Goal: Task Accomplishment & Management: Manage account settings

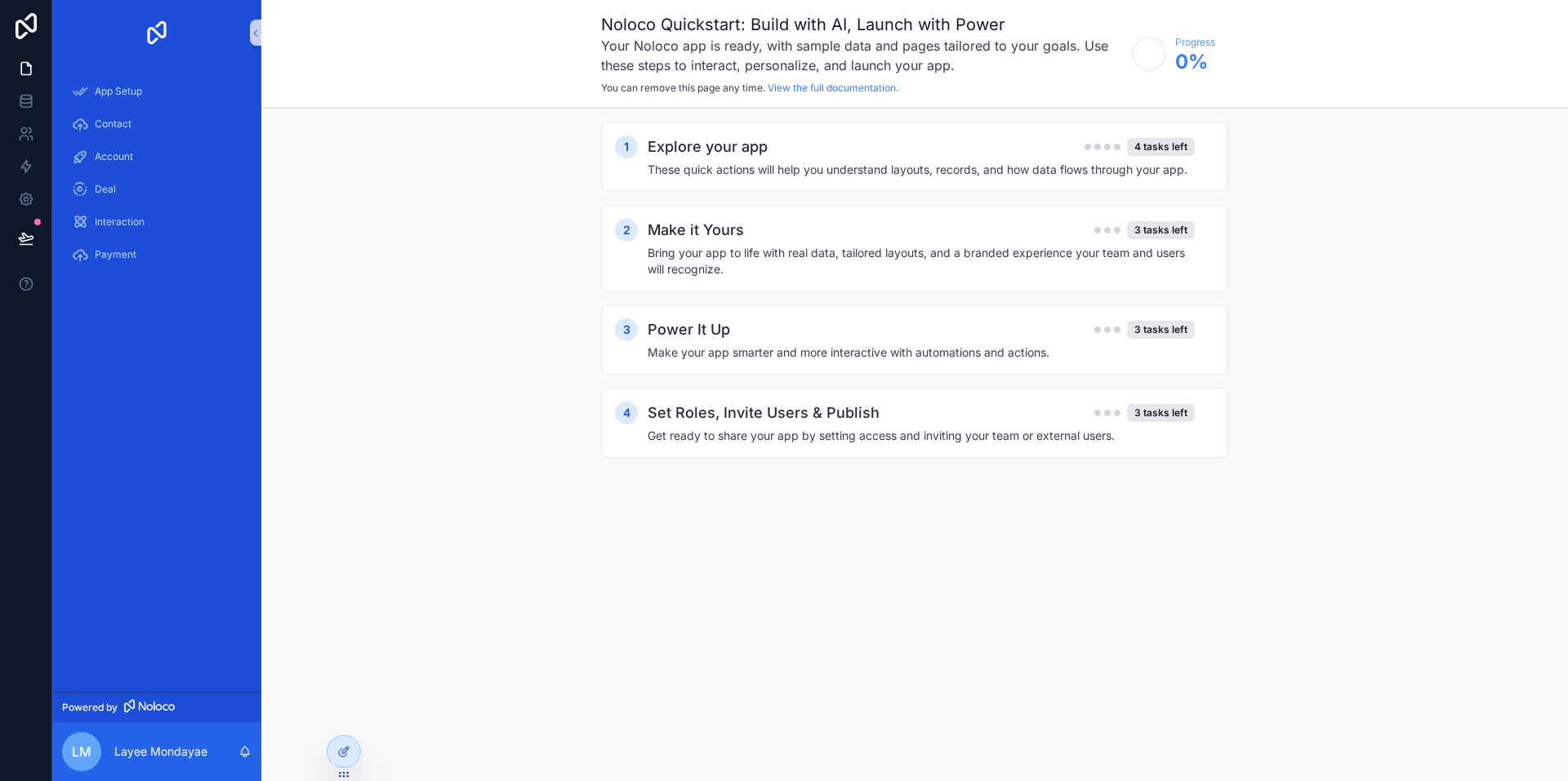
click at [479, 305] on div "1 Explore your app 4 tasks left These quick actions will help you understand la…" at bounding box center [914, 305] width 1307 height 395
click at [719, 156] on h2 "Explore your app" at bounding box center [707, 147] width 120 height 23
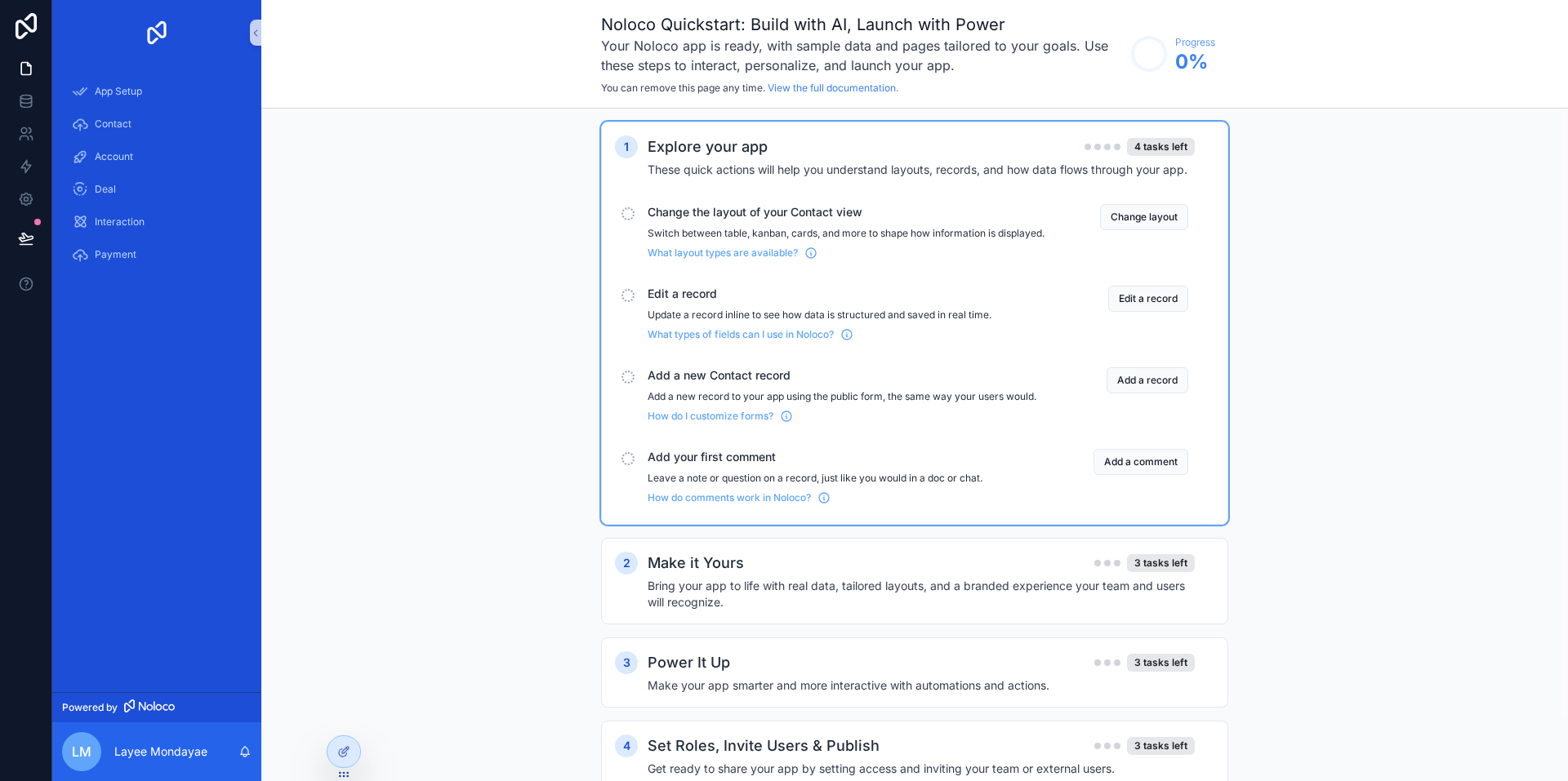
click at [672, 147] on h2 "Explore your app" at bounding box center [707, 147] width 120 height 23
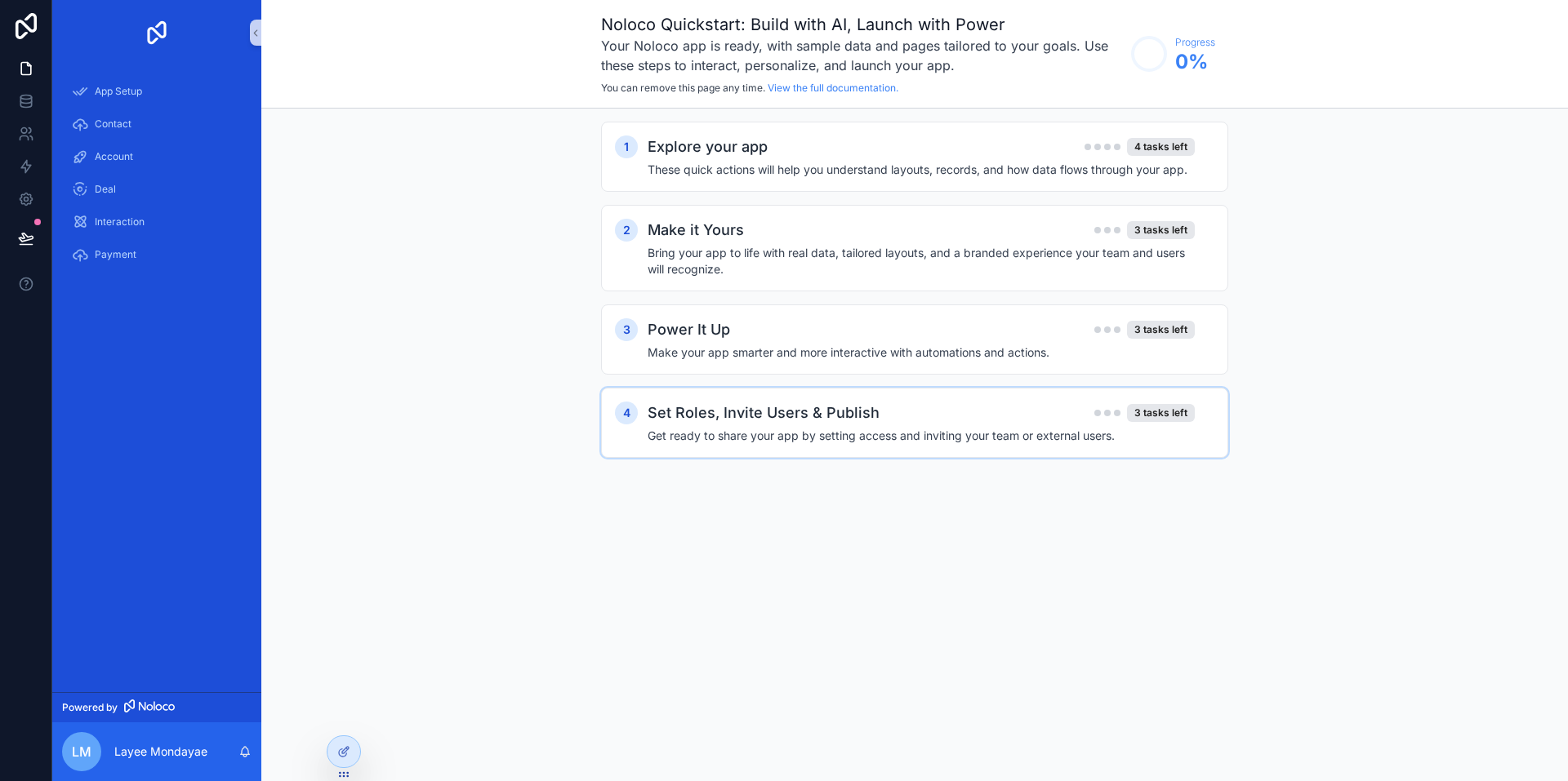
click at [780, 424] on div "Set Roles, Invite Users & Publish 3 tasks left Get ready to share your app by s…" at bounding box center [931, 423] width 567 height 42
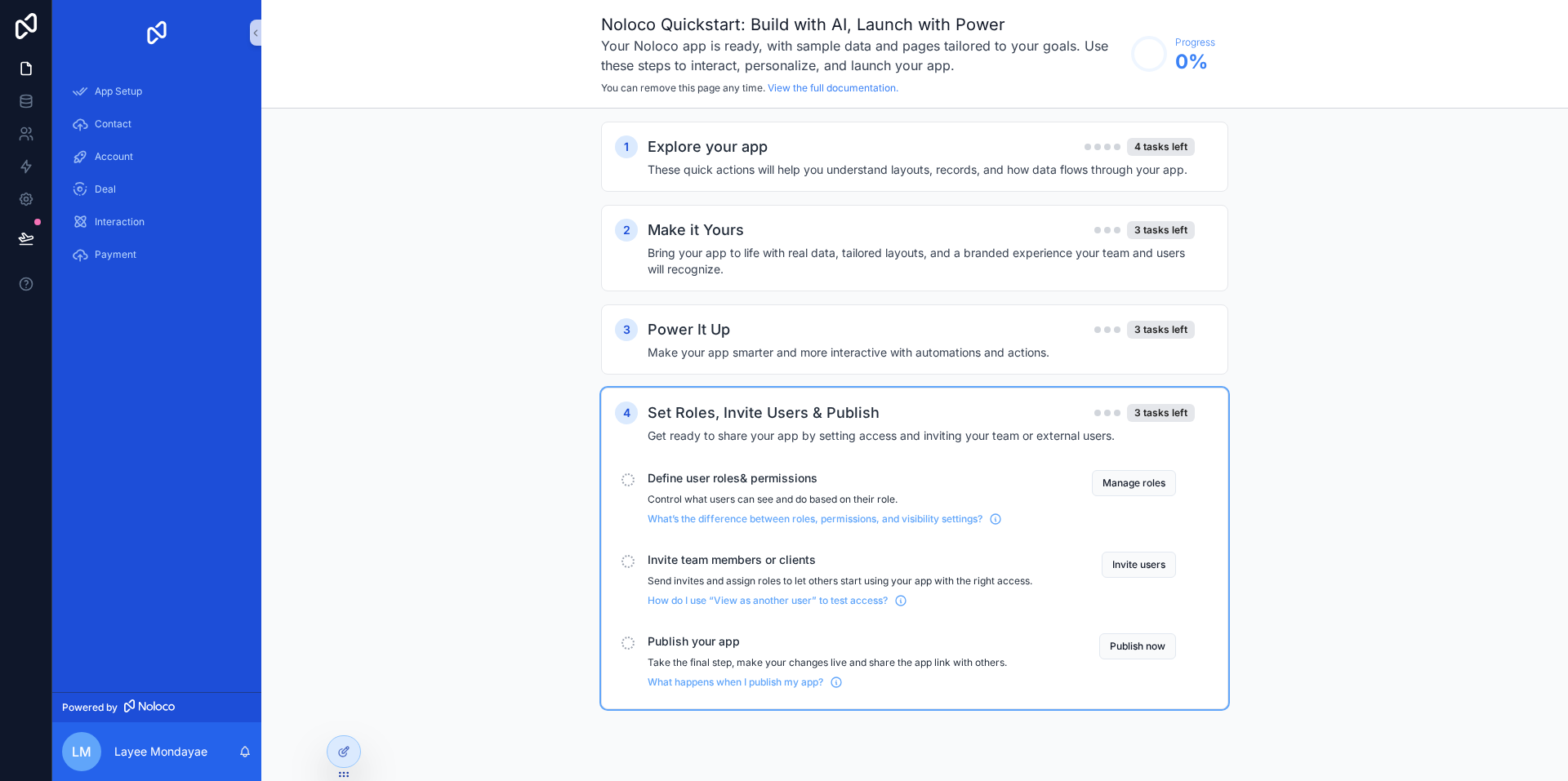
click at [779, 424] on div "Set Roles, Invite Users & Publish 3 tasks left Get ready to share your app by s…" at bounding box center [931, 423] width 567 height 42
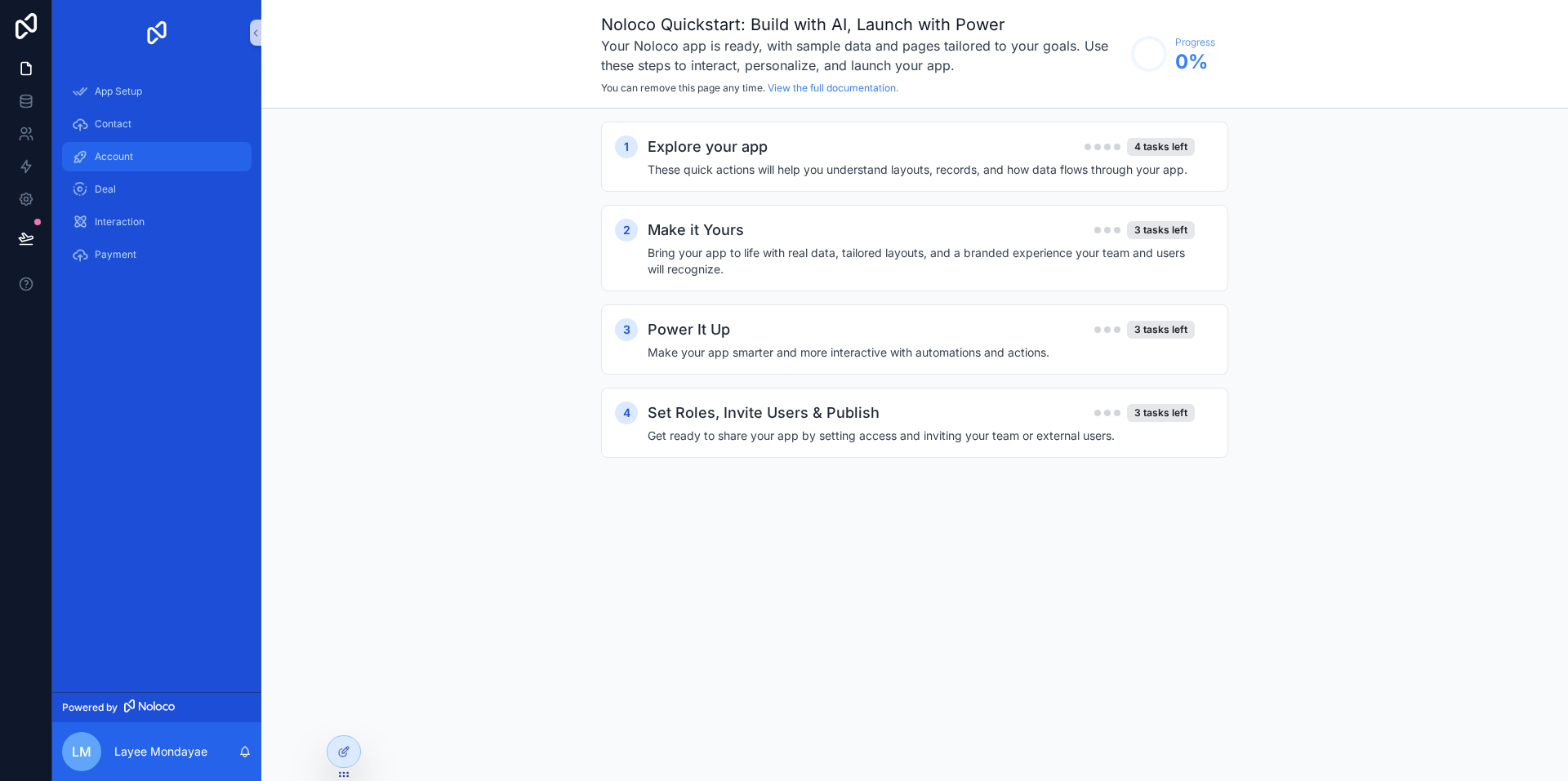
click at [120, 163] on span "Account" at bounding box center [114, 157] width 39 height 13
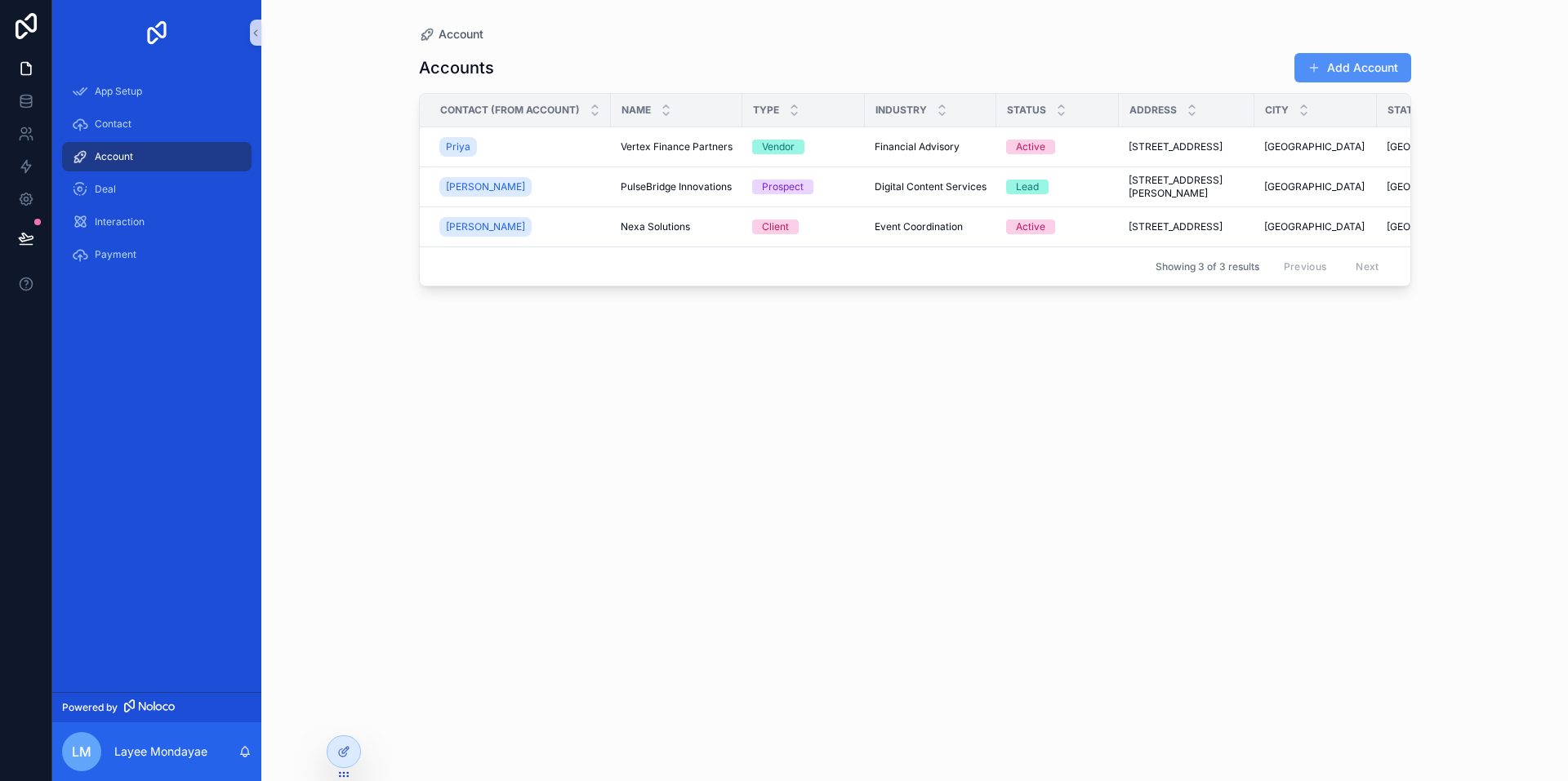
click at [1316, 65] on span "scrollable content" at bounding box center [1314, 68] width 13 height 13
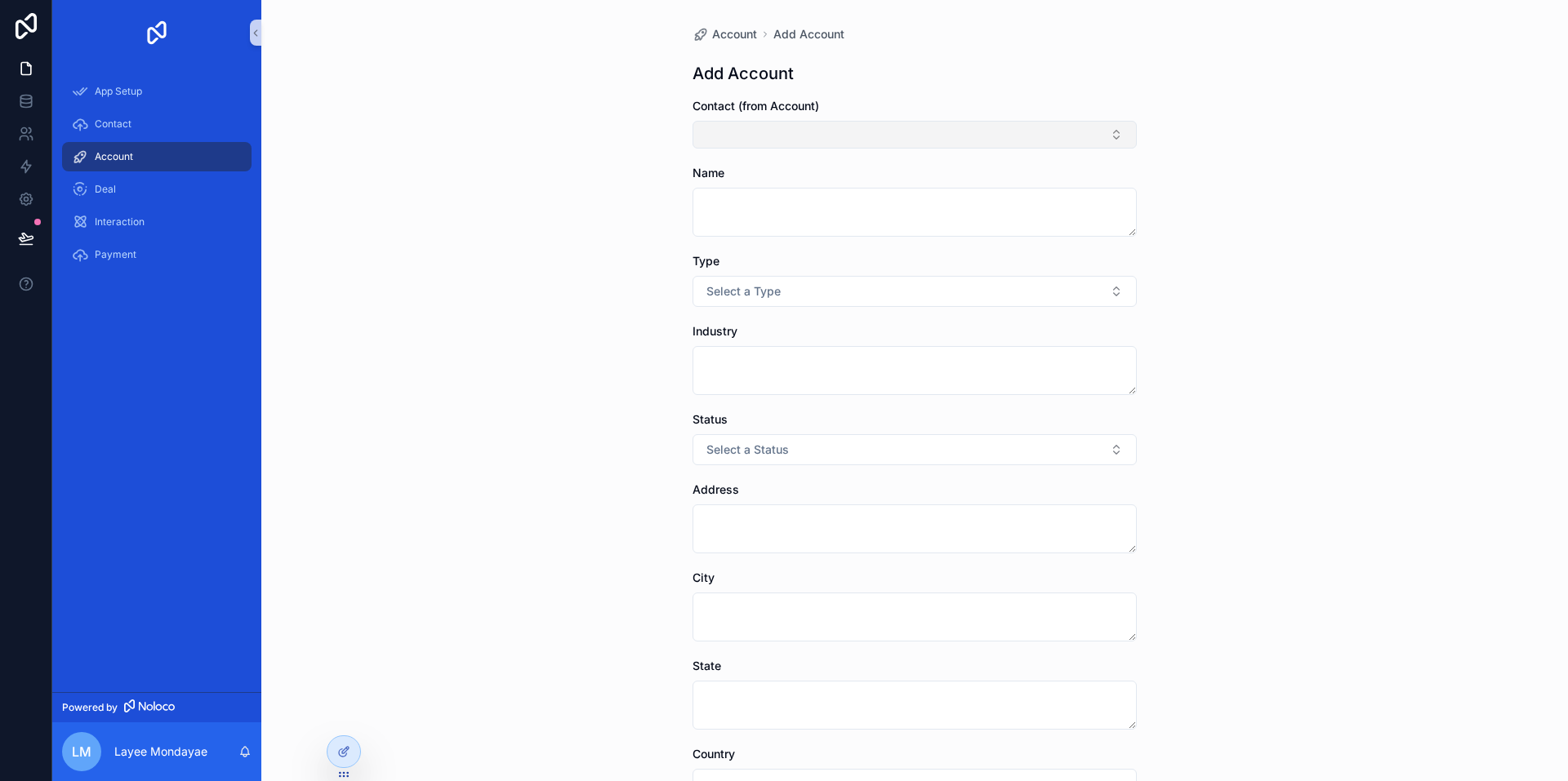
click at [786, 128] on button "Select Button" at bounding box center [914, 135] width 444 height 28
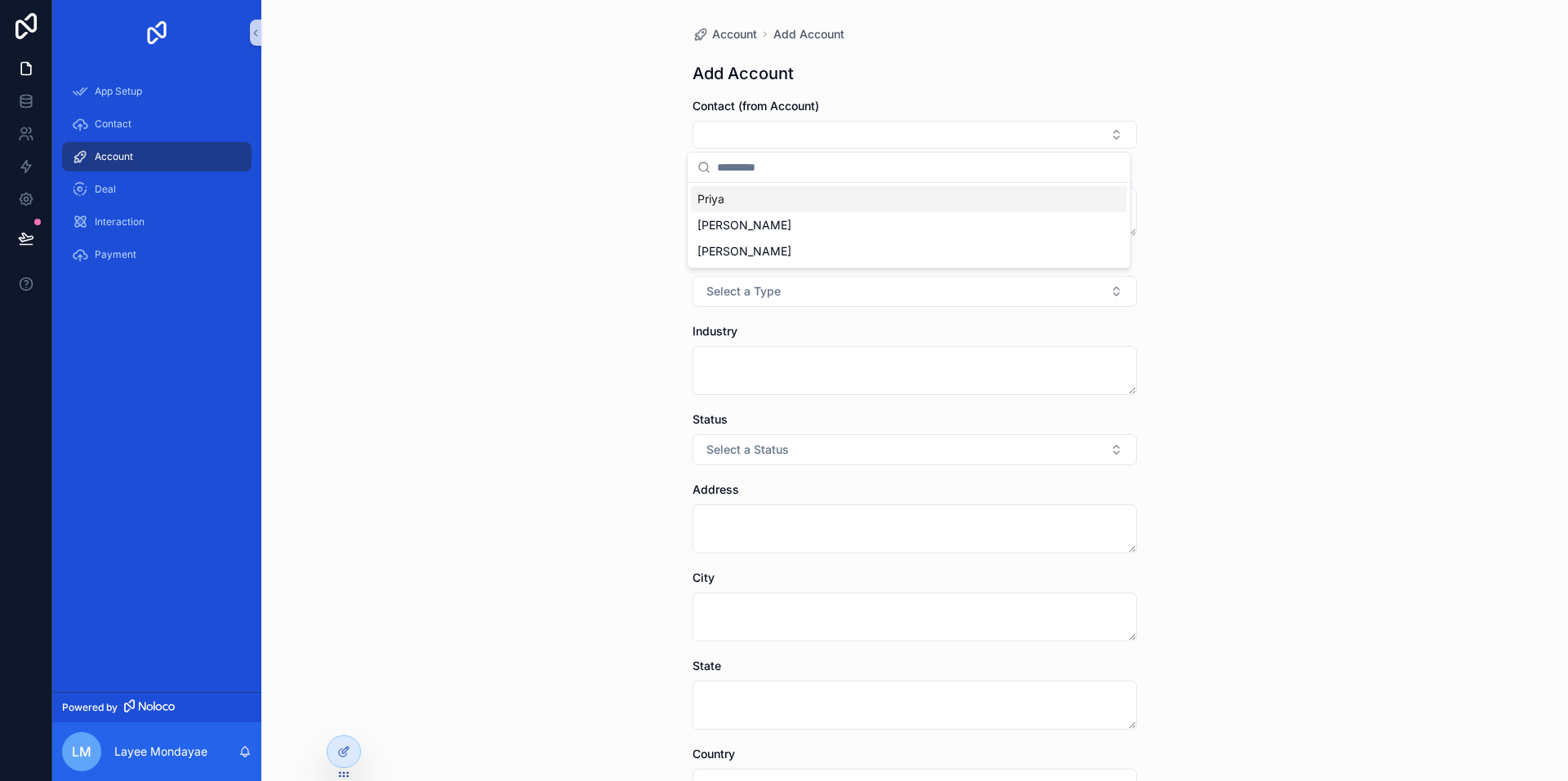
click at [548, 141] on div "Account Add Account Add Account Contact (from Account) Name Type Select a Type …" at bounding box center [914, 390] width 1307 height 781
click at [121, 158] on span "Account" at bounding box center [114, 157] width 39 height 13
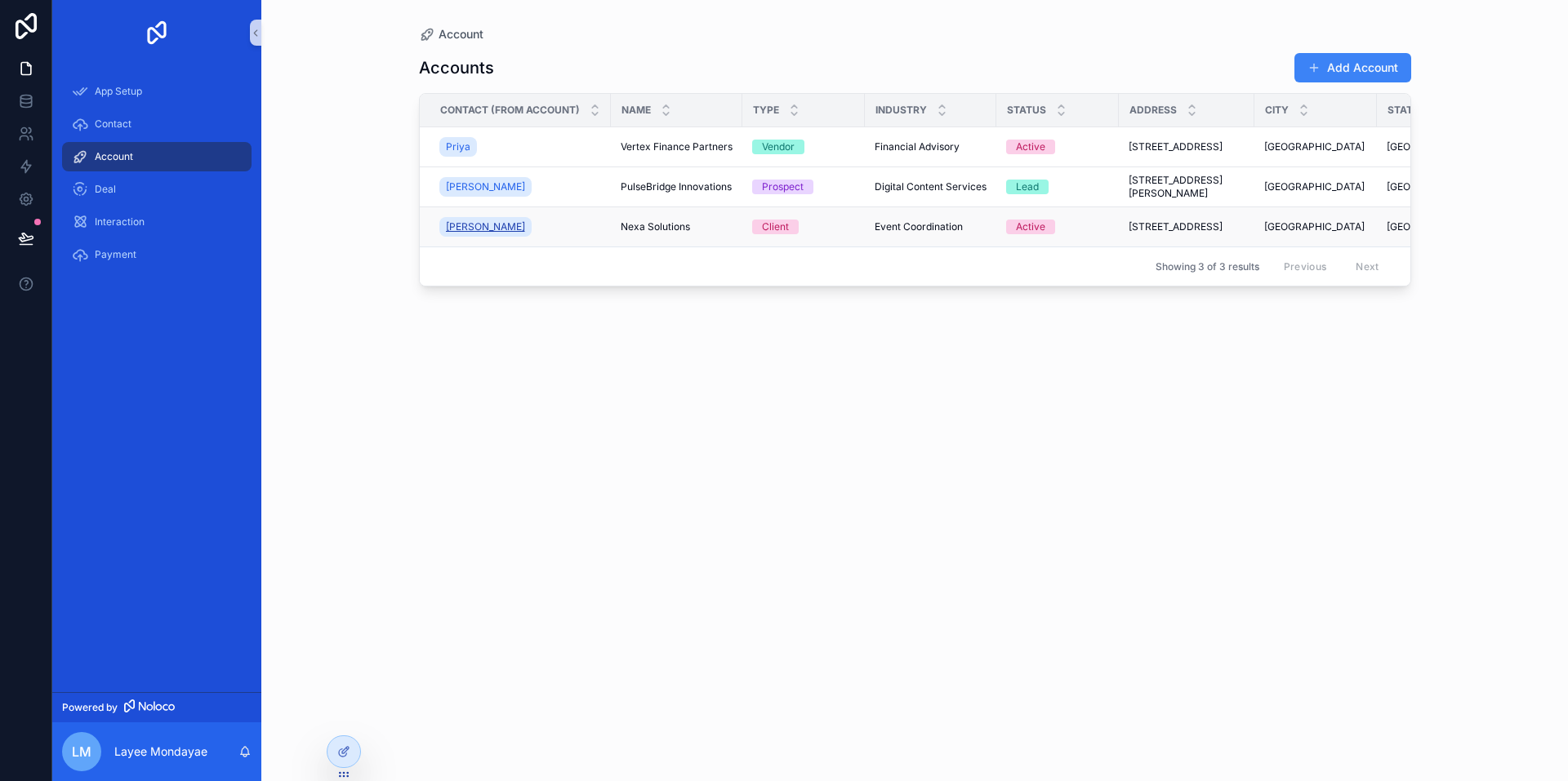
click at [464, 223] on span "[PERSON_NAME]" at bounding box center [486, 227] width 79 height 13
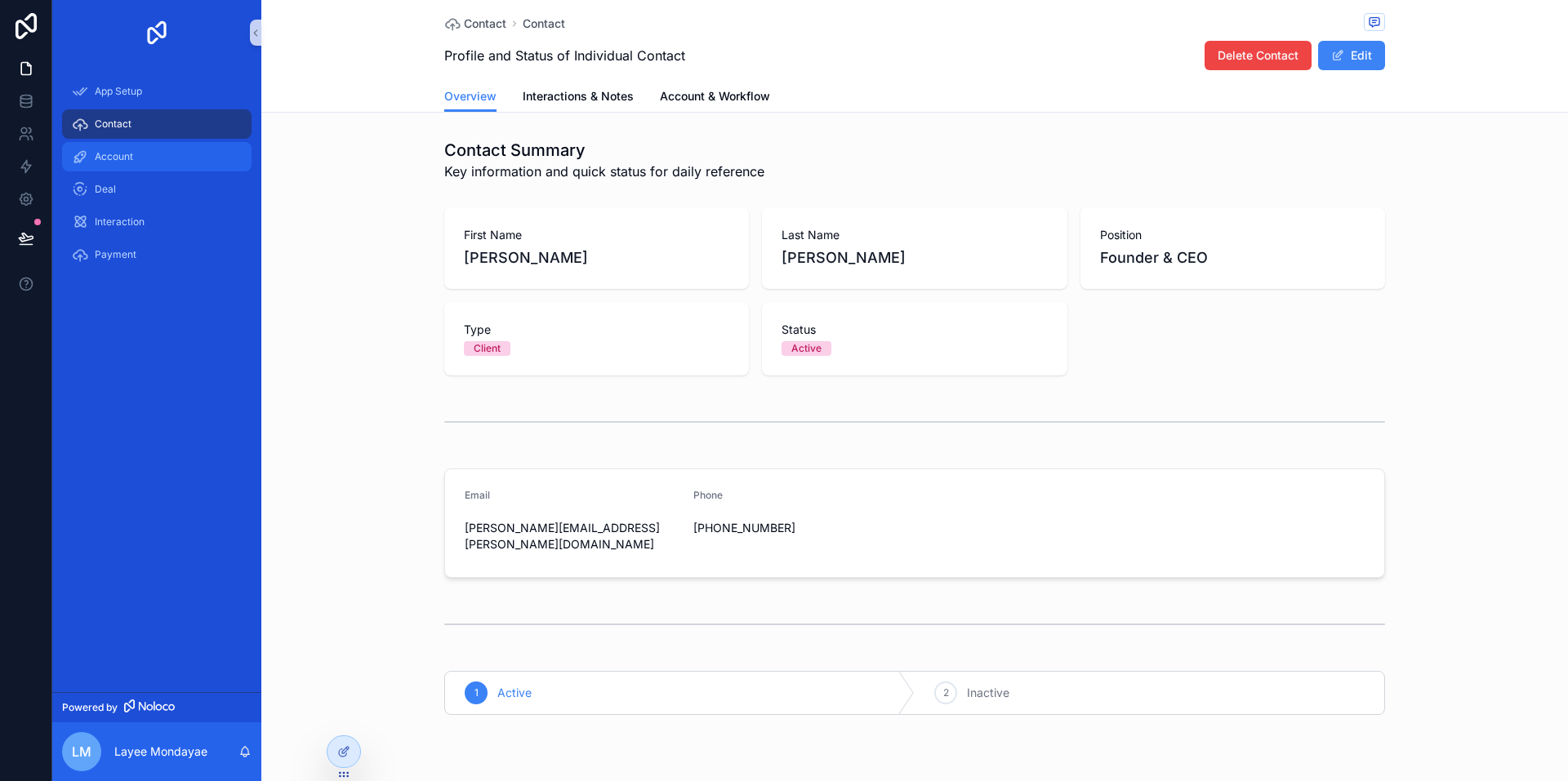
click at [120, 155] on span "Account" at bounding box center [114, 157] width 39 height 13
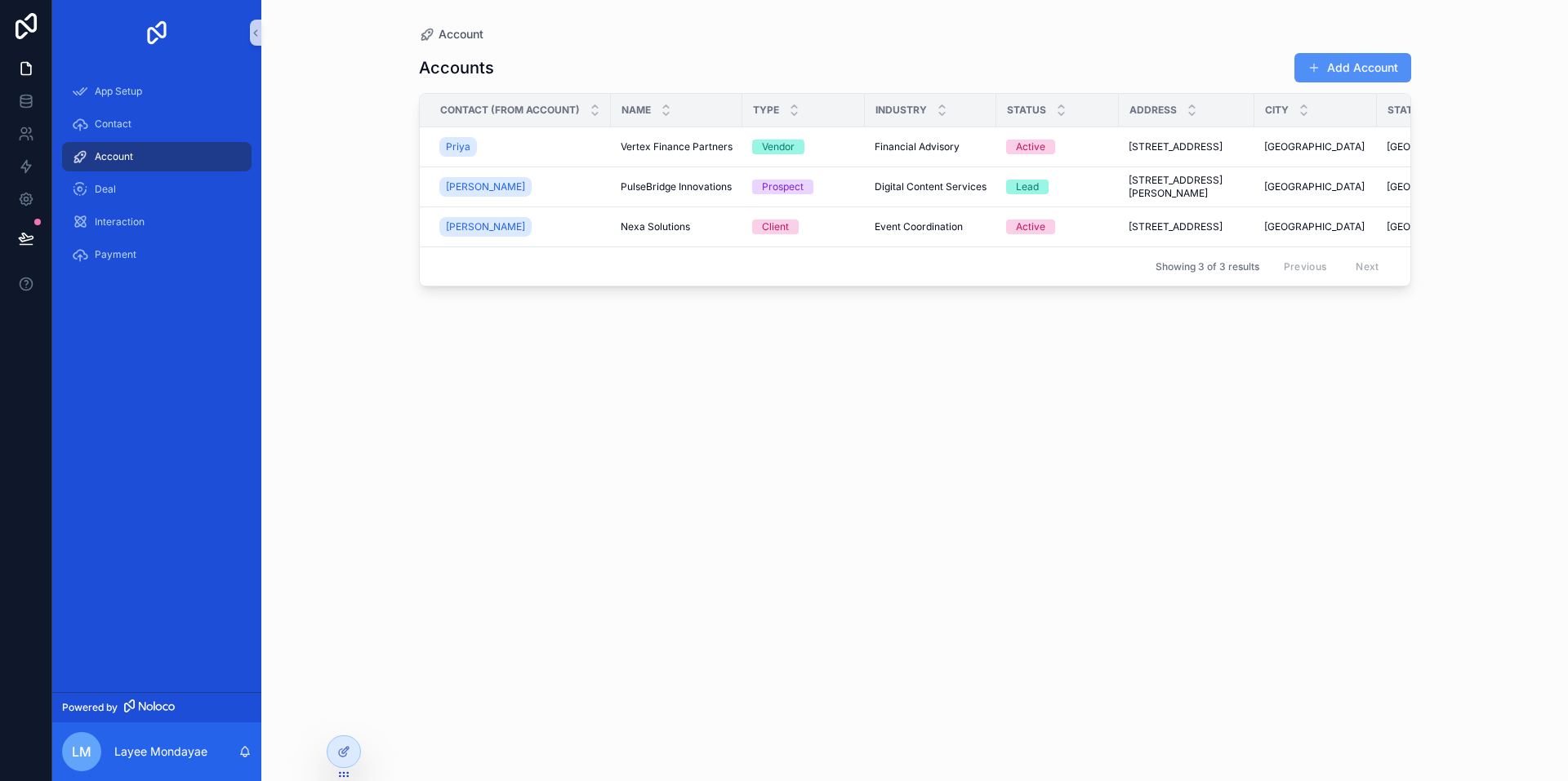
click at [1308, 62] on span "scrollable content" at bounding box center [1314, 68] width 13 height 13
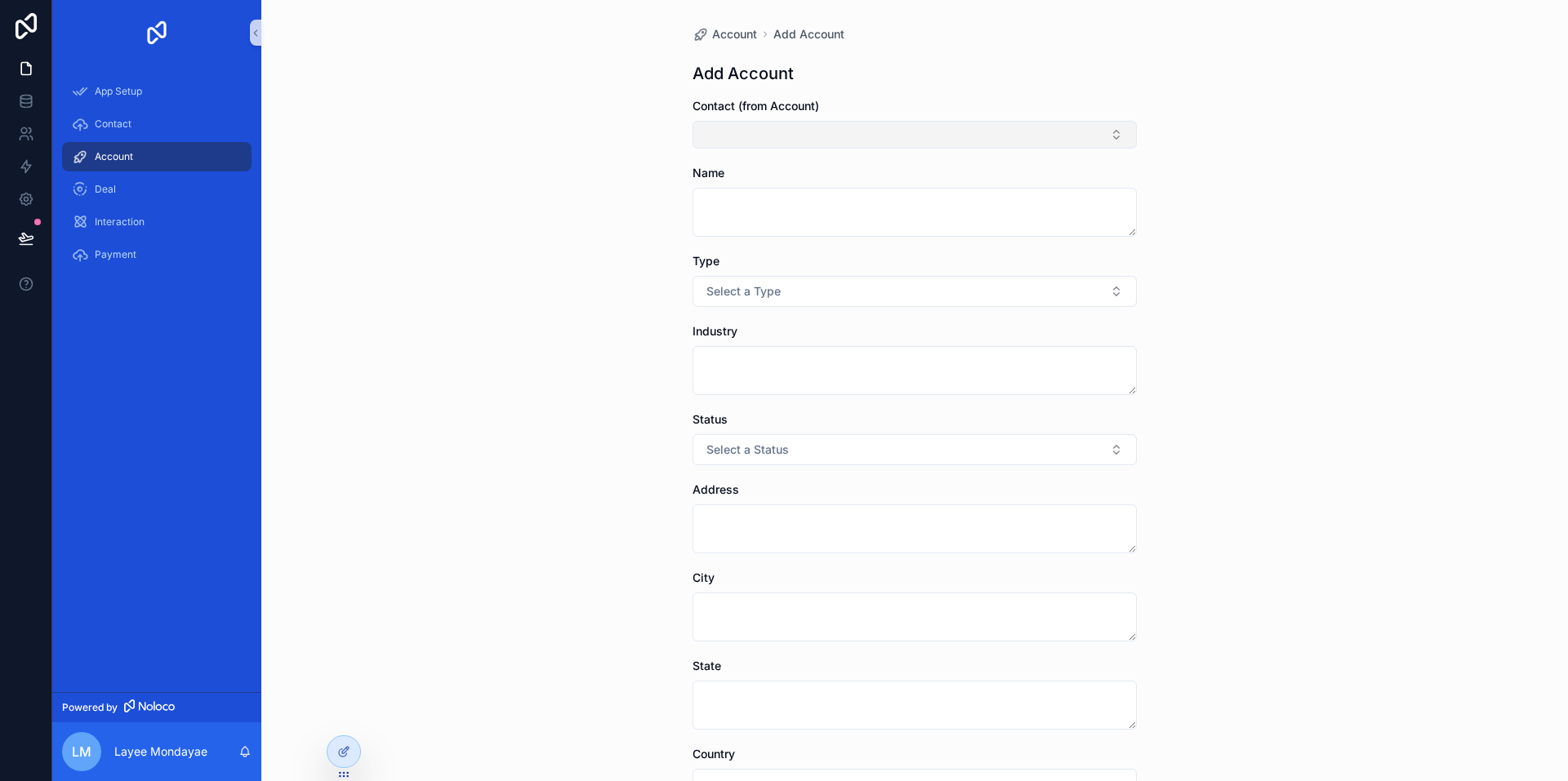
click at [914, 135] on button "Select Button" at bounding box center [914, 135] width 444 height 28
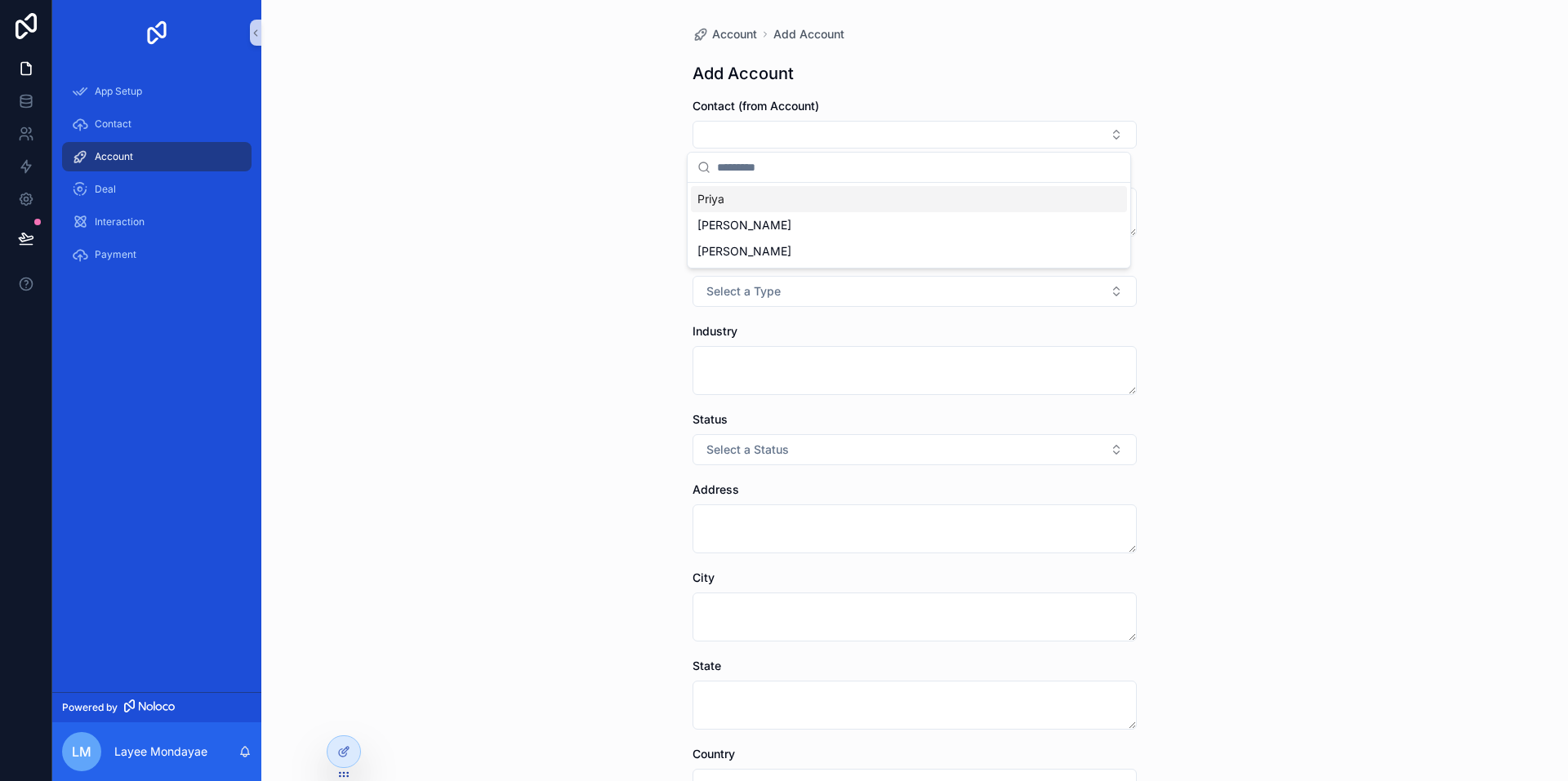
click at [469, 179] on div "Account Add Account Add Account Contact (from Account) Name Type Select a Type …" at bounding box center [914, 390] width 1307 height 781
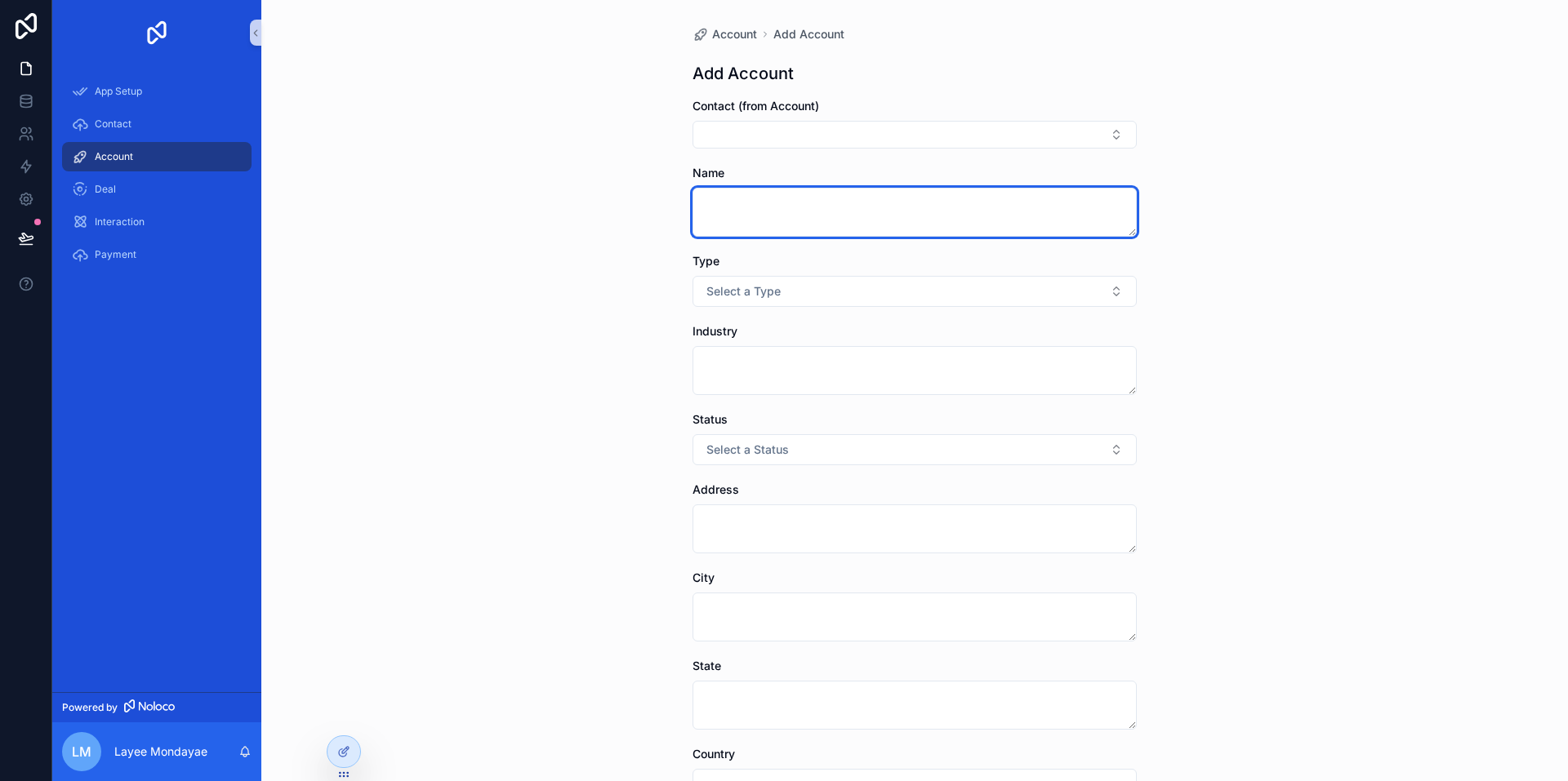
click at [761, 201] on textarea "scrollable content" at bounding box center [914, 212] width 444 height 49
type textarea "*"
type textarea "********"
click at [602, 241] on div "Account Add Account Add Account Contact (from Account) Name ******** Type Selec…" at bounding box center [914, 390] width 1307 height 781
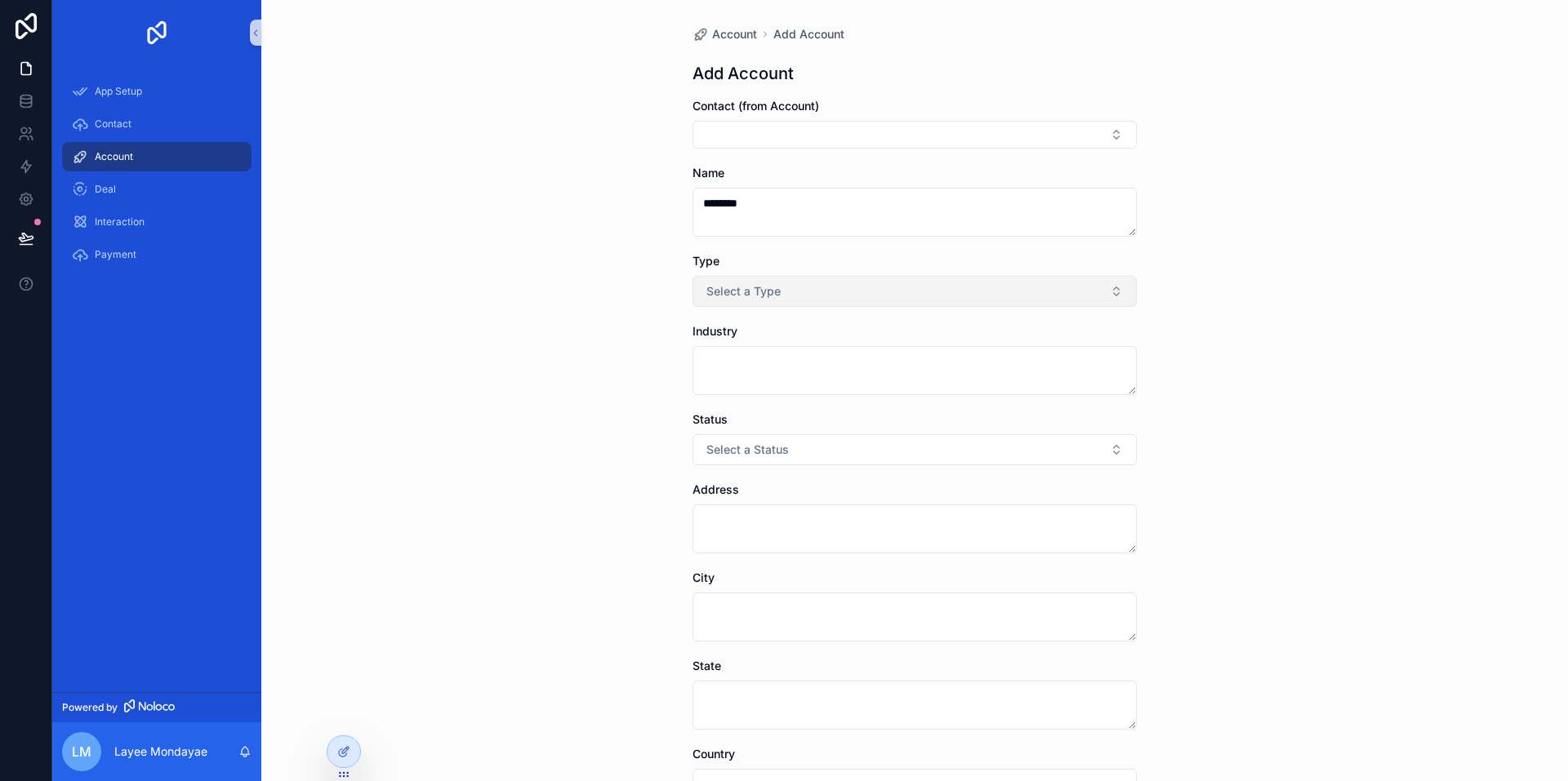
click at [756, 299] on button "Select a Type" at bounding box center [914, 291] width 444 height 31
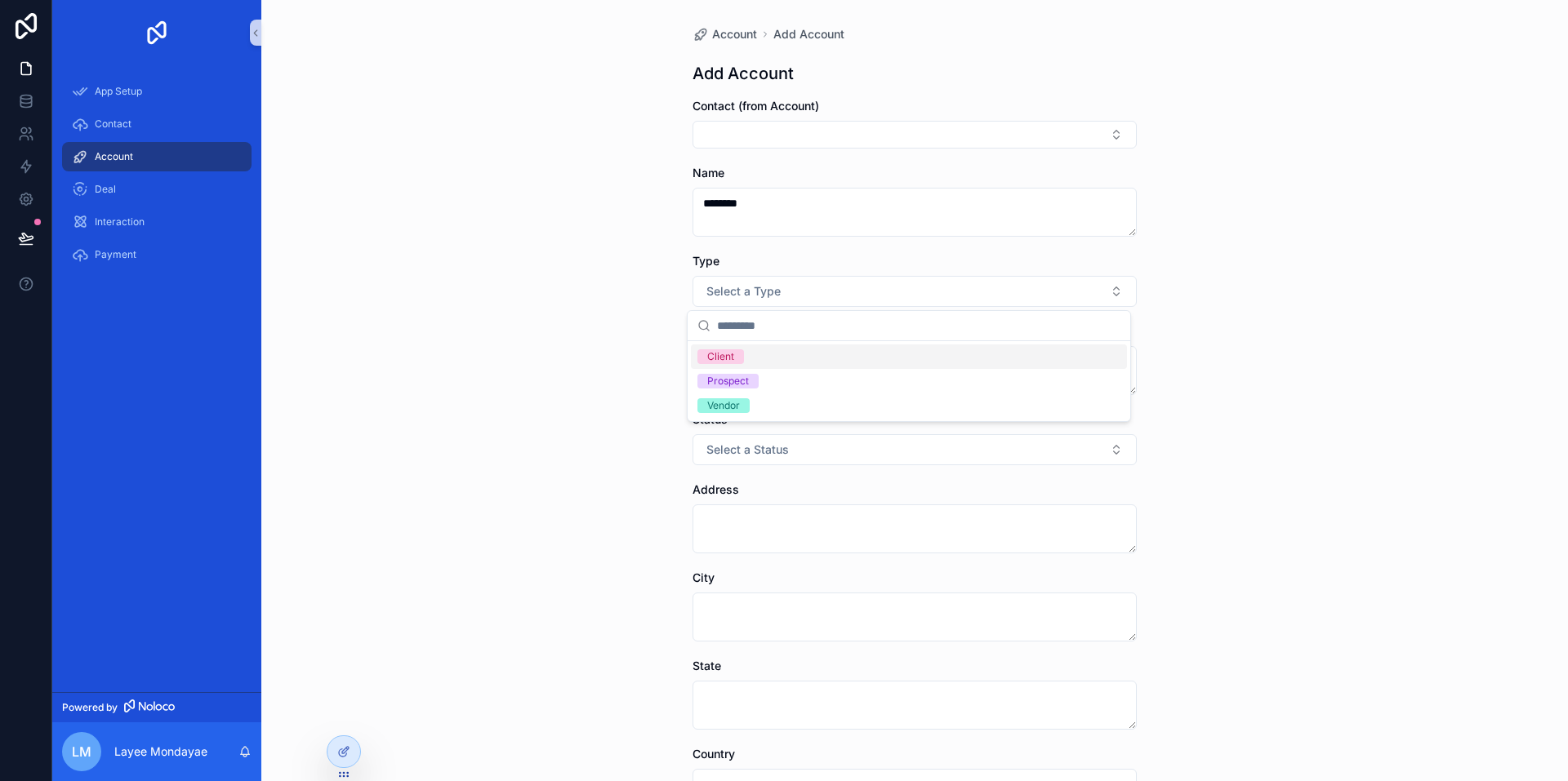
click at [729, 356] on div "Client" at bounding box center [721, 356] width 27 height 15
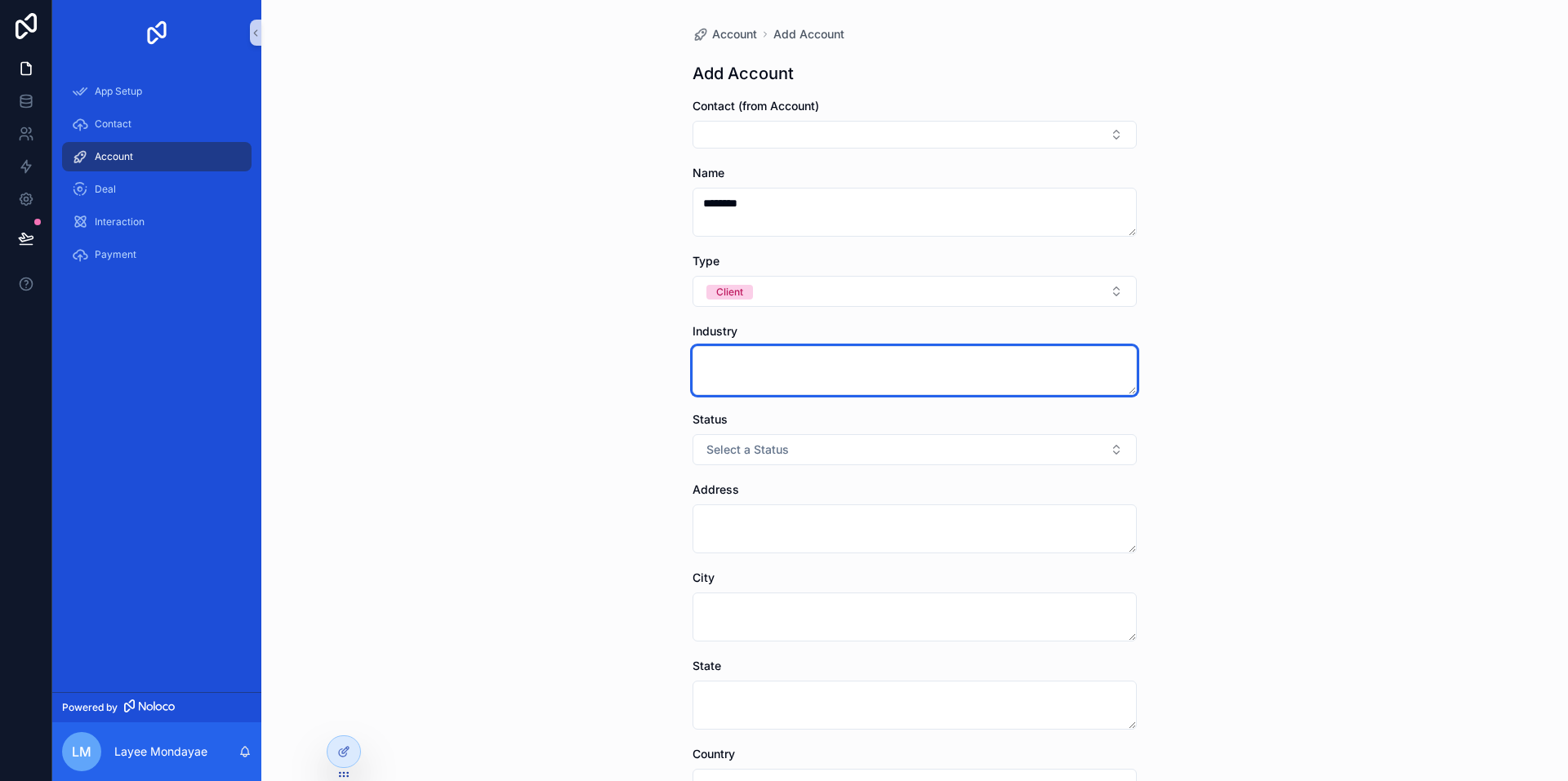
click at [710, 361] on textarea "scrollable content" at bounding box center [914, 370] width 444 height 49
type textarea "*"
type textarea "********"
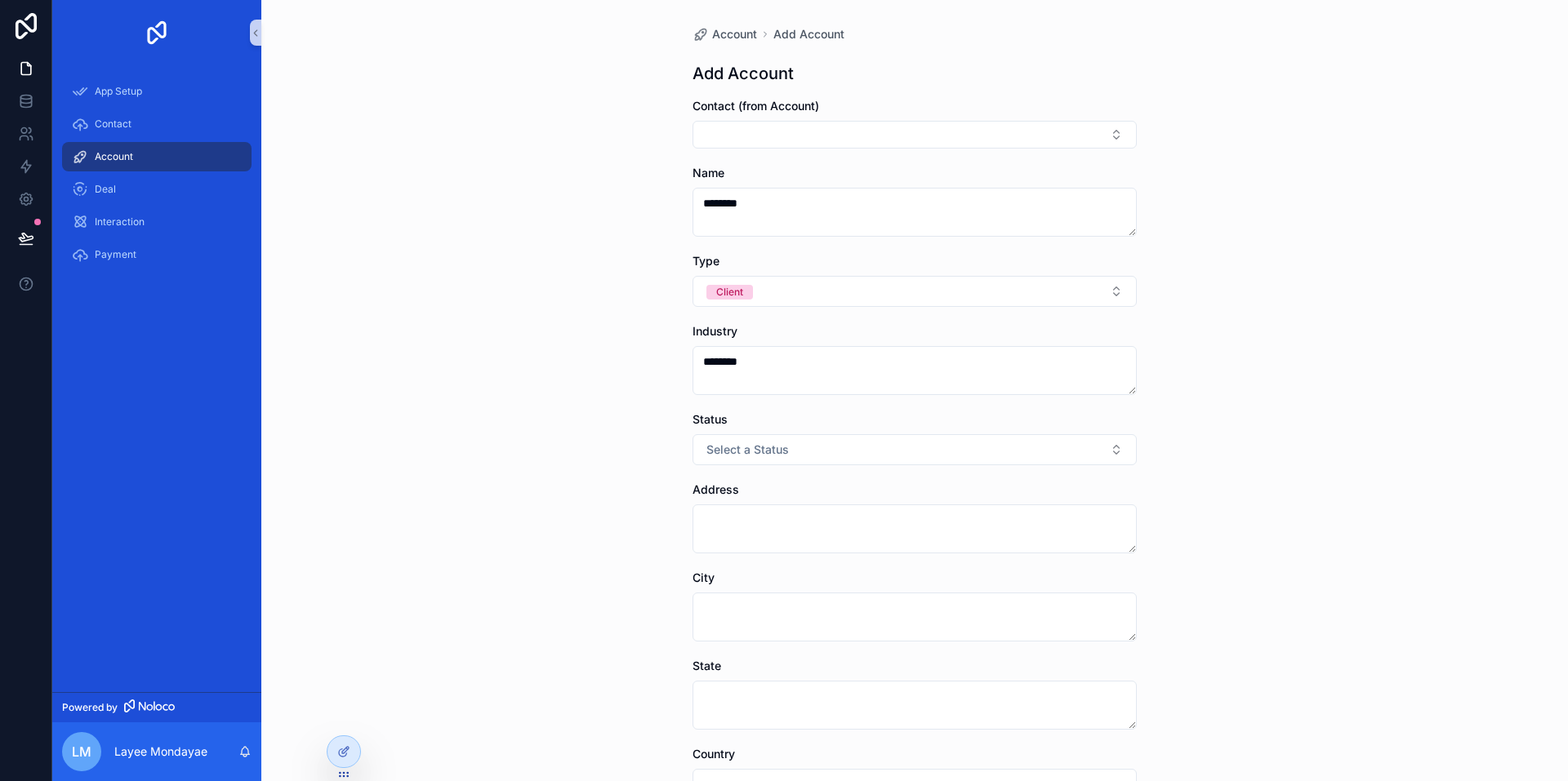
click at [452, 353] on div "Account Add Account Add Account Contact (from Account) Name ******** Type Clien…" at bounding box center [914, 390] width 1307 height 781
click at [725, 449] on span "Select a Status" at bounding box center [748, 449] width 83 height 17
click at [730, 520] on div "Active" at bounding box center [722, 515] width 29 height 15
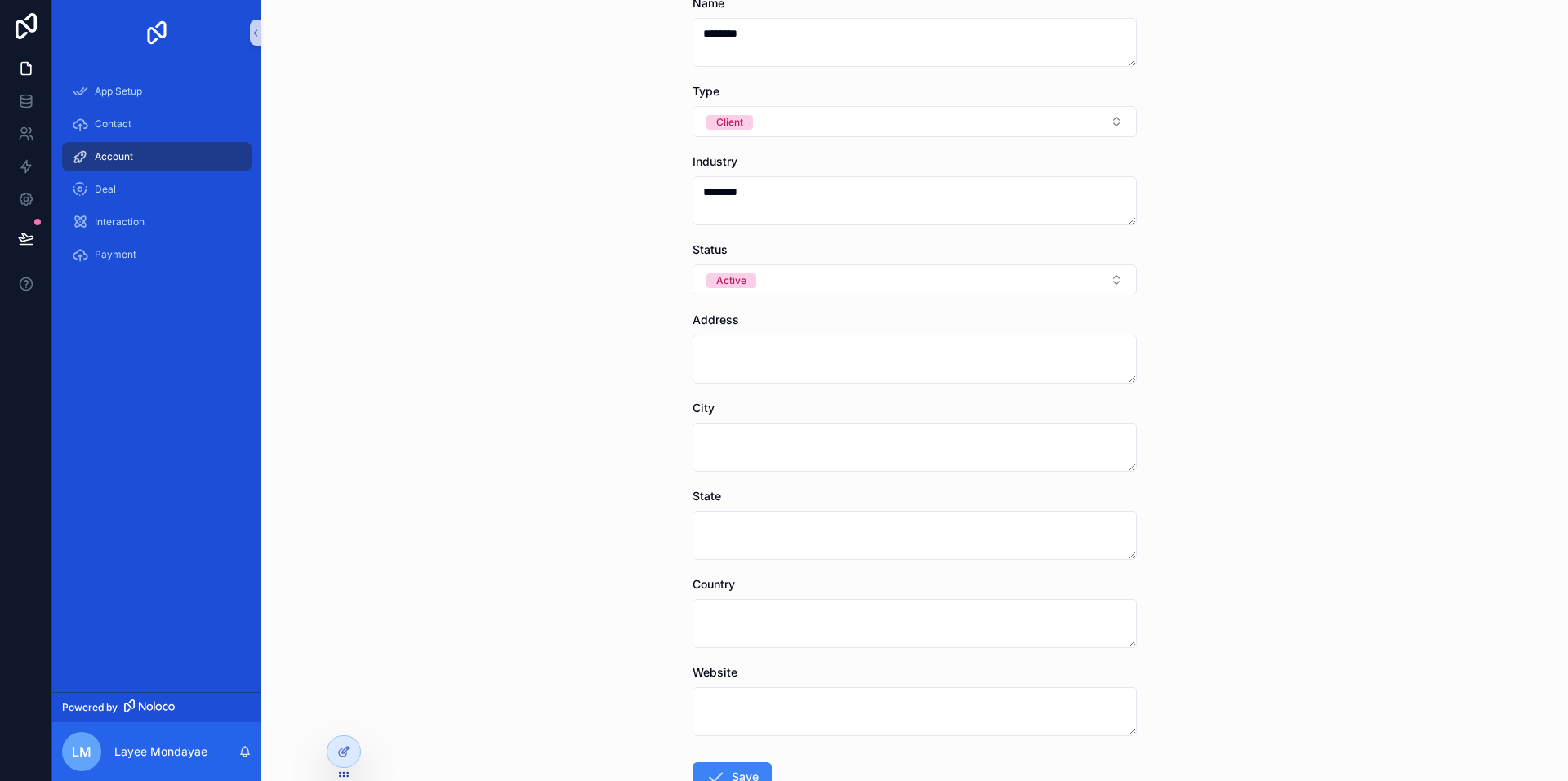
scroll to position [285, 0]
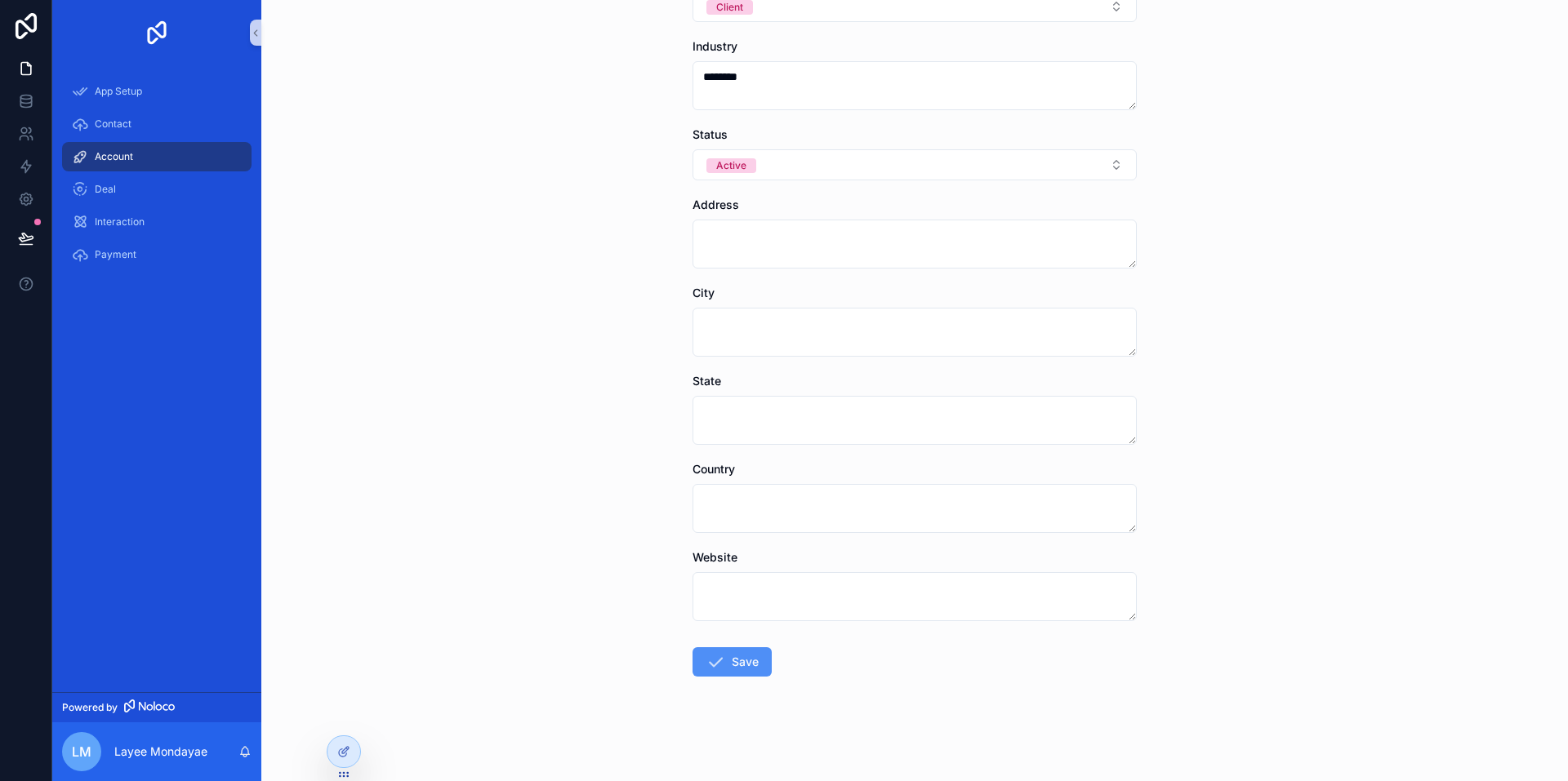
click at [737, 655] on button "Save" at bounding box center [732, 661] width 79 height 29
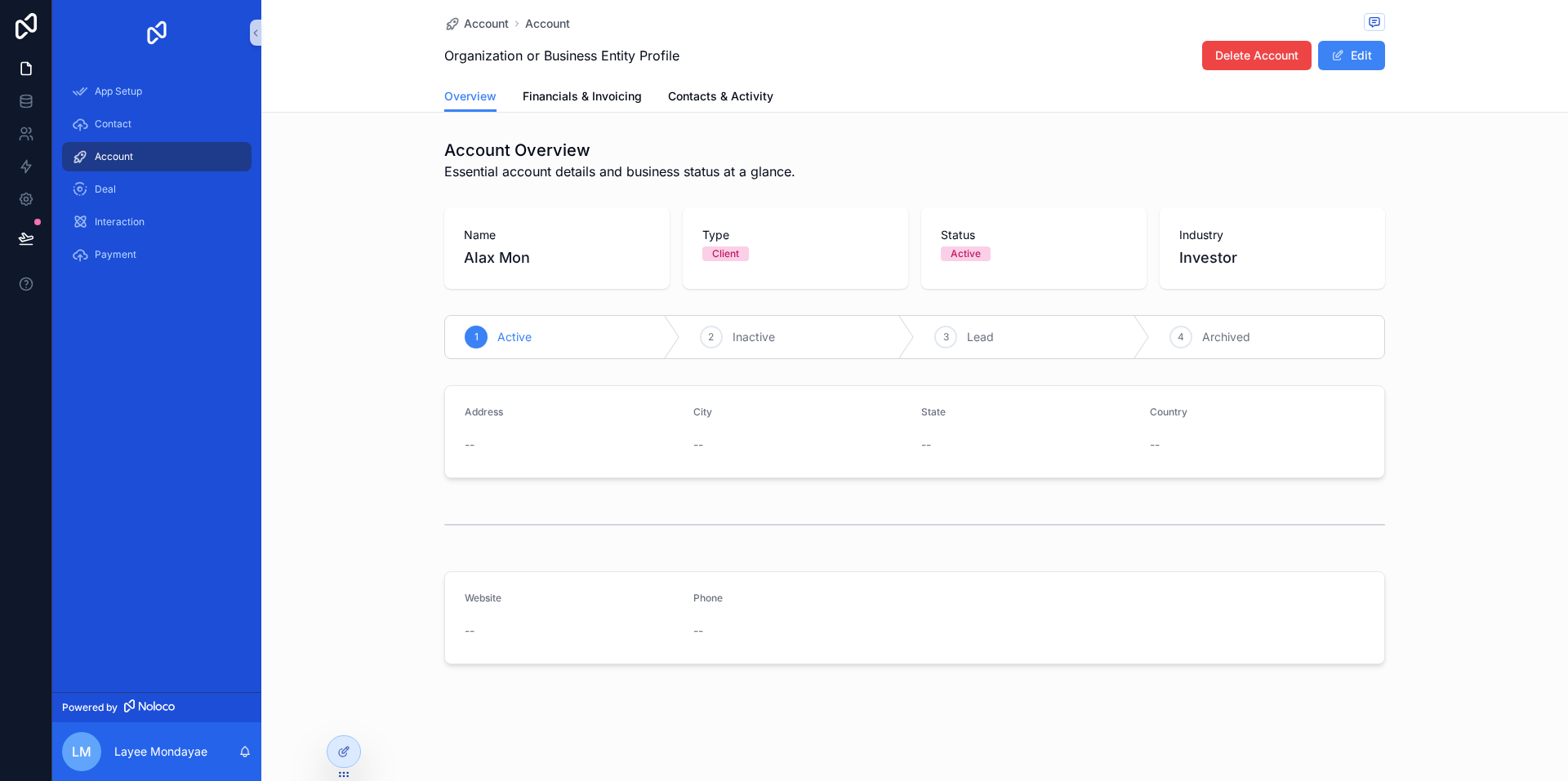
click at [115, 157] on span "Account" at bounding box center [114, 157] width 39 height 13
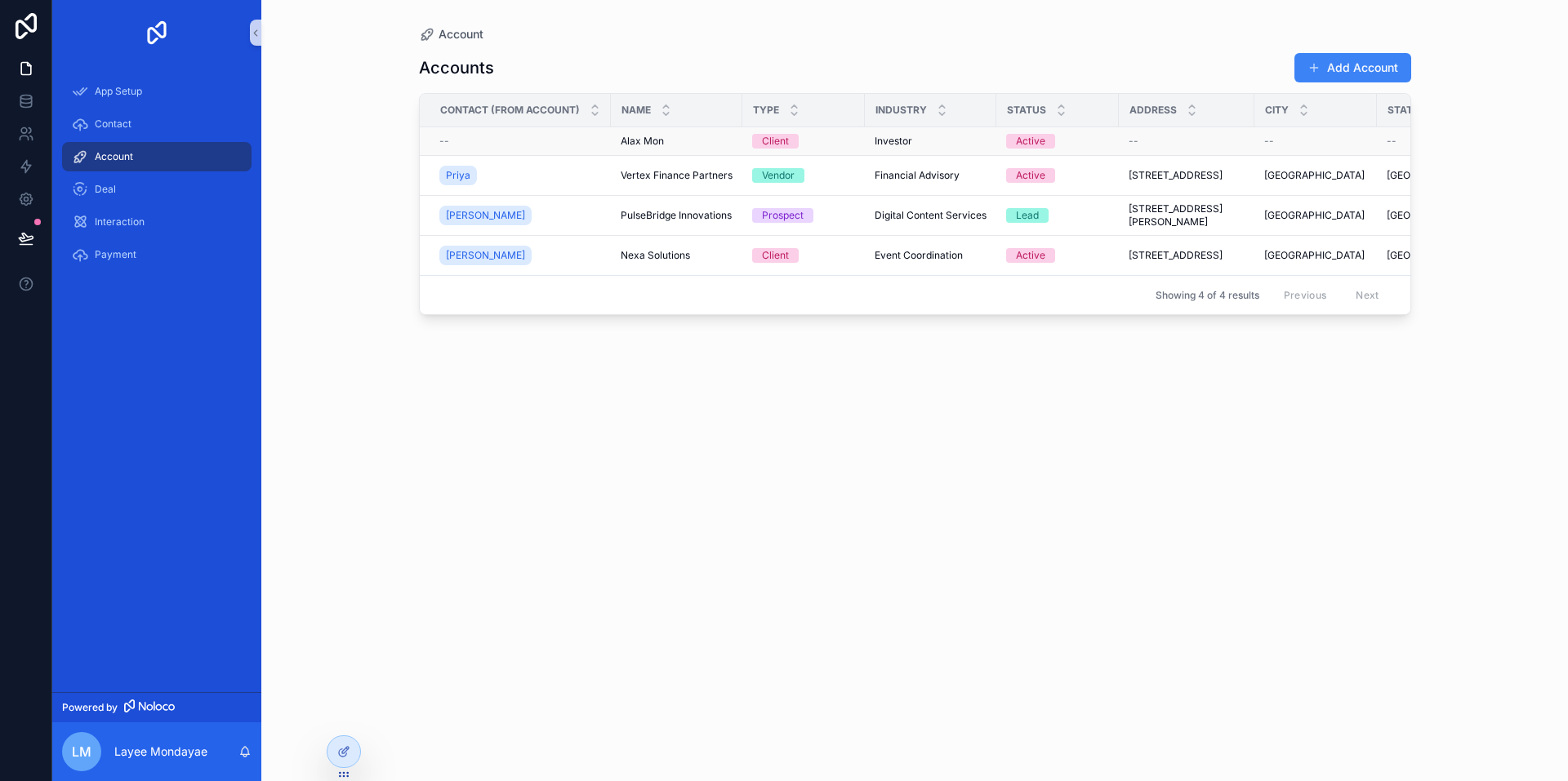
click at [458, 142] on div "--" at bounding box center [520, 141] width 162 height 13
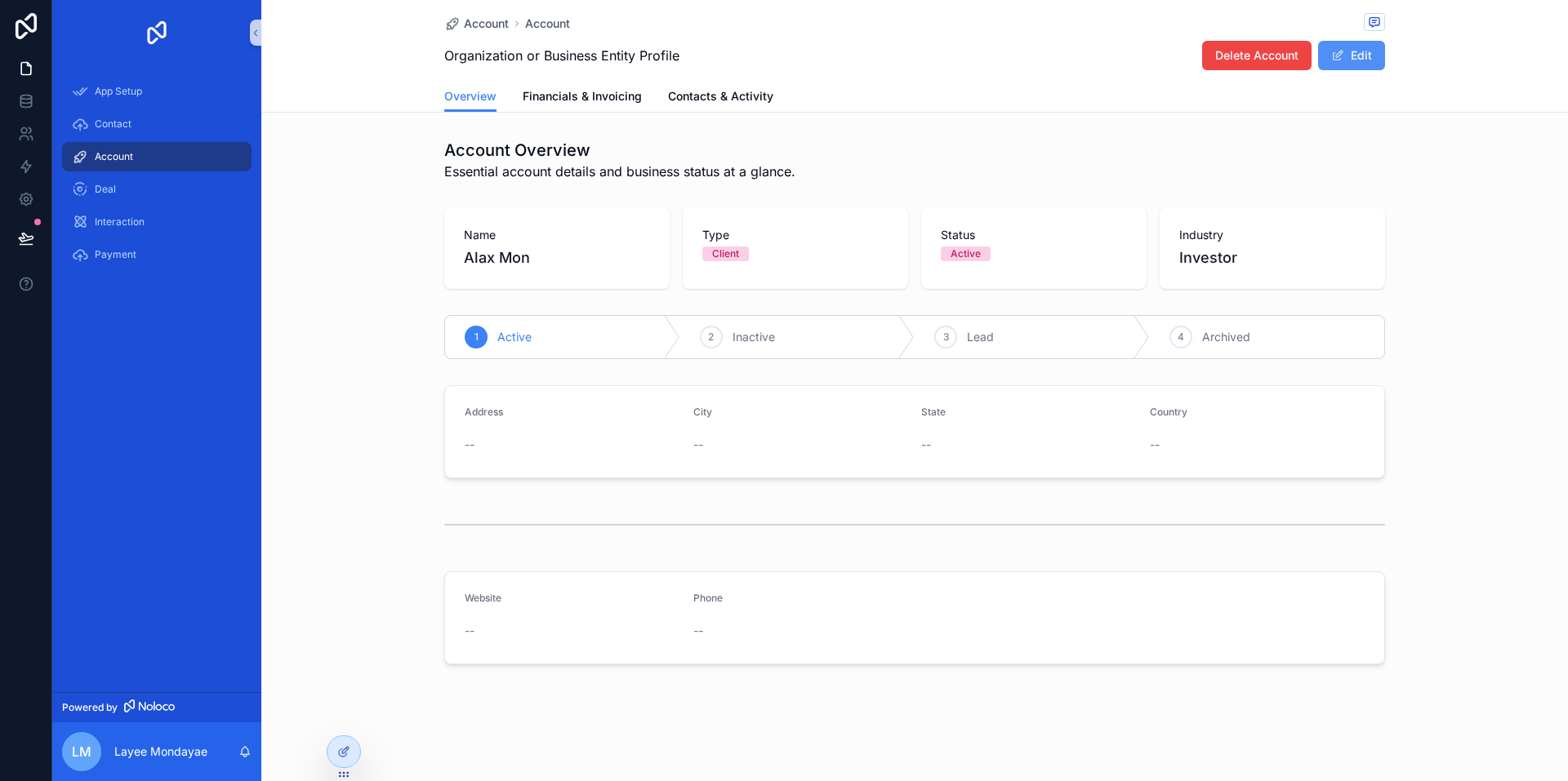
click at [1365, 58] on button "Edit" at bounding box center [1352, 55] width 67 height 29
click at [572, 91] on span "Financials & Invoicing" at bounding box center [582, 96] width 119 height 17
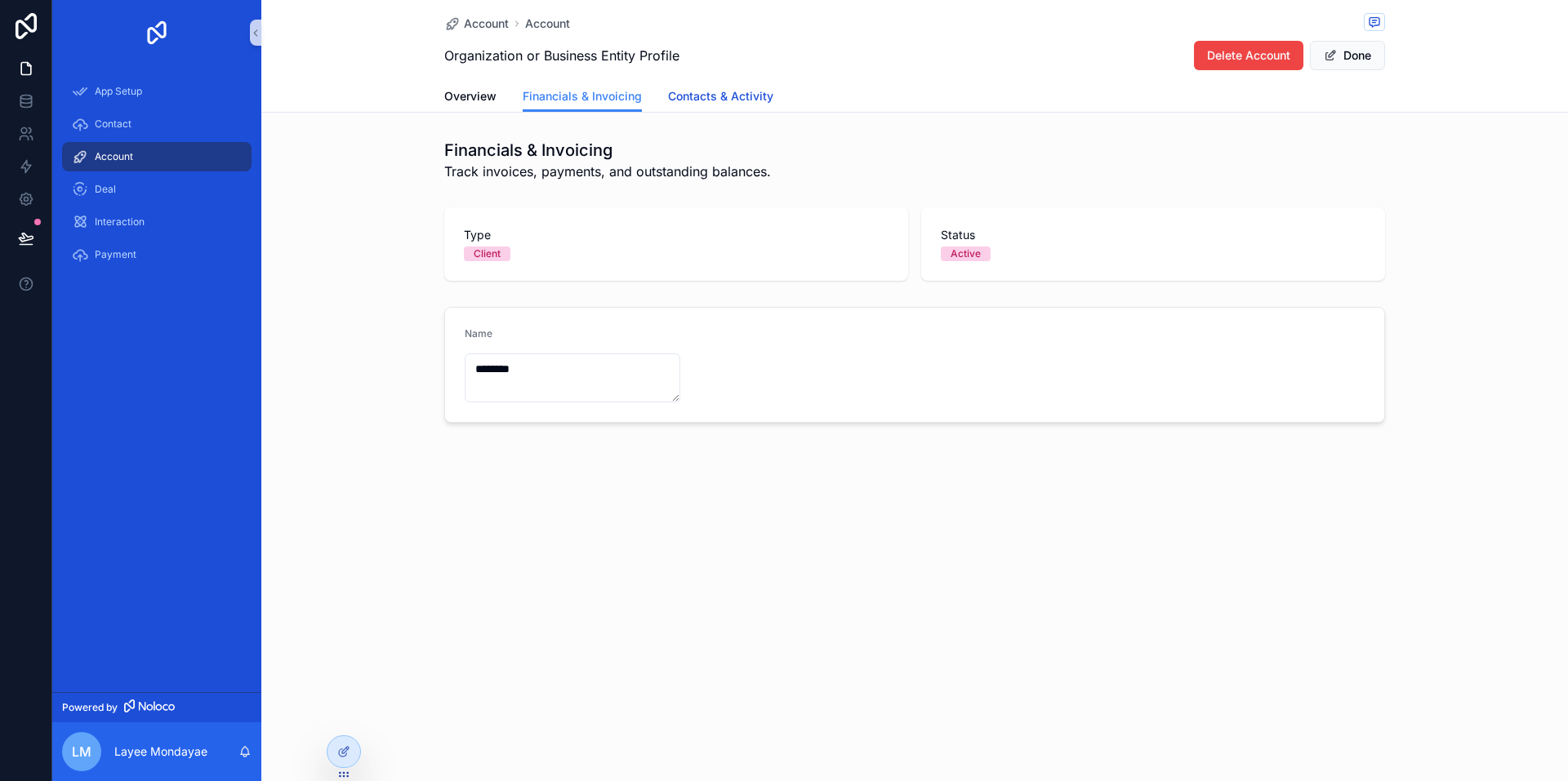
click at [716, 106] on link "Contacts & Activity" at bounding box center [721, 98] width 106 height 33
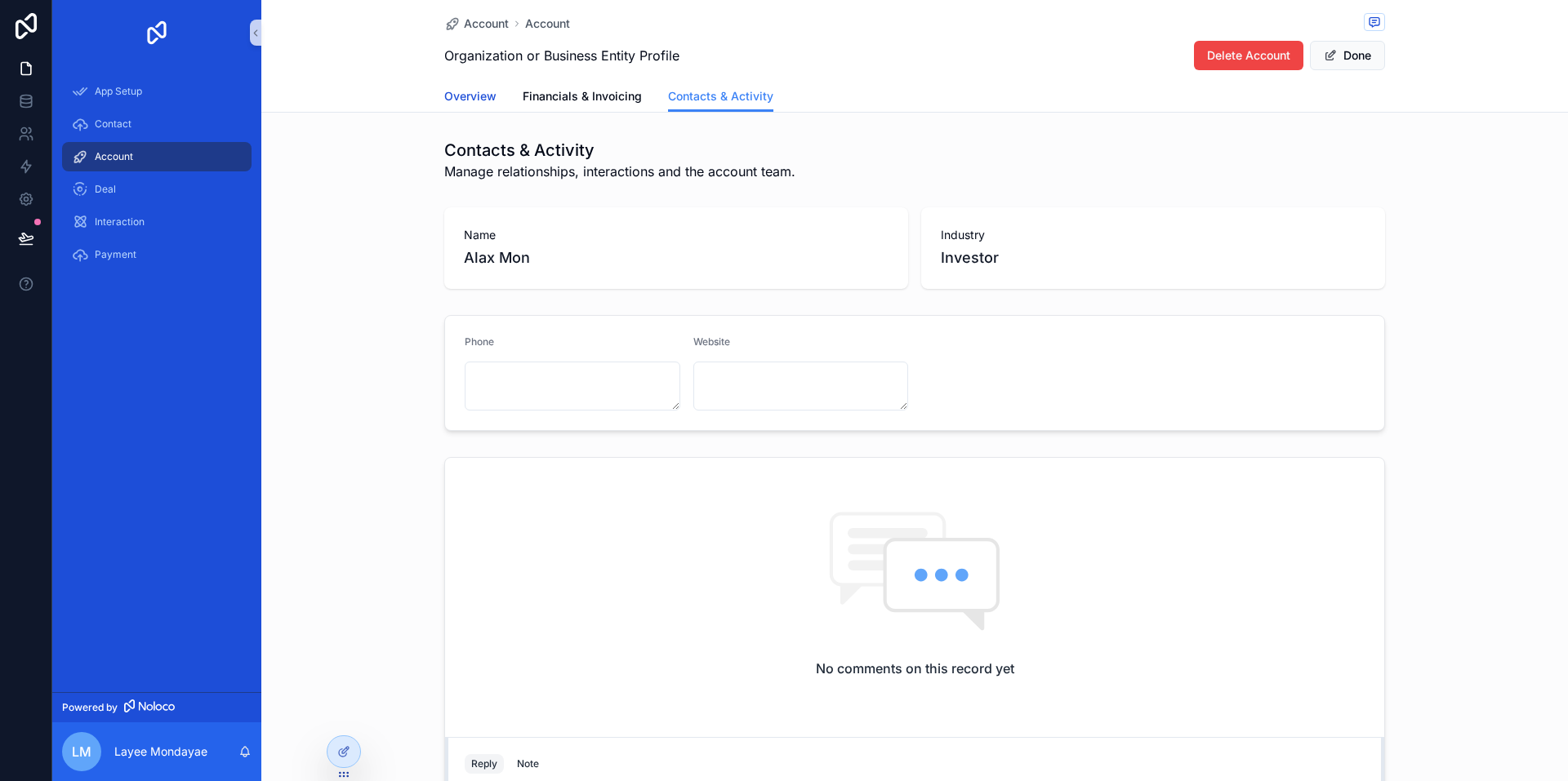
click at [471, 104] on link "Overview" at bounding box center [470, 98] width 52 height 33
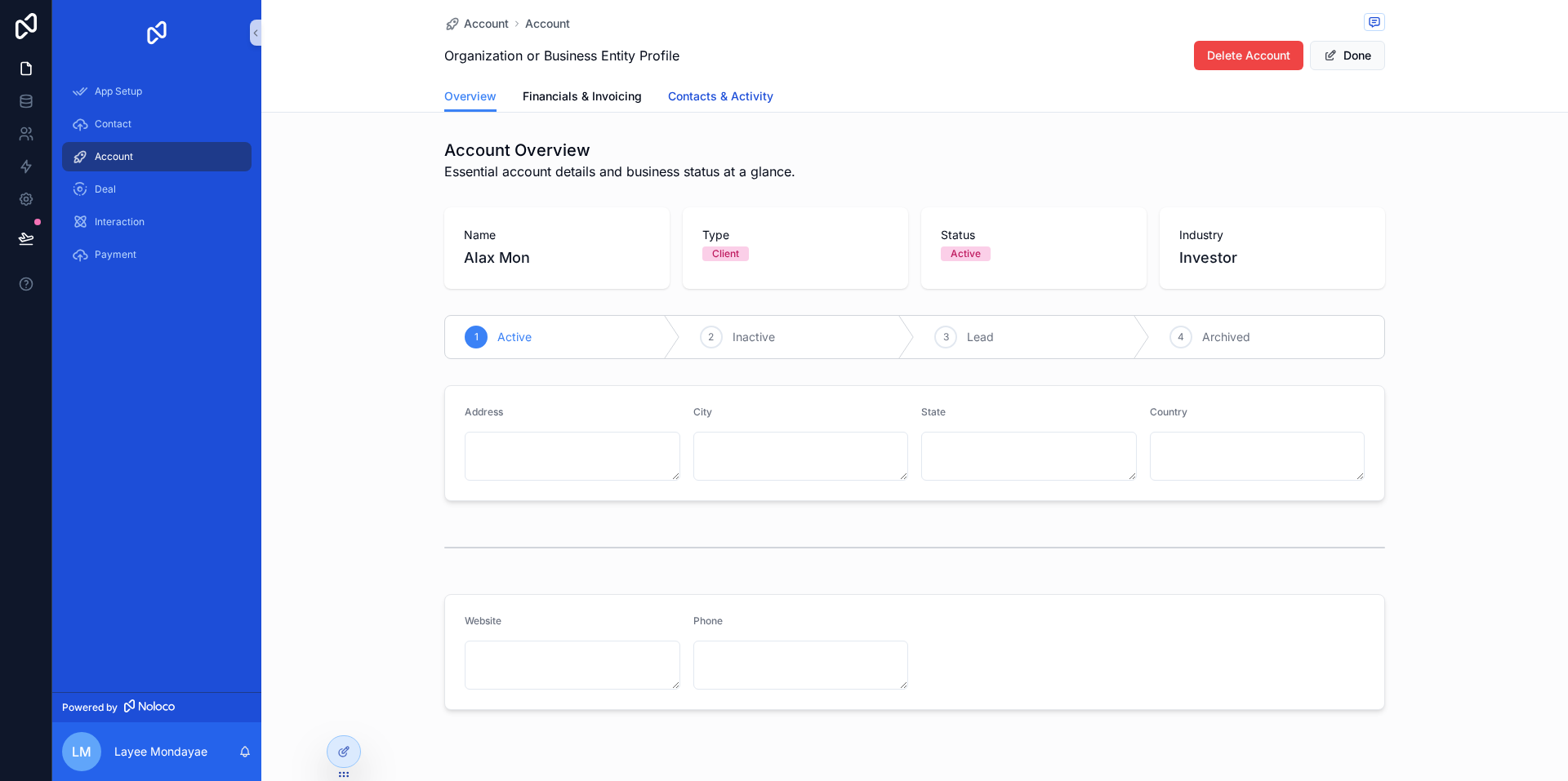
click at [750, 89] on span "Contacts & Activity" at bounding box center [721, 96] width 106 height 17
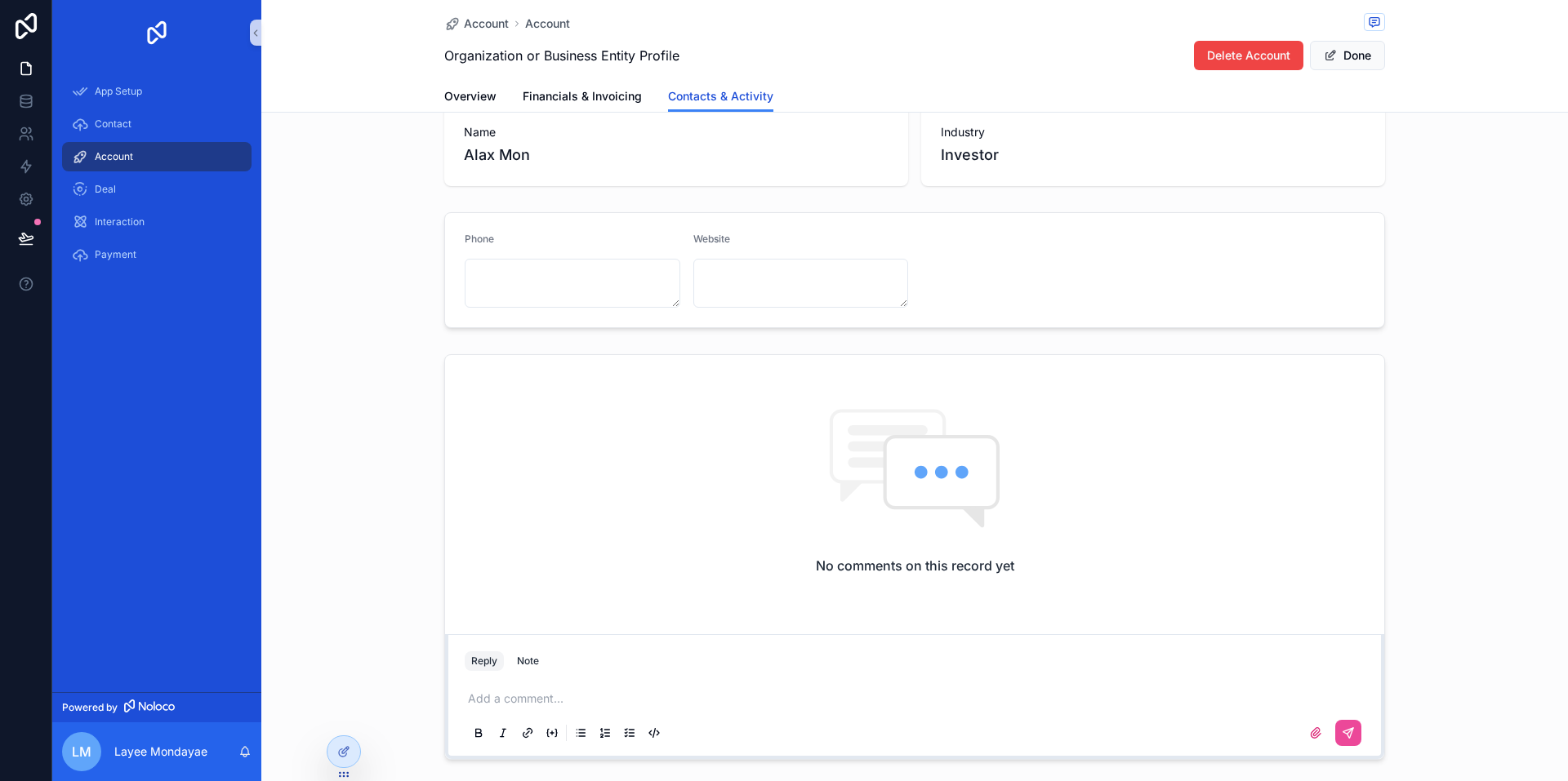
scroll to position [90, 0]
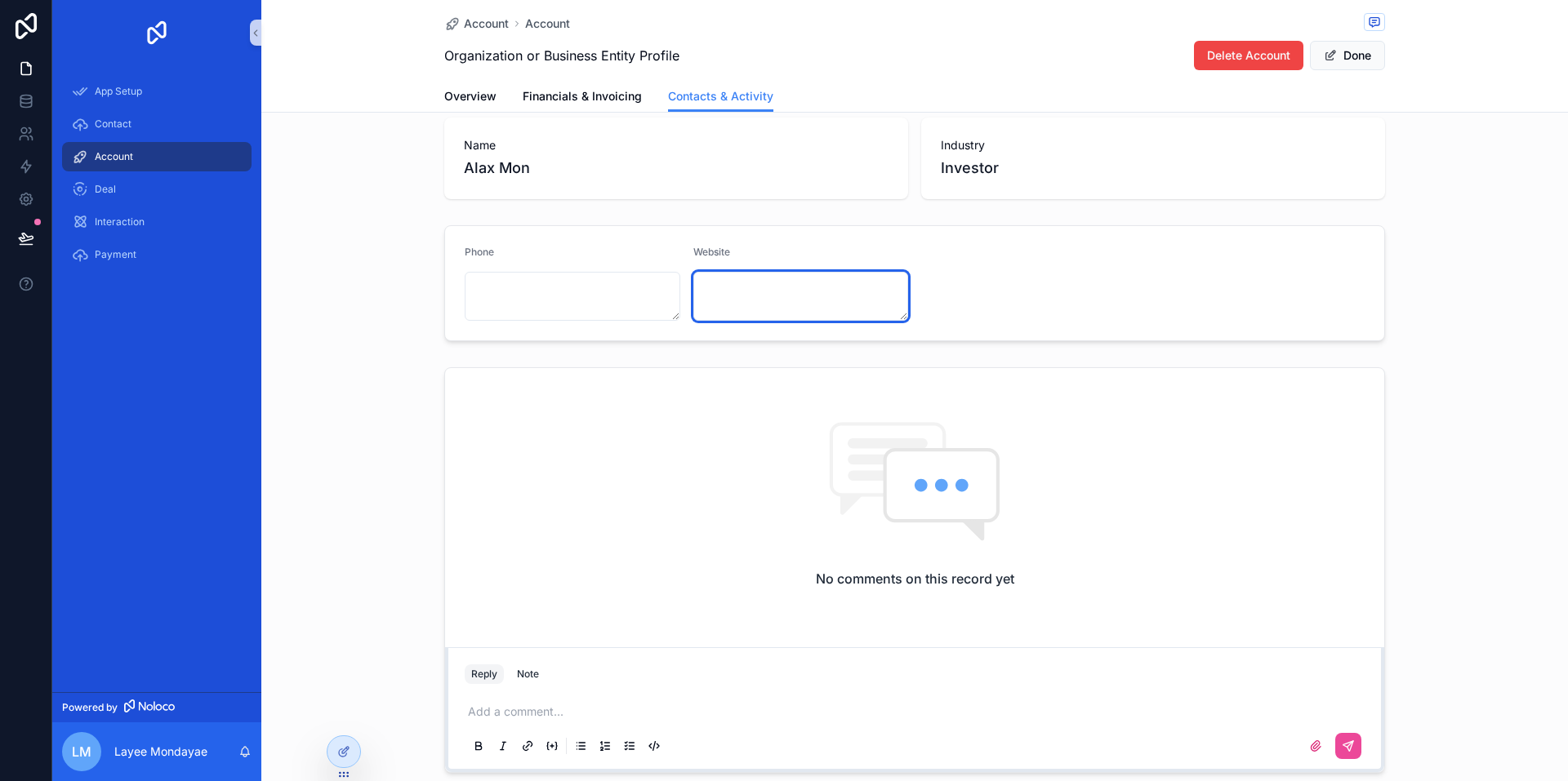
click at [733, 288] on textarea "scrollable content" at bounding box center [801, 296] width 216 height 49
click at [591, 295] on textarea "scrollable content" at bounding box center [572, 296] width 216 height 49
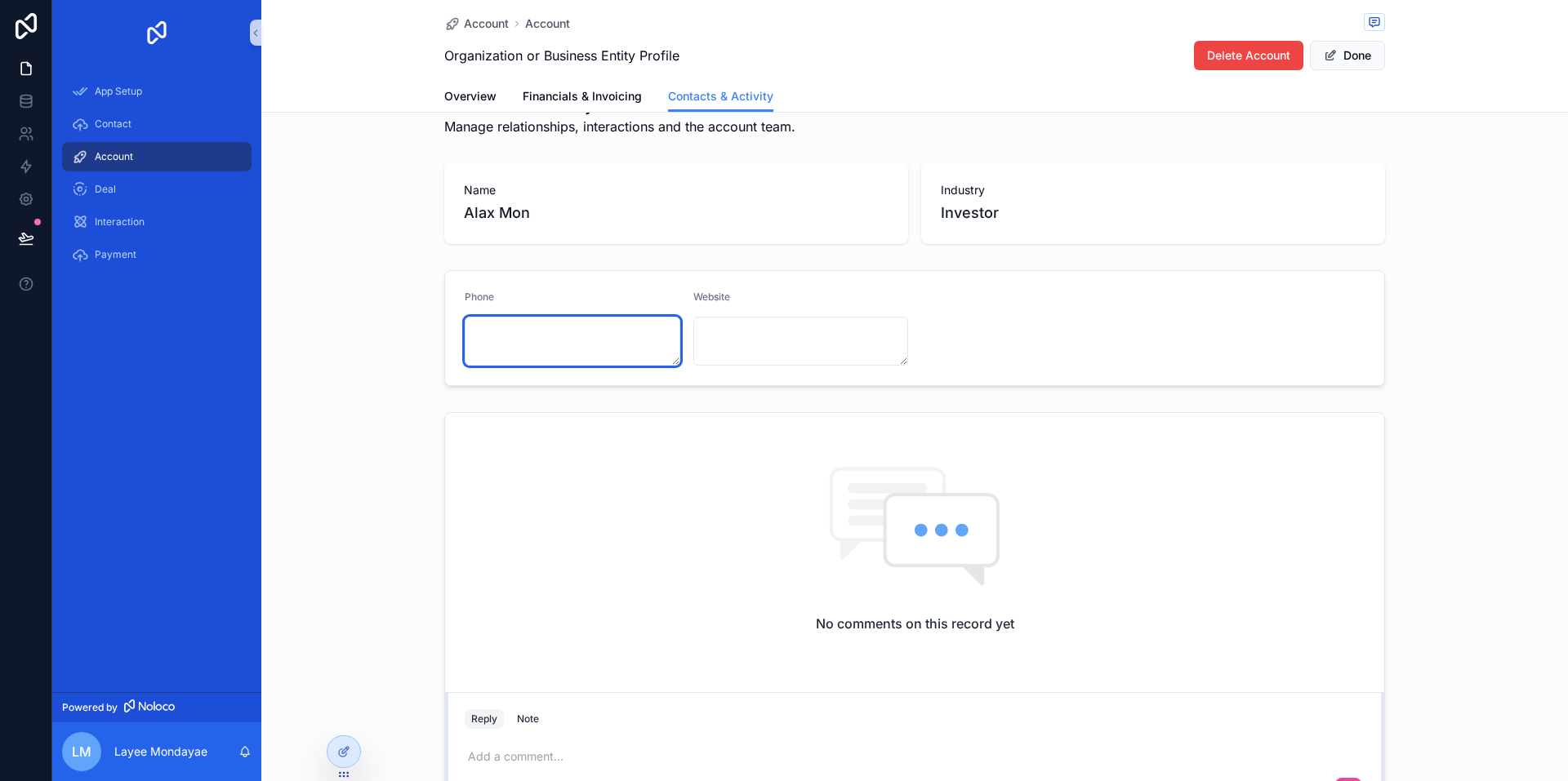
scroll to position [0, 0]
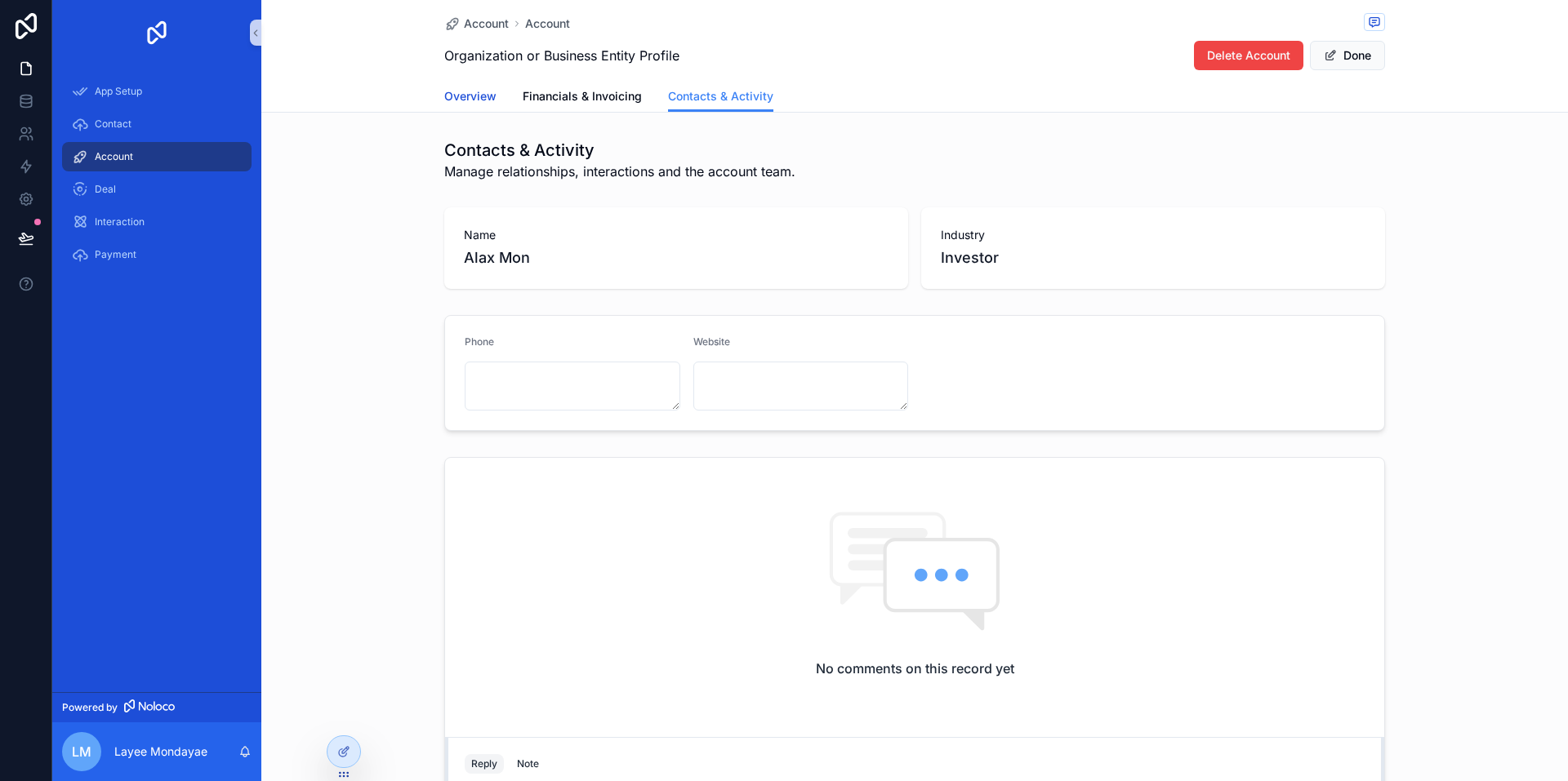
click at [478, 102] on span "Overview" at bounding box center [470, 96] width 52 height 17
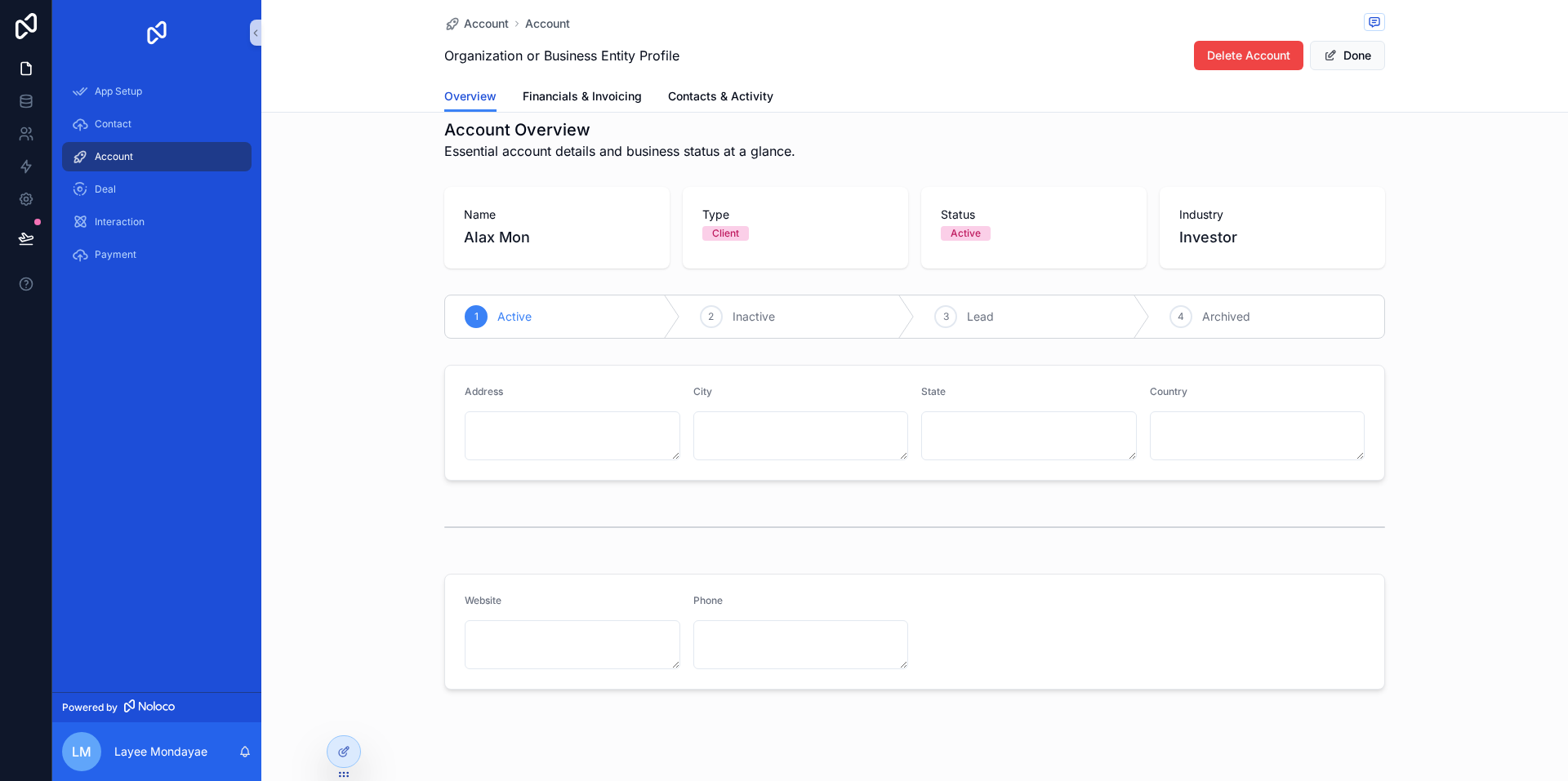
scroll to position [40, 0]
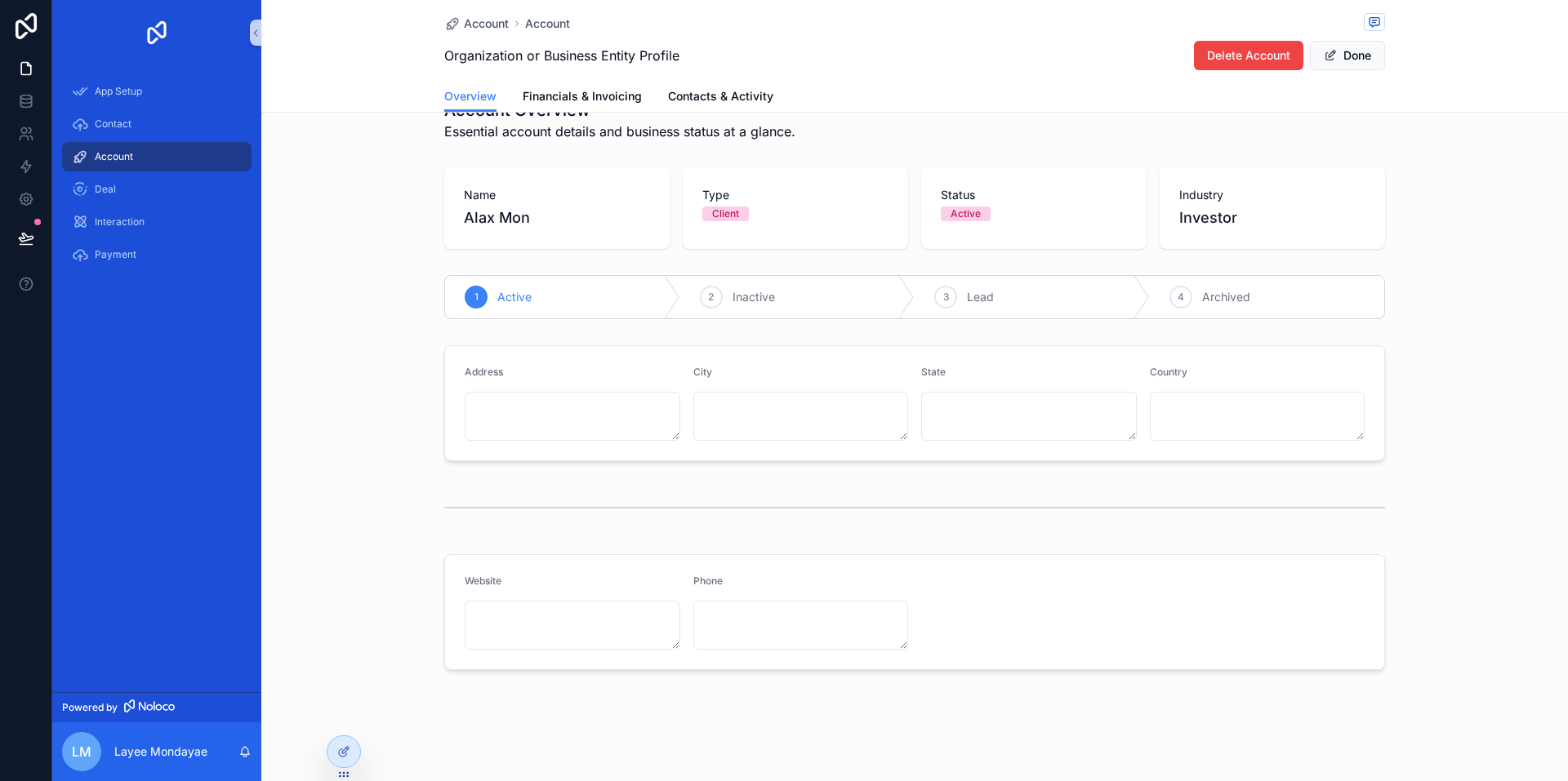
click at [329, 341] on div "Address City State Country" at bounding box center [914, 403] width 1307 height 129
click at [348, 293] on div "1 Active 2 Inactive 3 Lead 4 Archived" at bounding box center [914, 296] width 1307 height 57
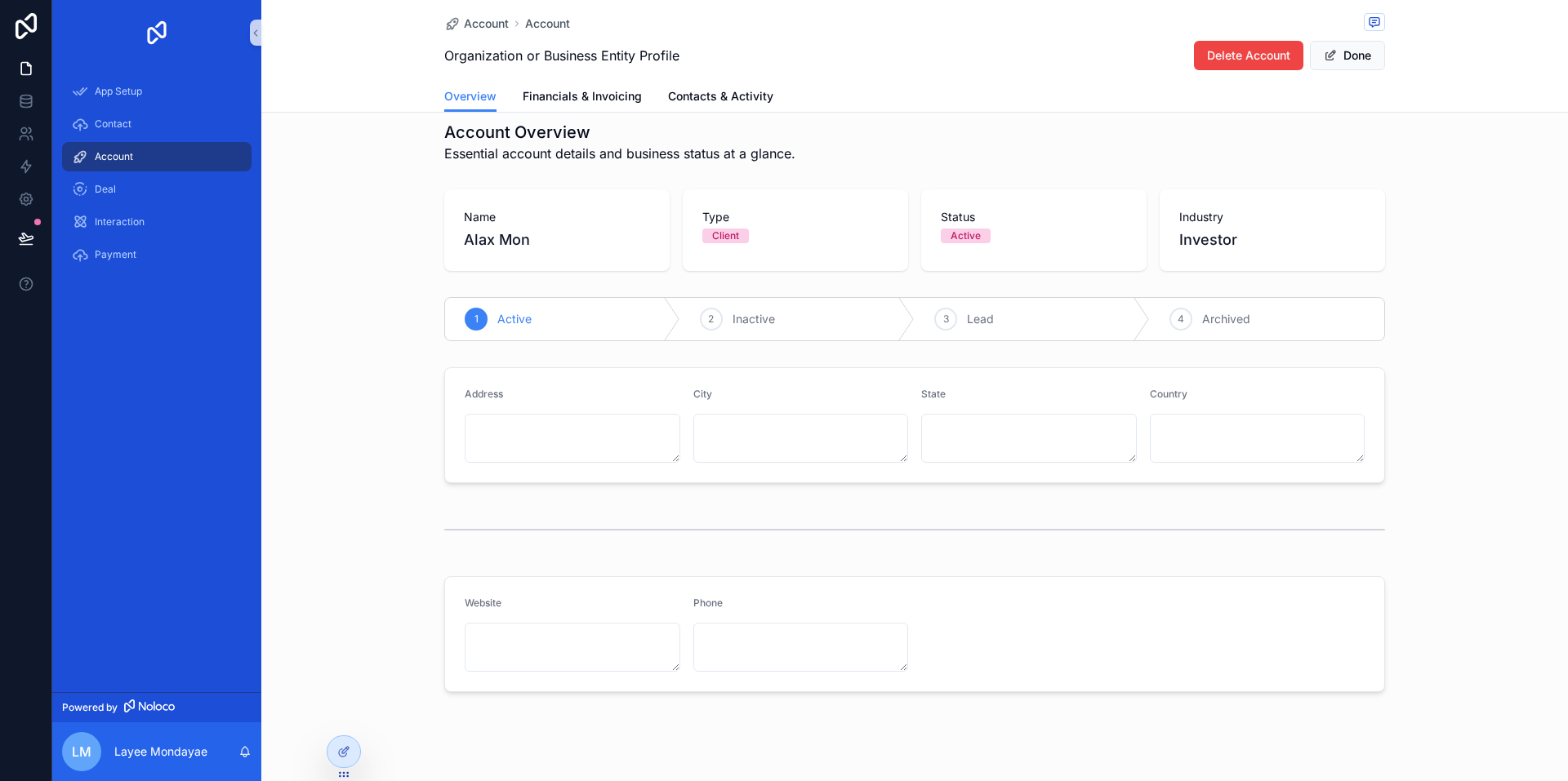
scroll to position [0, 0]
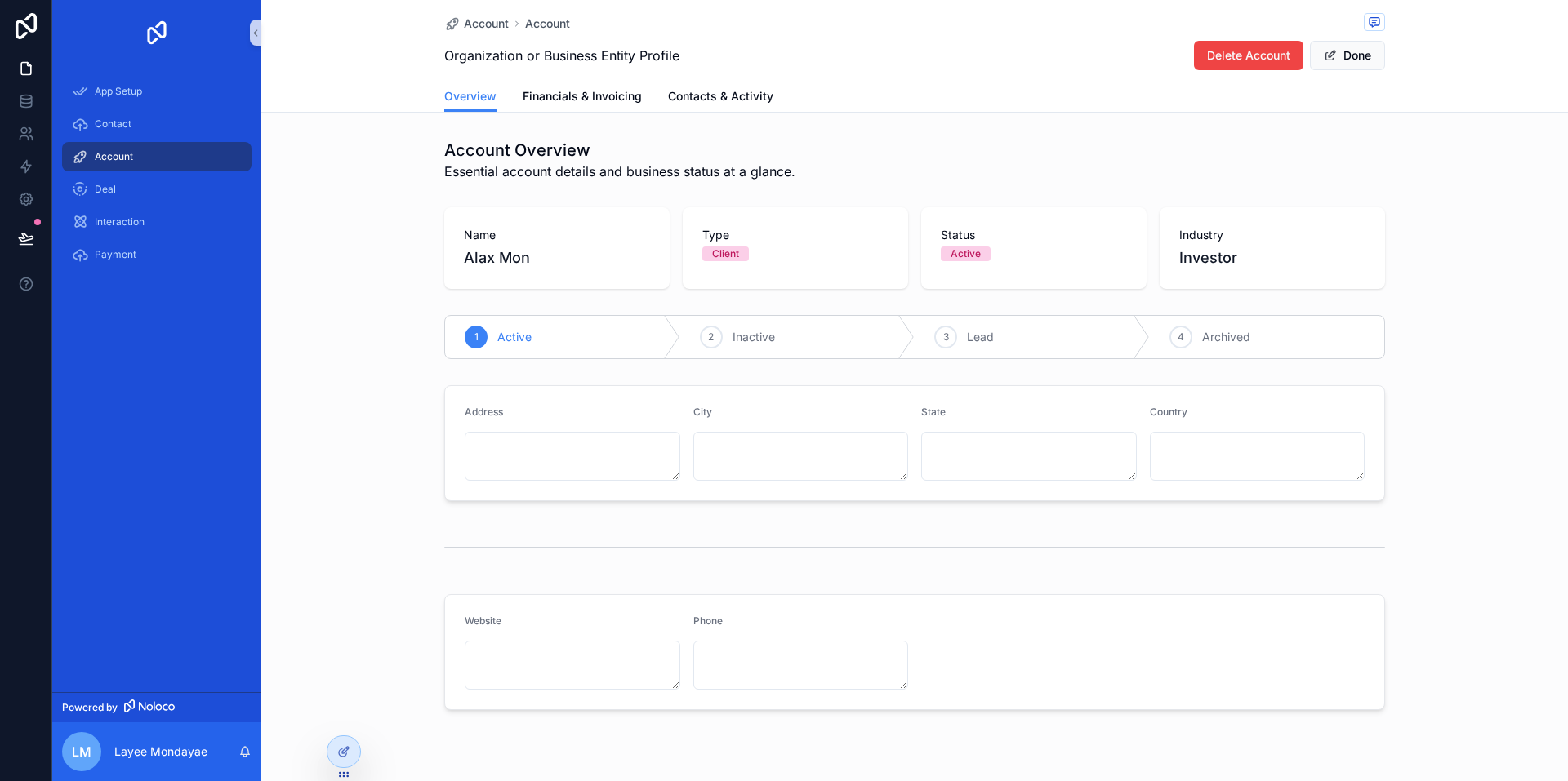
click at [449, 60] on span "Organization or Business Entity Profile" at bounding box center [561, 55] width 235 height 19
click at [251, 34] on icon "scrollable content" at bounding box center [255, 33] width 11 height 12
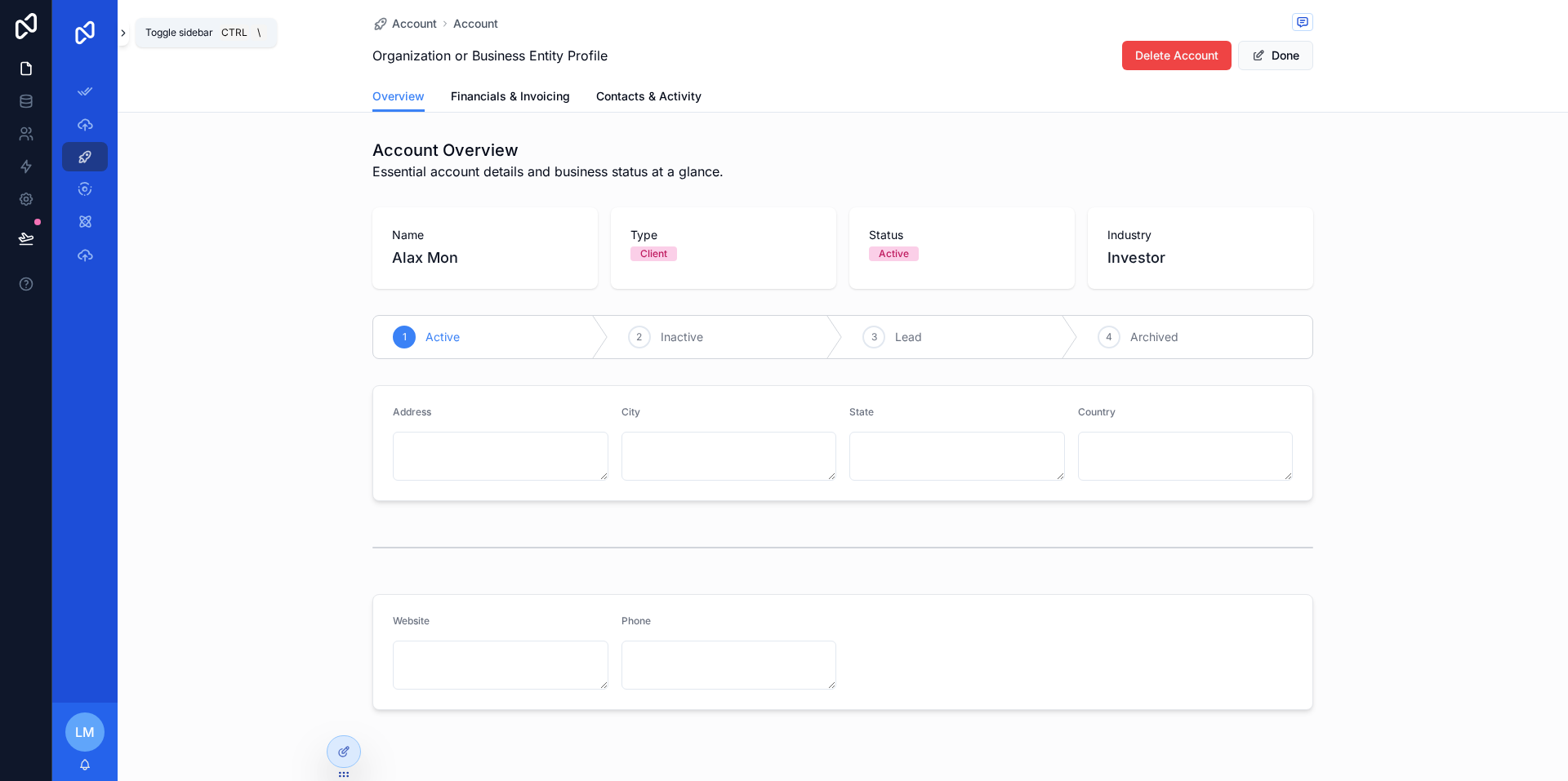
click at [125, 36] on icon "scrollable content" at bounding box center [123, 33] width 11 height 12
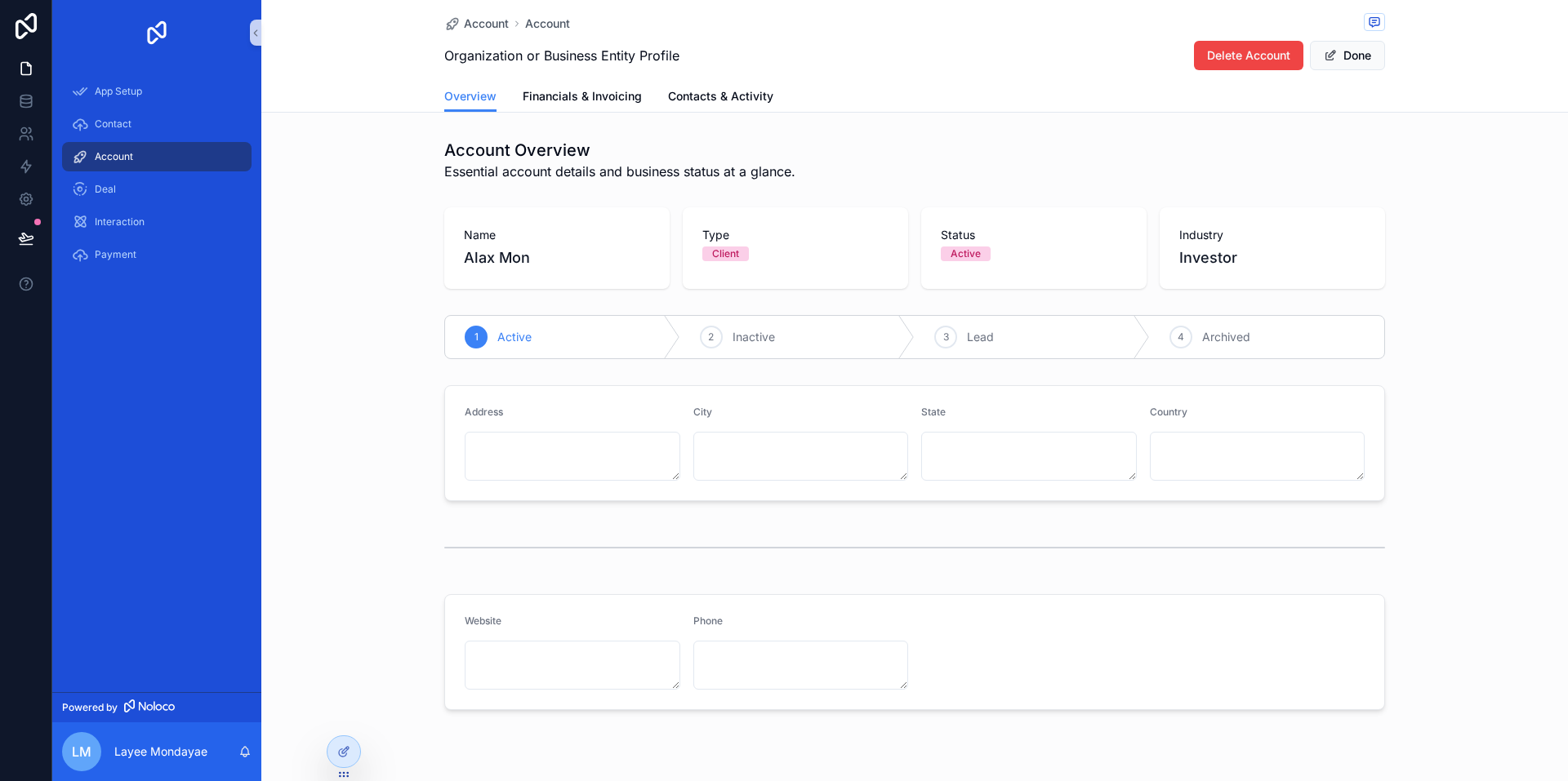
click at [906, 96] on div "Overview Financials & Invoicing Contacts & Activity" at bounding box center [914, 96] width 941 height 31
click at [1342, 58] on button "Done" at bounding box center [1346, 55] width 75 height 29
click at [476, 26] on span "Account" at bounding box center [486, 24] width 45 height 17
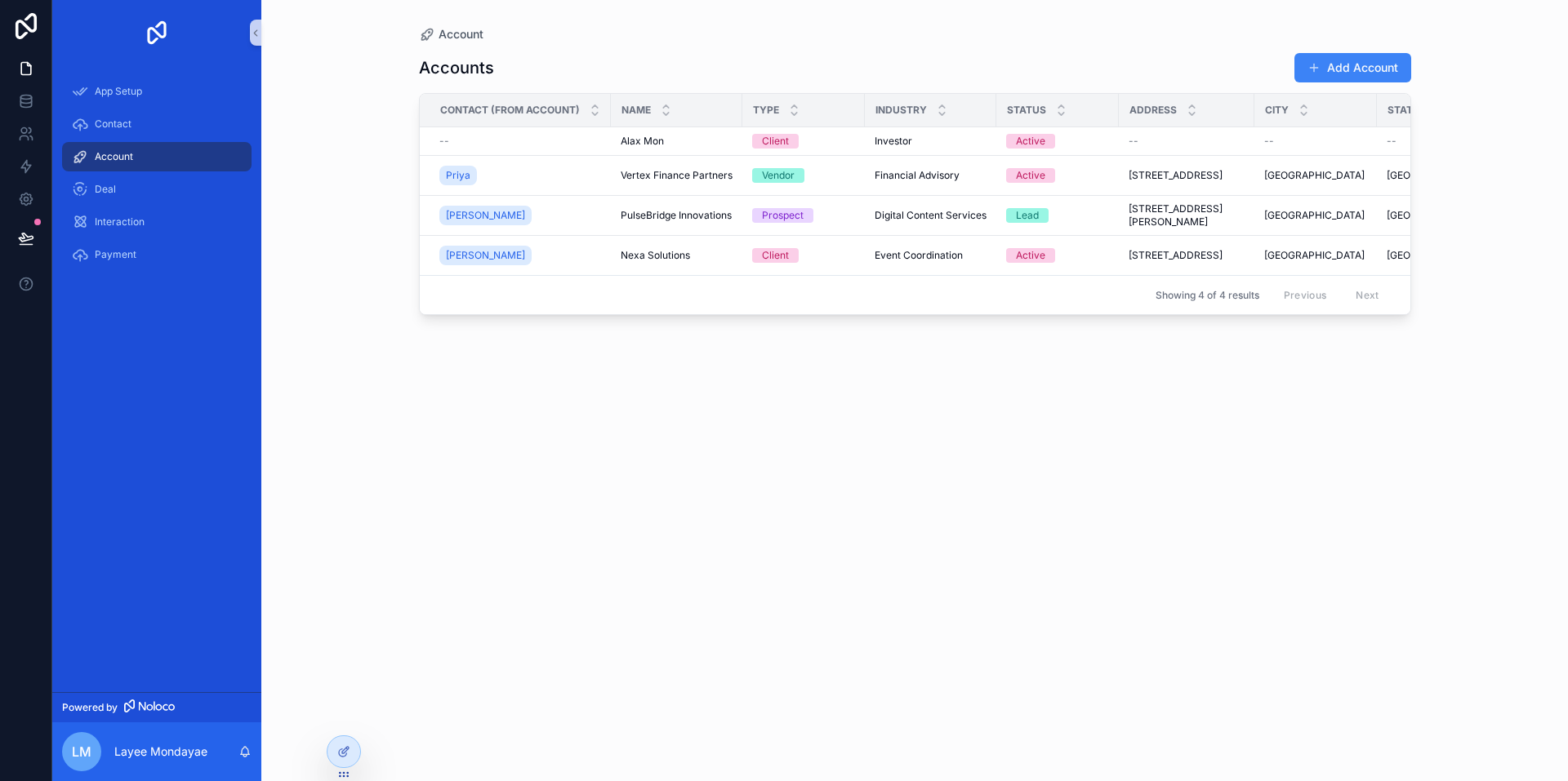
click at [118, 106] on div "App Setup" at bounding box center [157, 91] width 209 height 33
click at [124, 117] on div "Contact" at bounding box center [157, 124] width 170 height 26
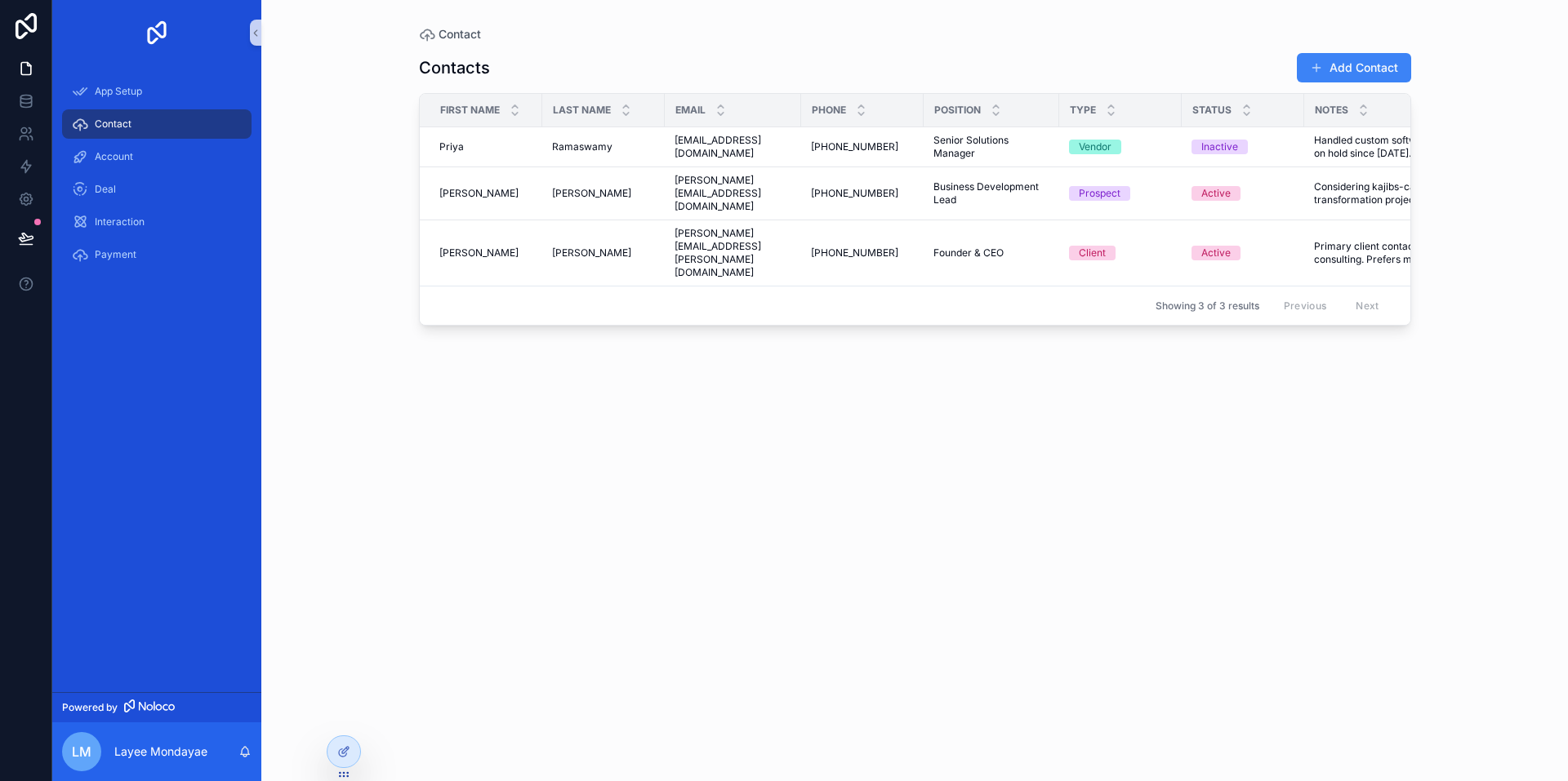
click at [1308, 60] on button "Add Contact" at bounding box center [1353, 67] width 114 height 29
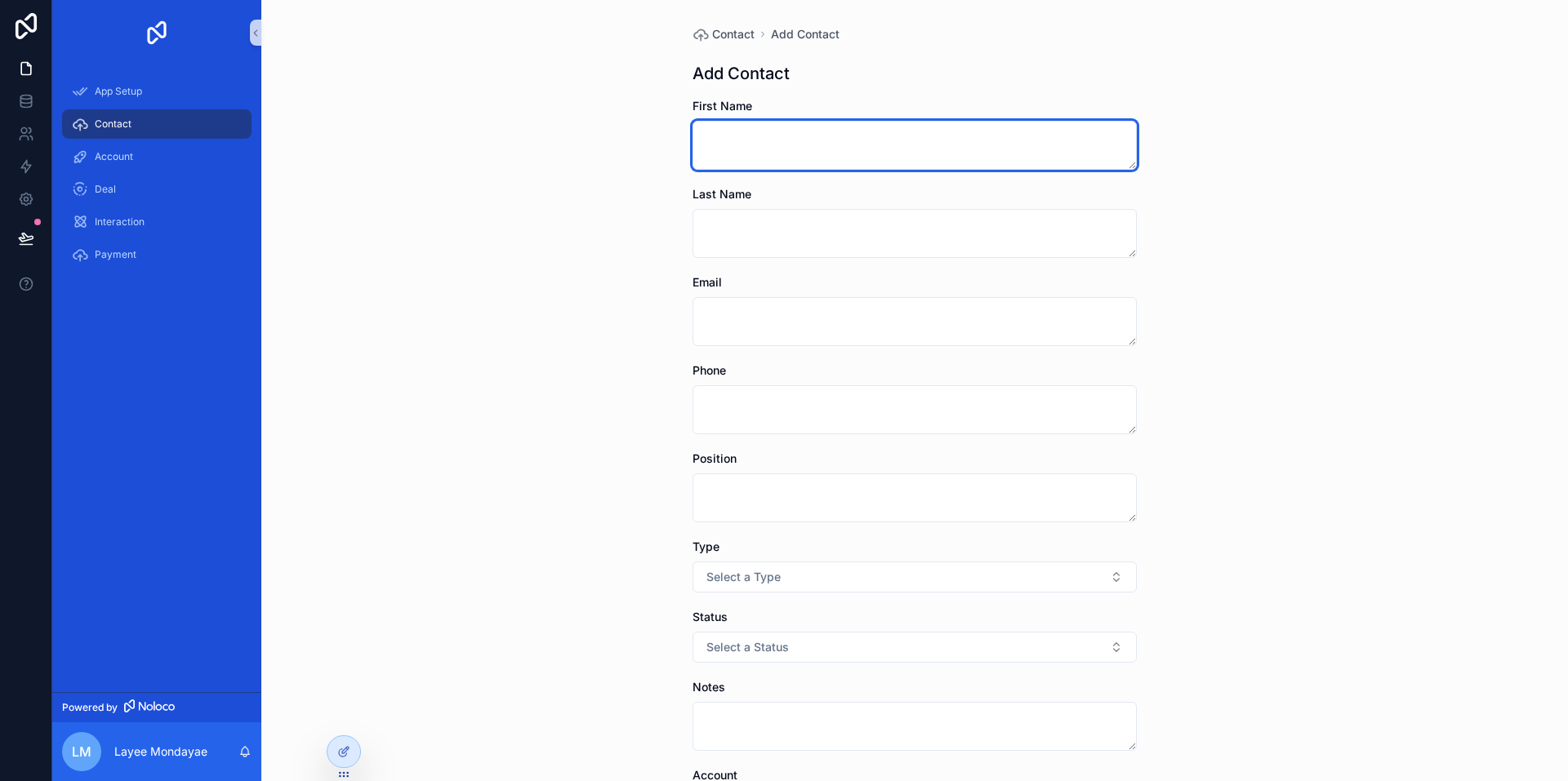
click at [780, 142] on textarea "scrollable content" at bounding box center [914, 145] width 444 height 49
type textarea "****"
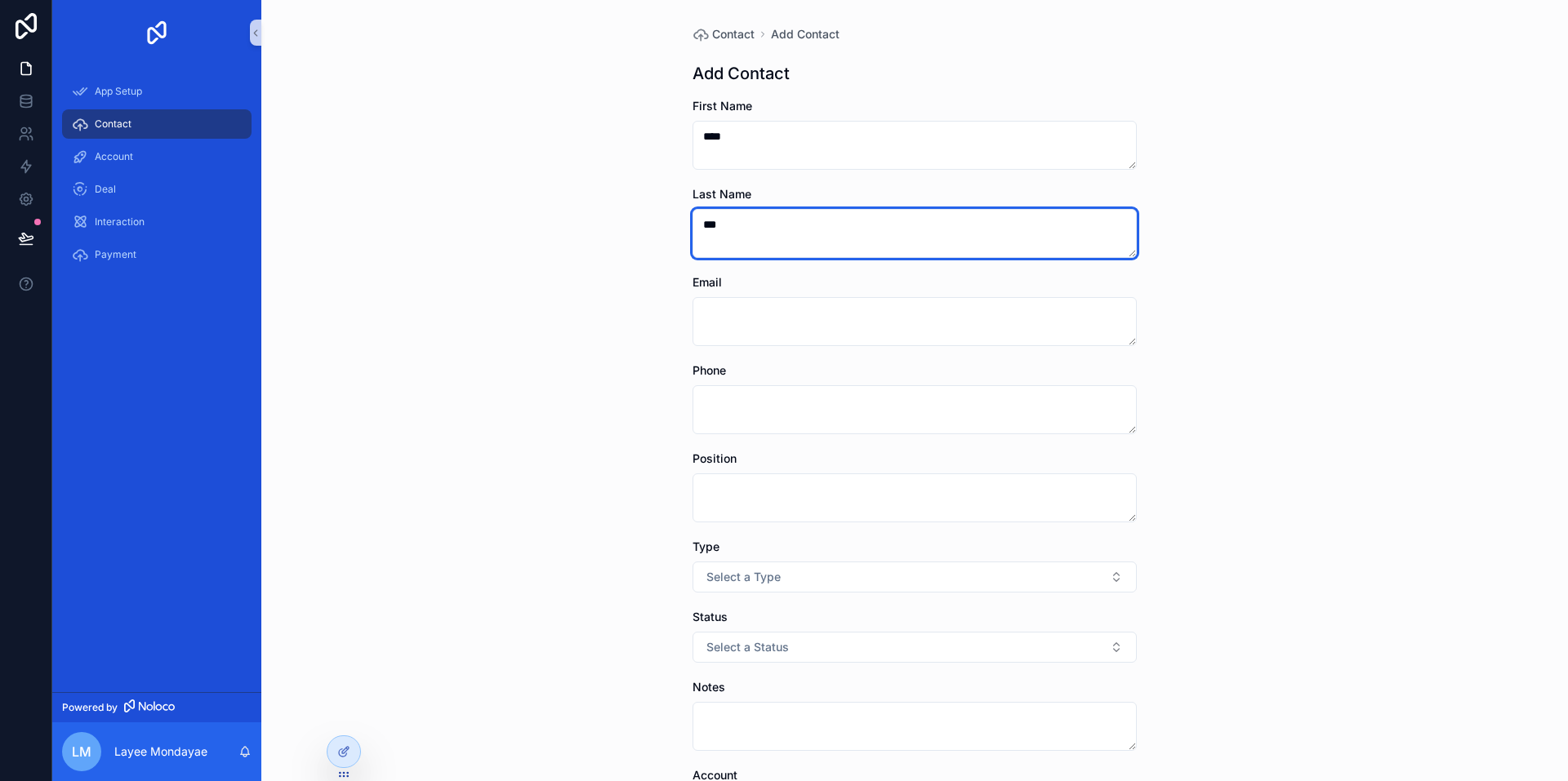
type textarea "***"
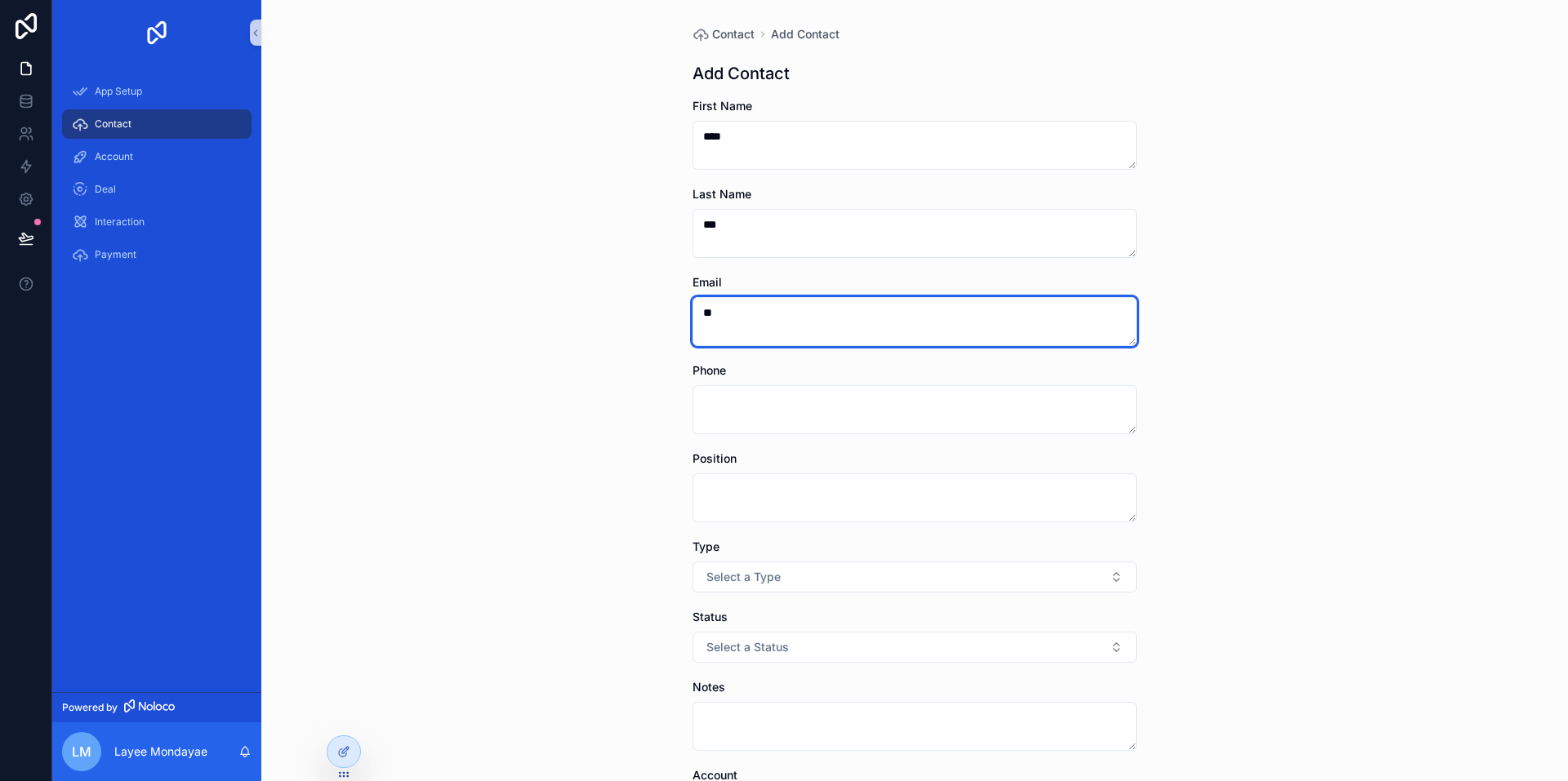
type textarea "*"
type textarea "**********"
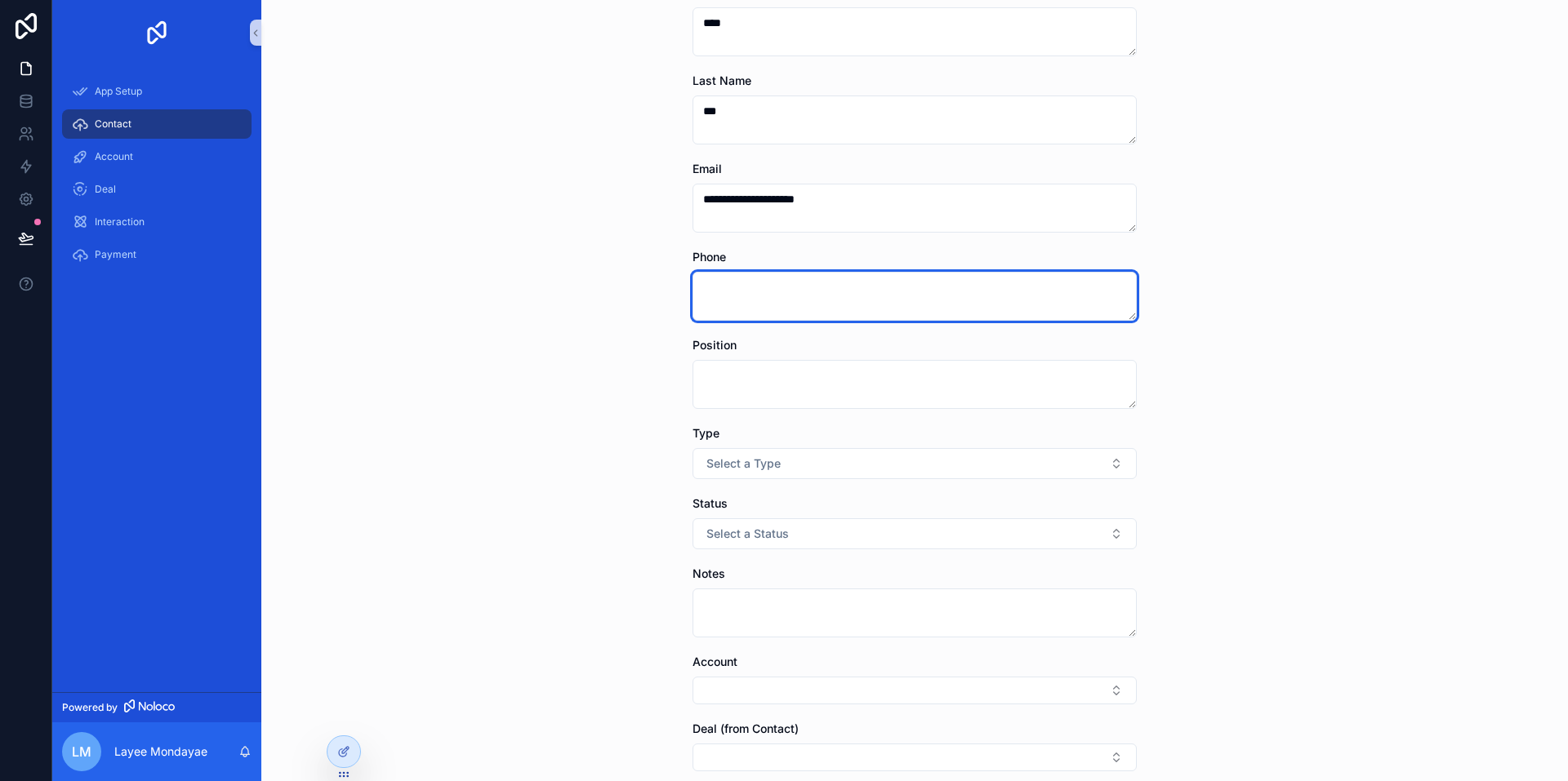
scroll to position [264, 0]
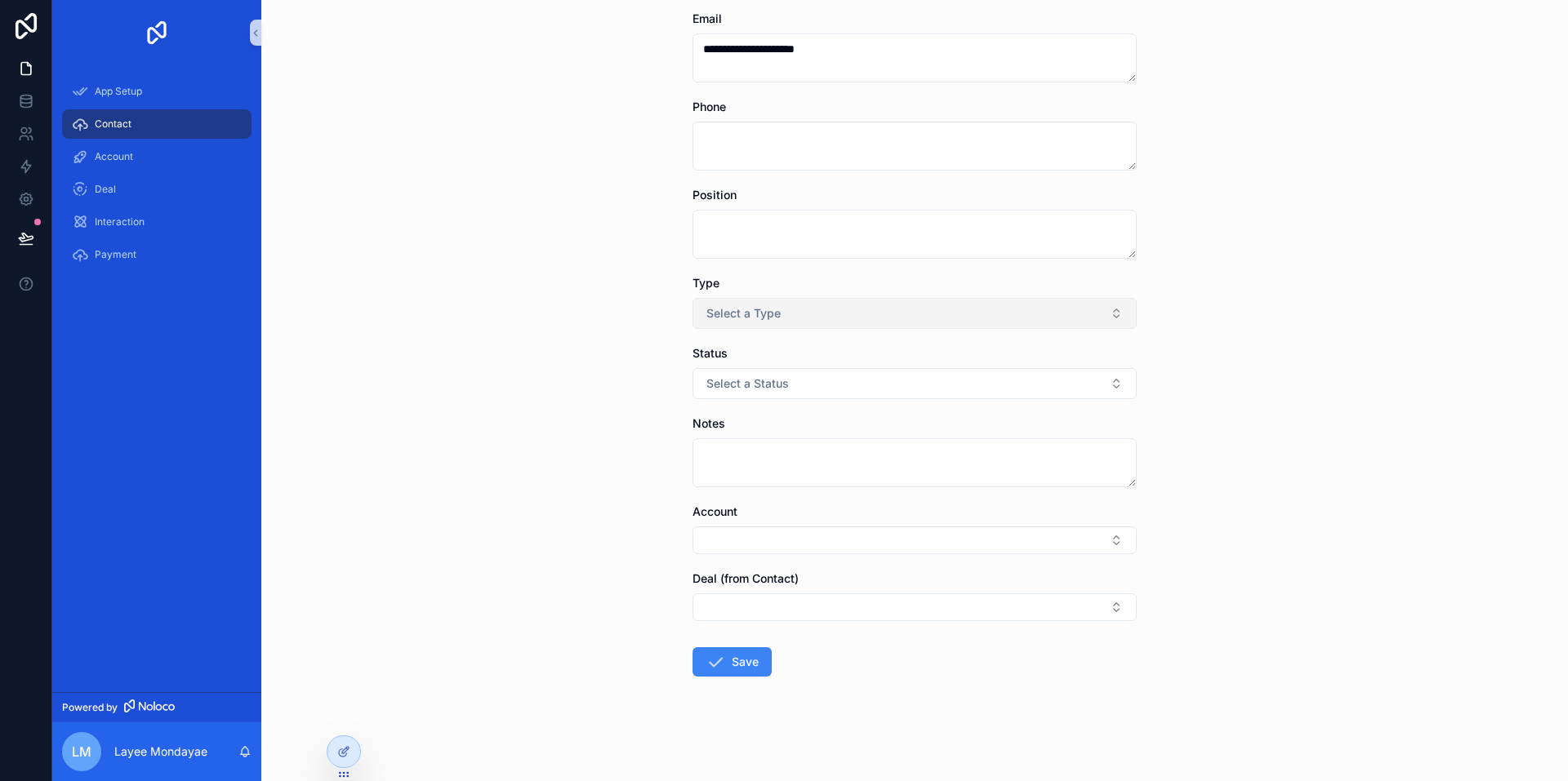
click at [722, 318] on span "Select a Type" at bounding box center [744, 313] width 74 height 17
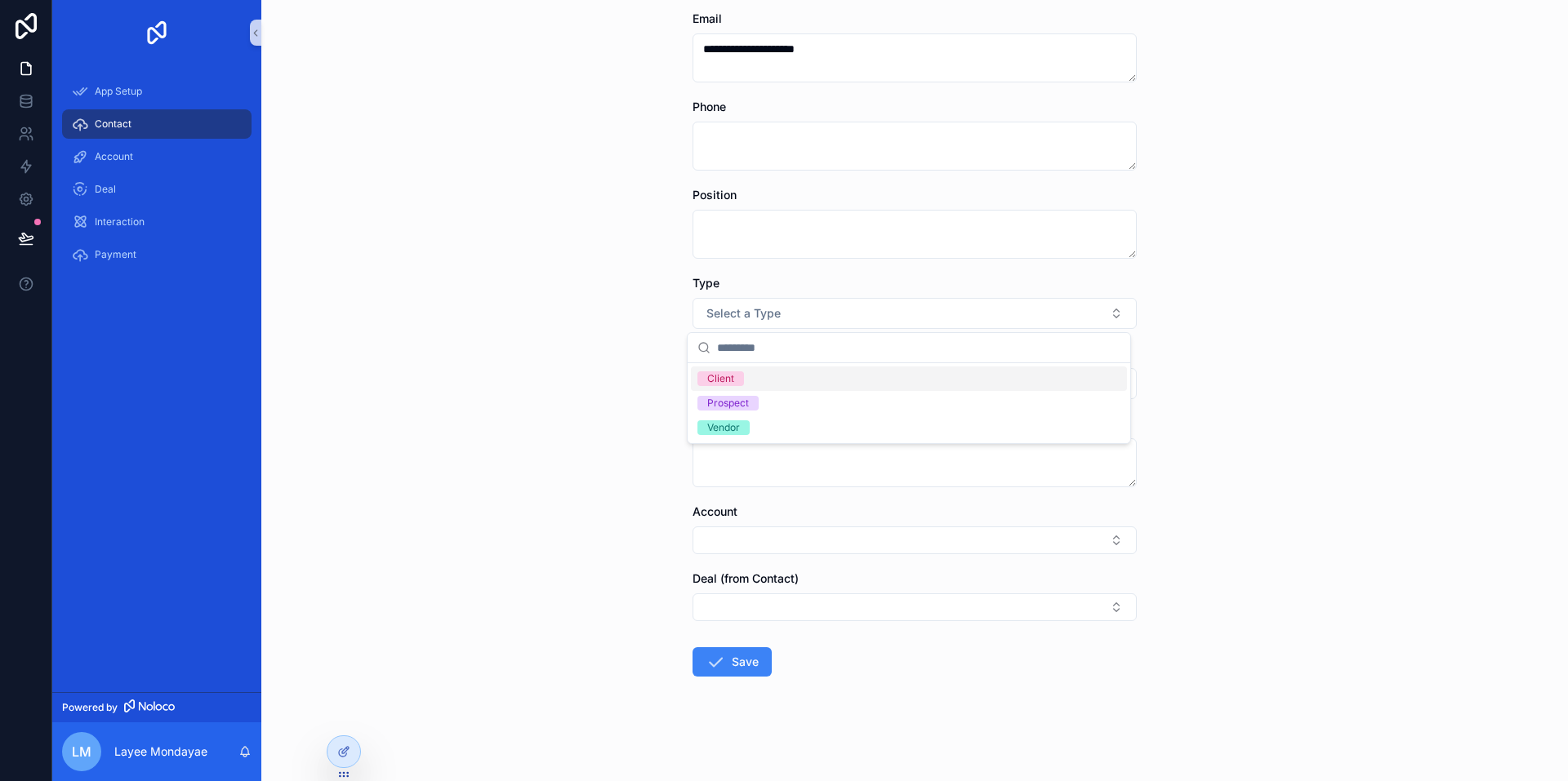
click at [727, 379] on div "Client" at bounding box center [721, 378] width 27 height 15
drag, startPoint x: 621, startPoint y: 404, endPoint x: 670, endPoint y: 404, distance: 49.0
click at [622, 404] on div "**********" at bounding box center [914, 127] width 1307 height 781
click at [738, 393] on button "Select a Status" at bounding box center [914, 383] width 444 height 31
click at [725, 450] on div "Active" at bounding box center [722, 449] width 29 height 15
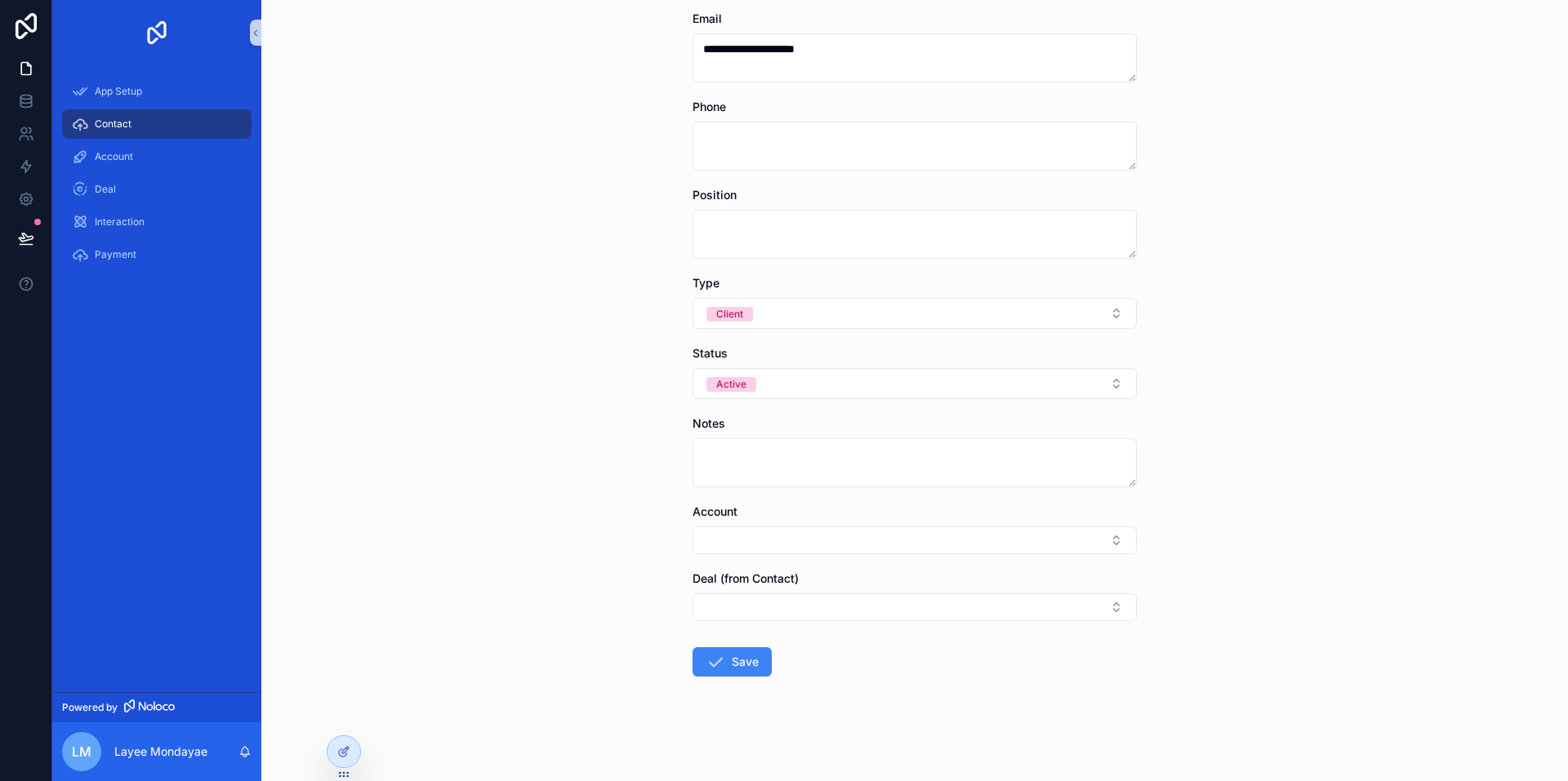
click at [557, 479] on div "**********" at bounding box center [914, 127] width 1307 height 781
click at [723, 656] on button "Save" at bounding box center [732, 661] width 79 height 29
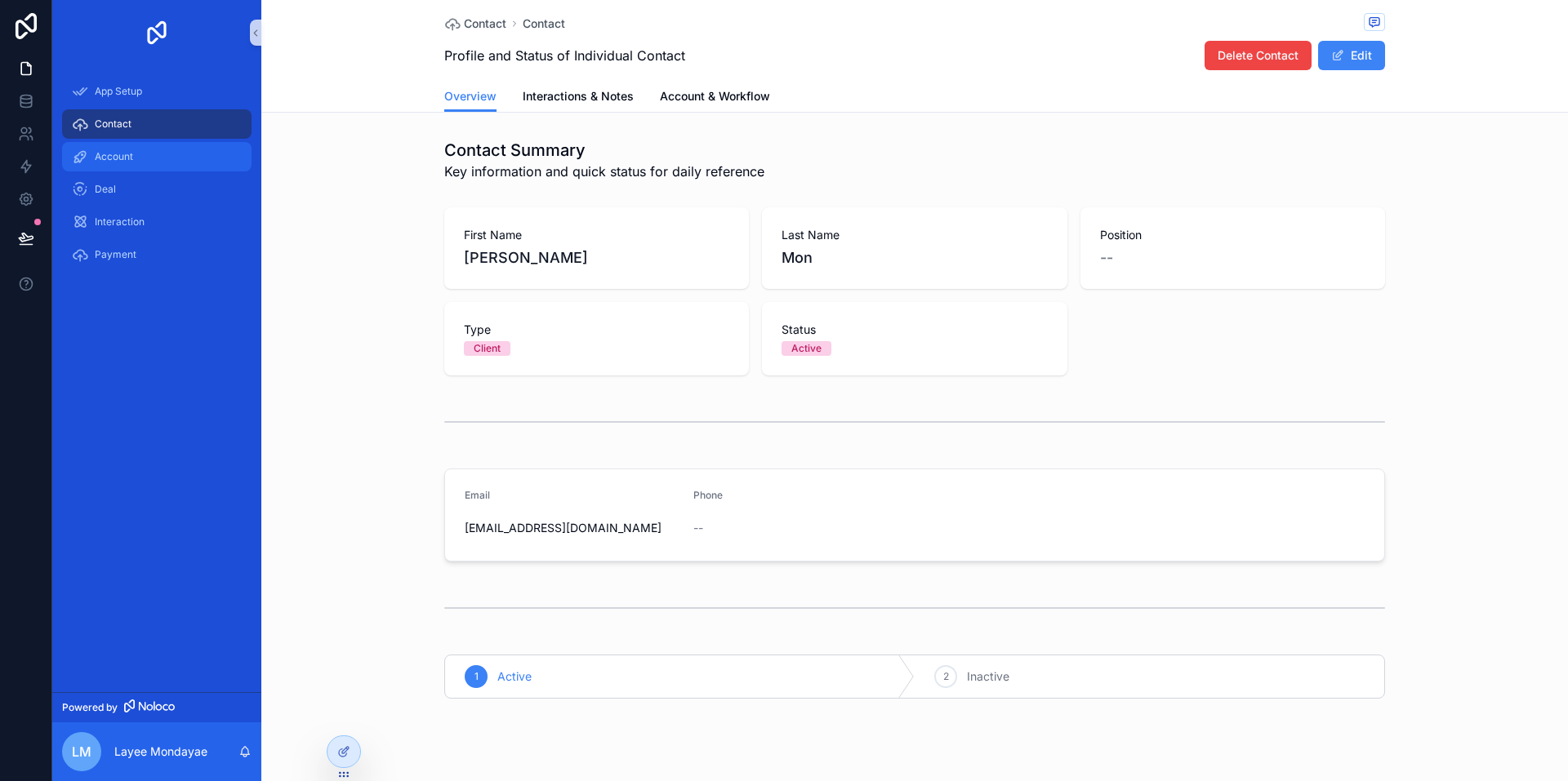
click at [142, 149] on div "Account" at bounding box center [157, 157] width 170 height 26
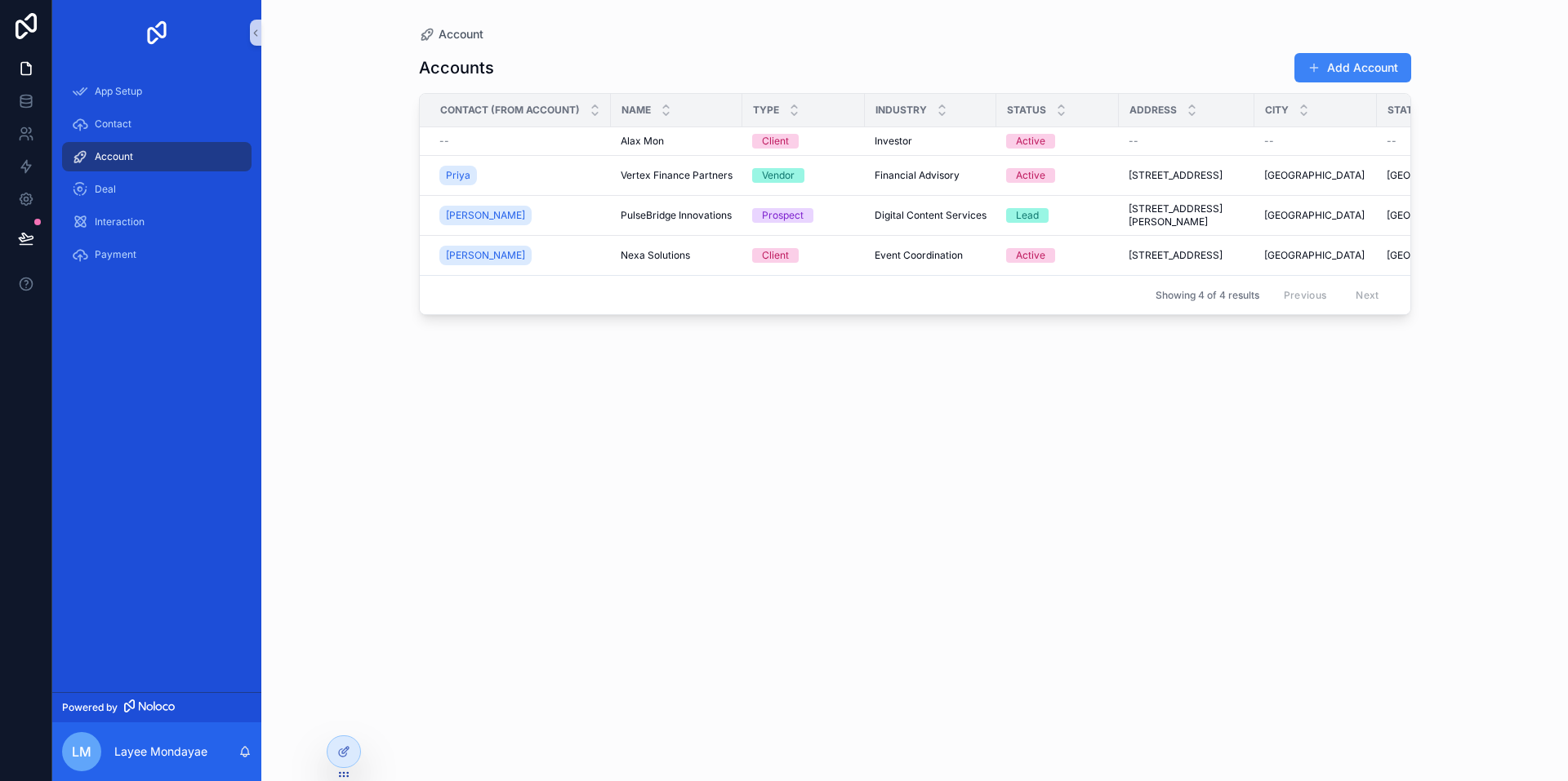
click at [606, 408] on div "Accounts Add Account Contact (from Account) Name Type Industry Status Address C…" at bounding box center [914, 401] width 992 height 719
click at [674, 416] on div "Accounts Add Account Contact (from Account) Name Type Industry Status Address C…" at bounding box center [914, 401] width 992 height 719
click at [482, 141] on div "--" at bounding box center [520, 141] width 162 height 13
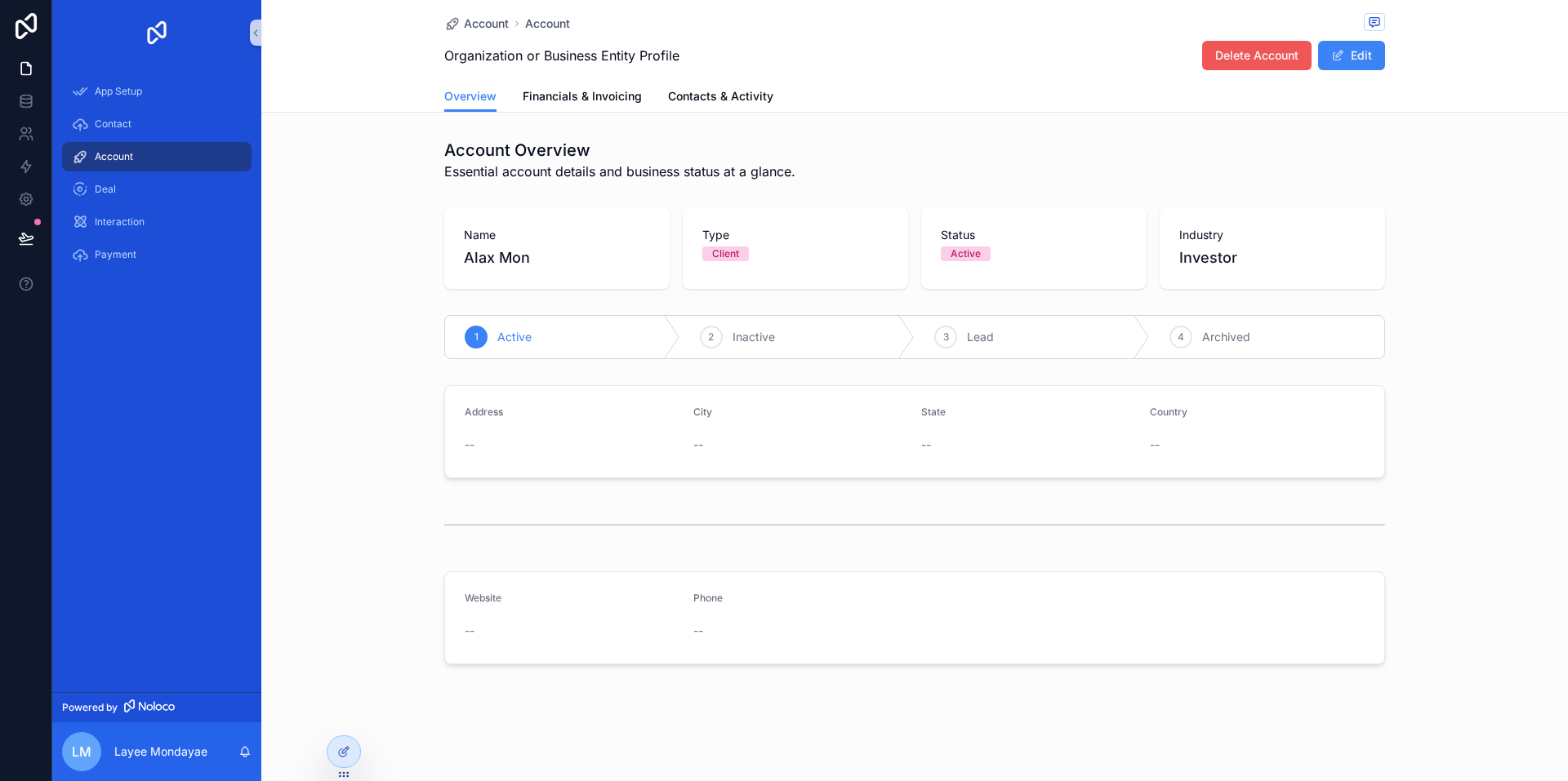
click at [1271, 54] on span "Delete Account" at bounding box center [1257, 55] width 84 height 17
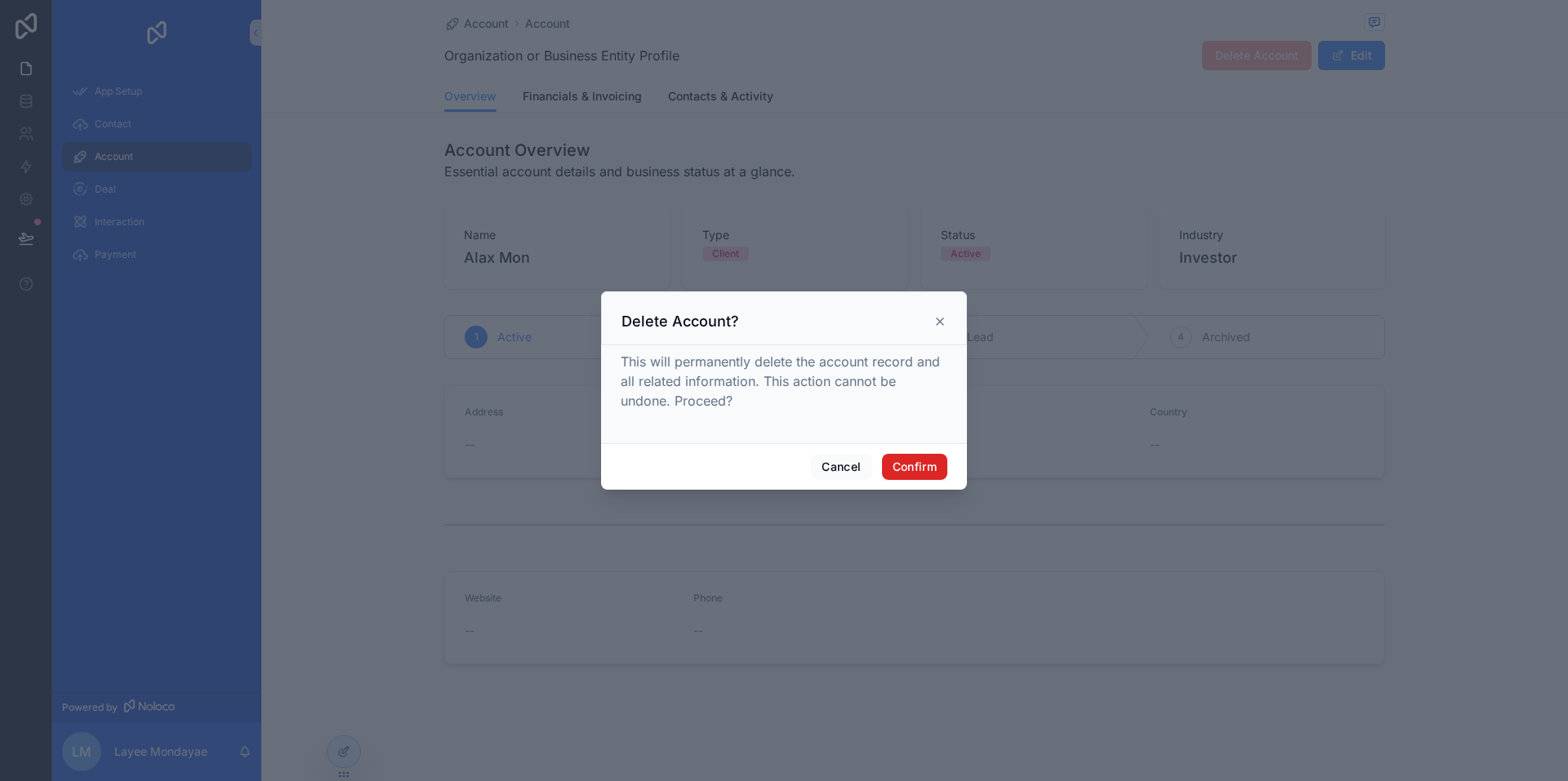
click at [923, 464] on button "Confirm" at bounding box center [914, 467] width 65 height 26
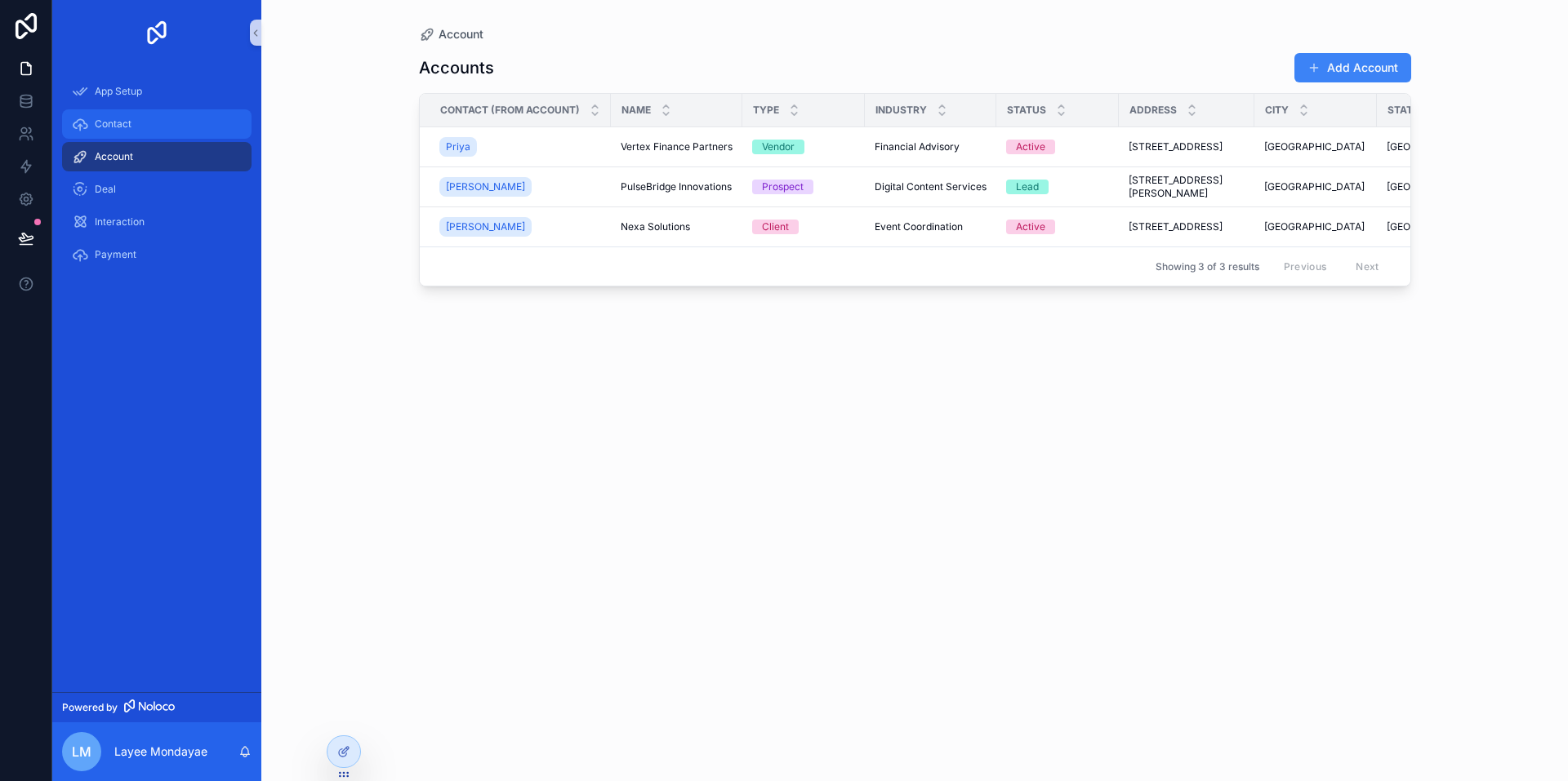
click at [126, 121] on span "Contact" at bounding box center [114, 124] width 37 height 13
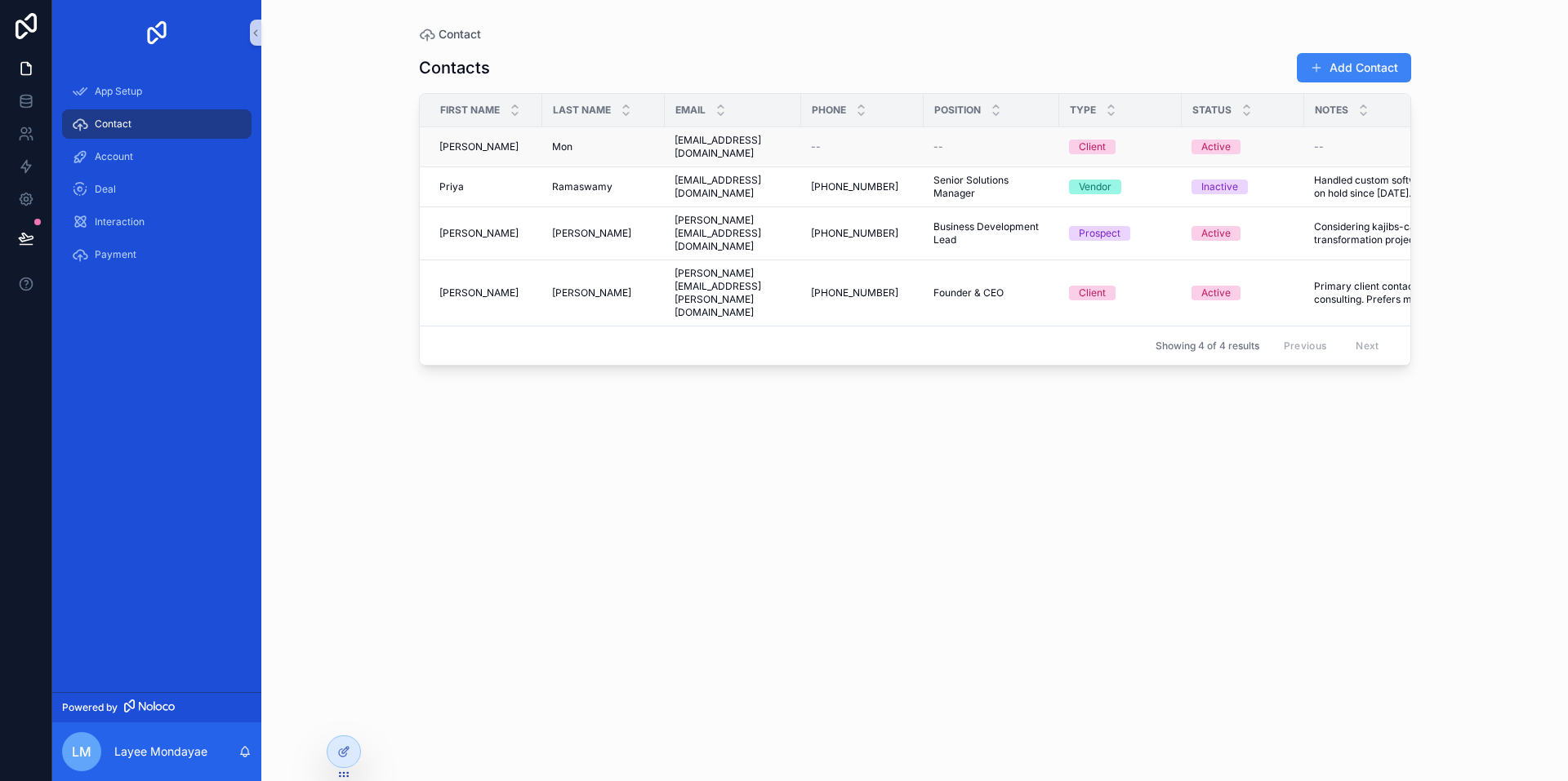
click at [845, 141] on div "--" at bounding box center [861, 147] width 103 height 13
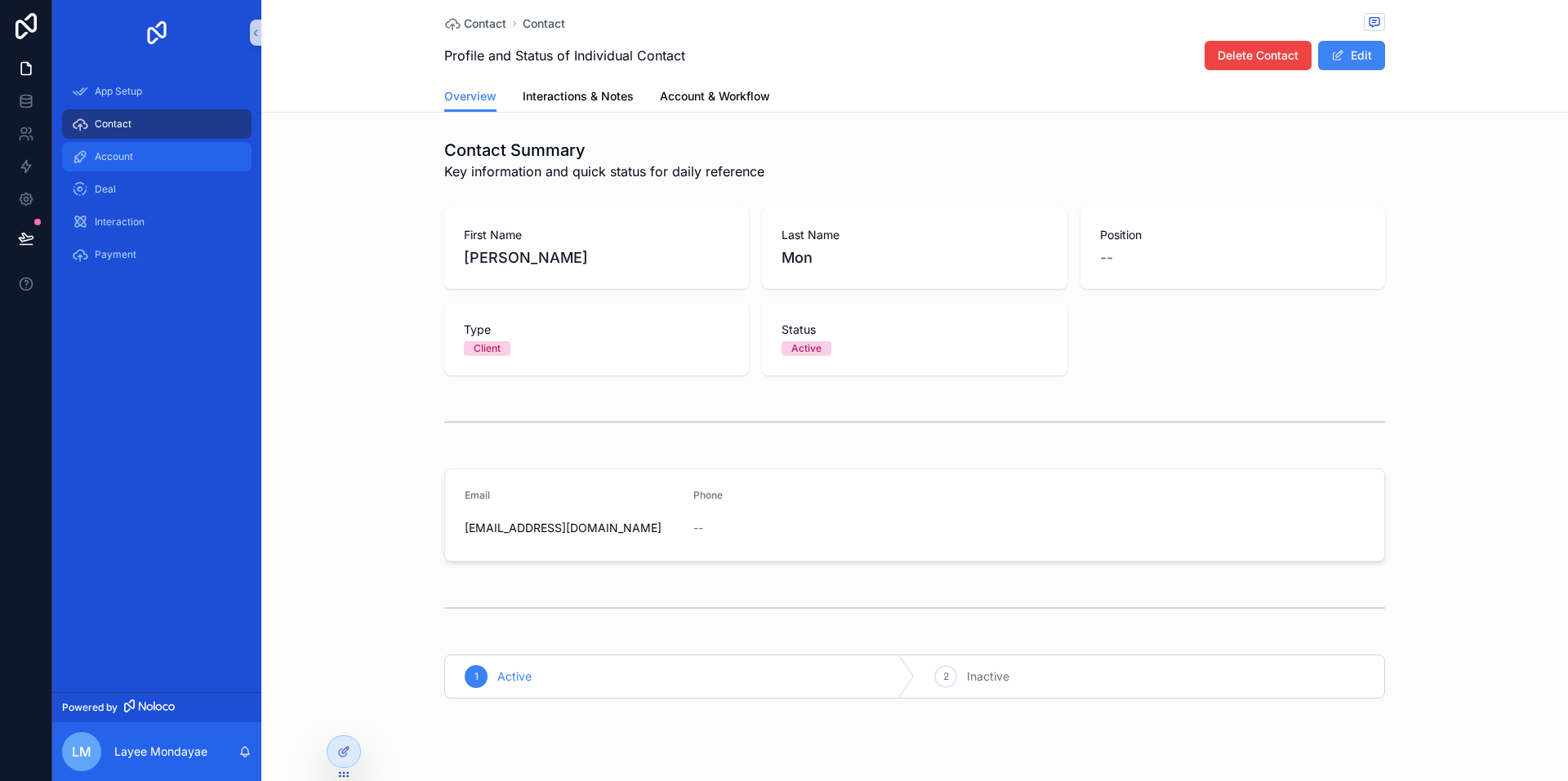
click at [128, 154] on span "Account" at bounding box center [114, 157] width 39 height 13
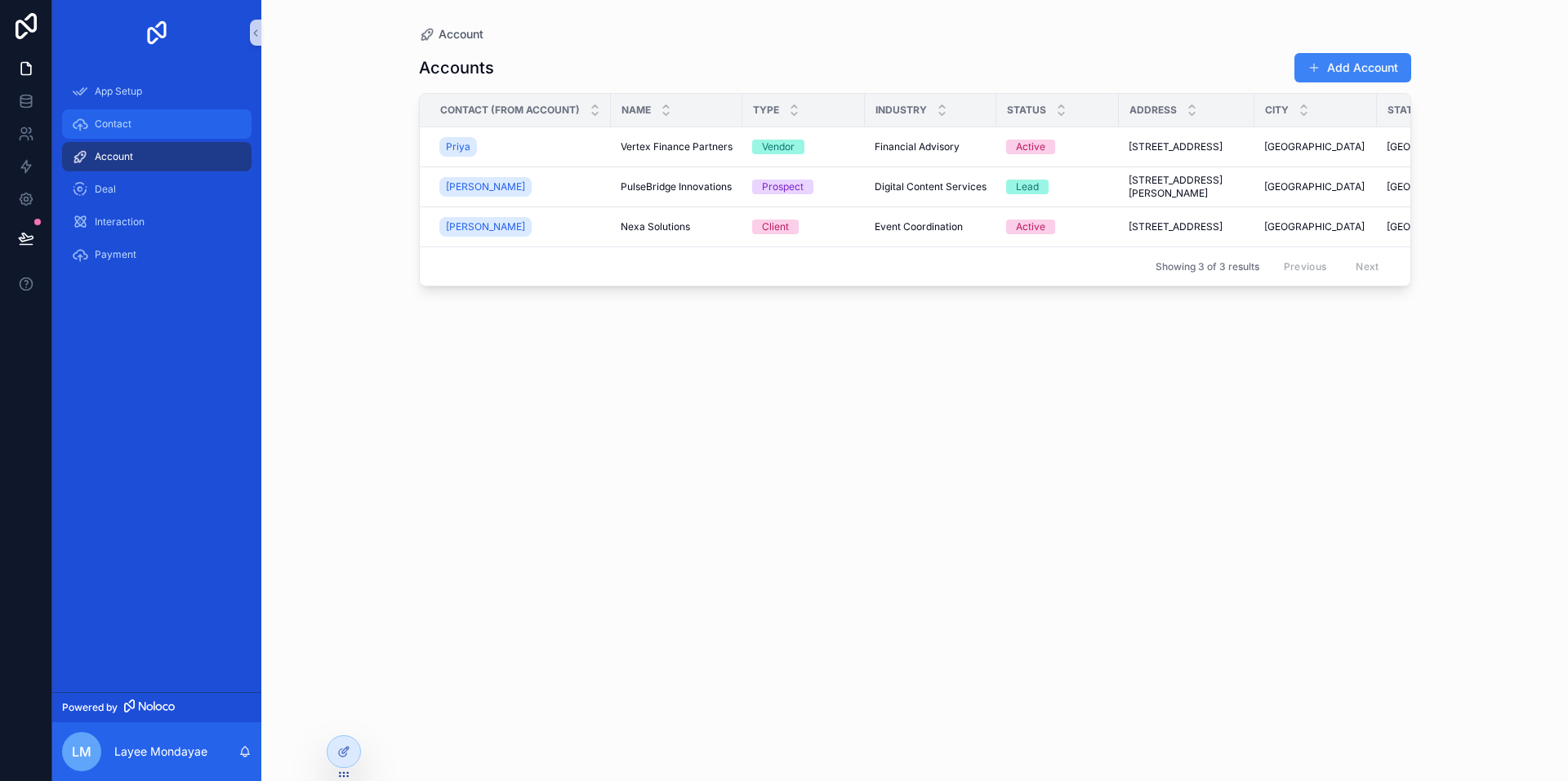
click at [152, 128] on div "Contact" at bounding box center [157, 124] width 170 height 26
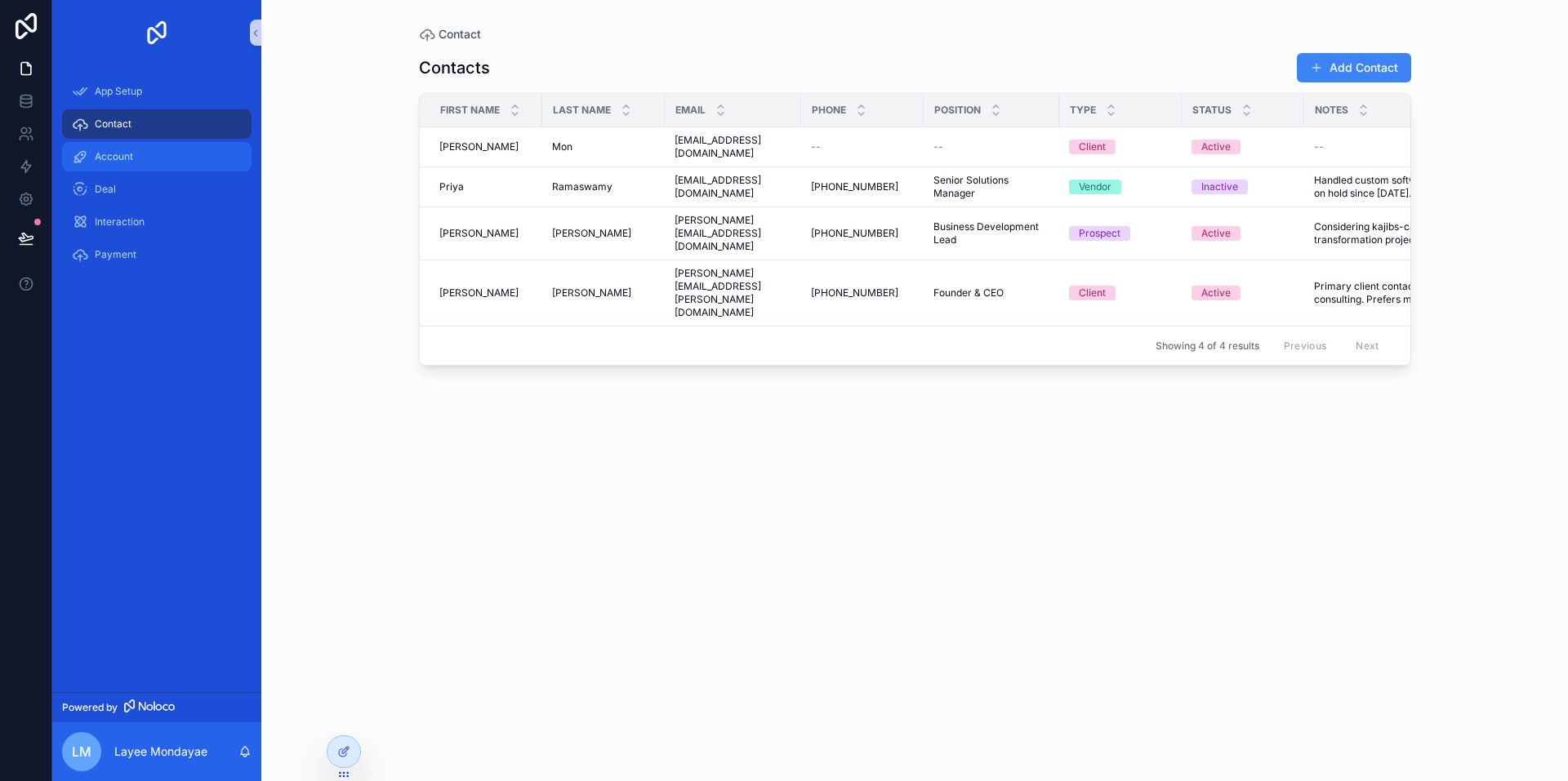
click at [150, 162] on div "Account" at bounding box center [157, 157] width 170 height 26
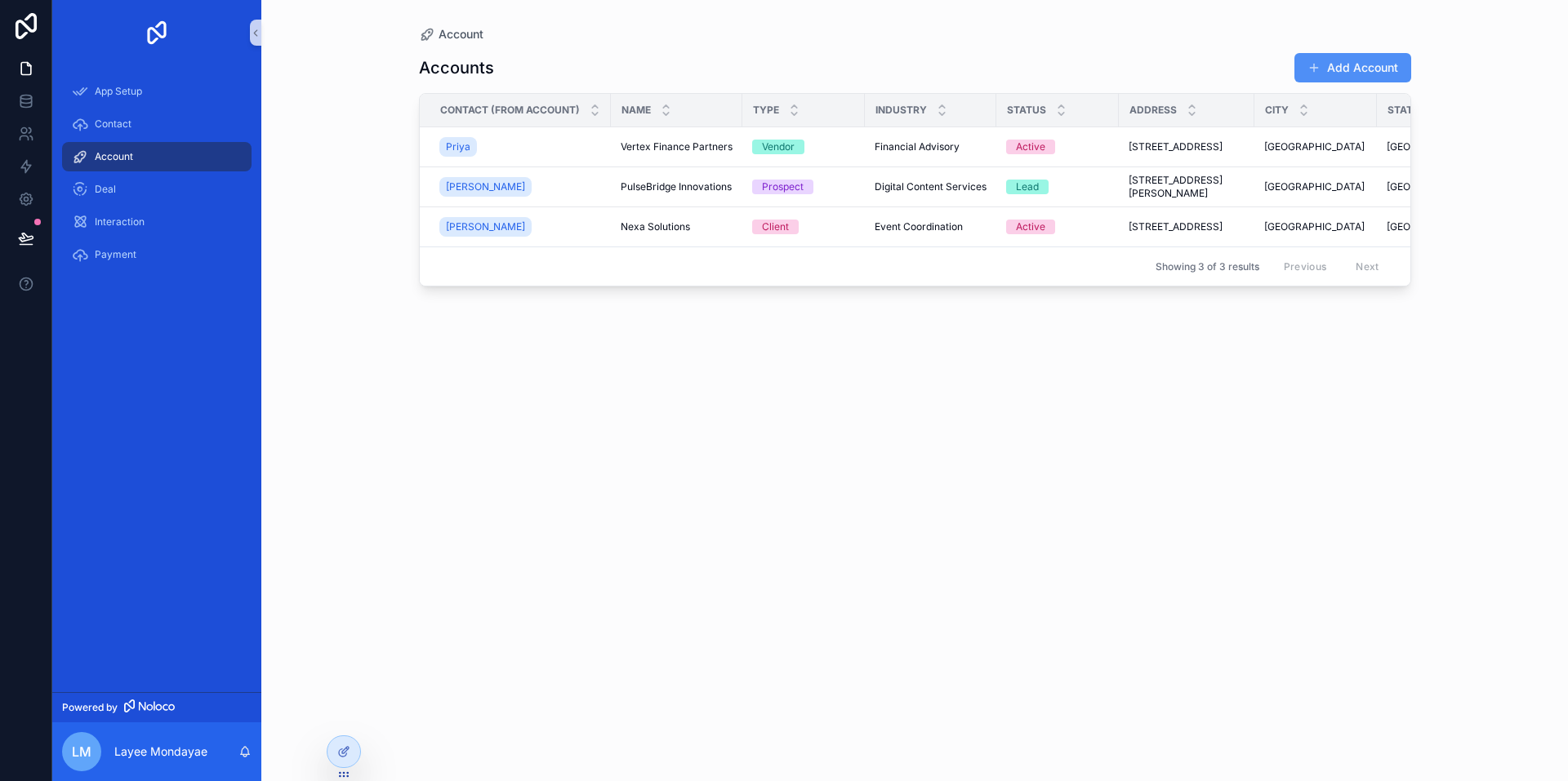
click at [1315, 64] on span "scrollable content" at bounding box center [1314, 68] width 13 height 13
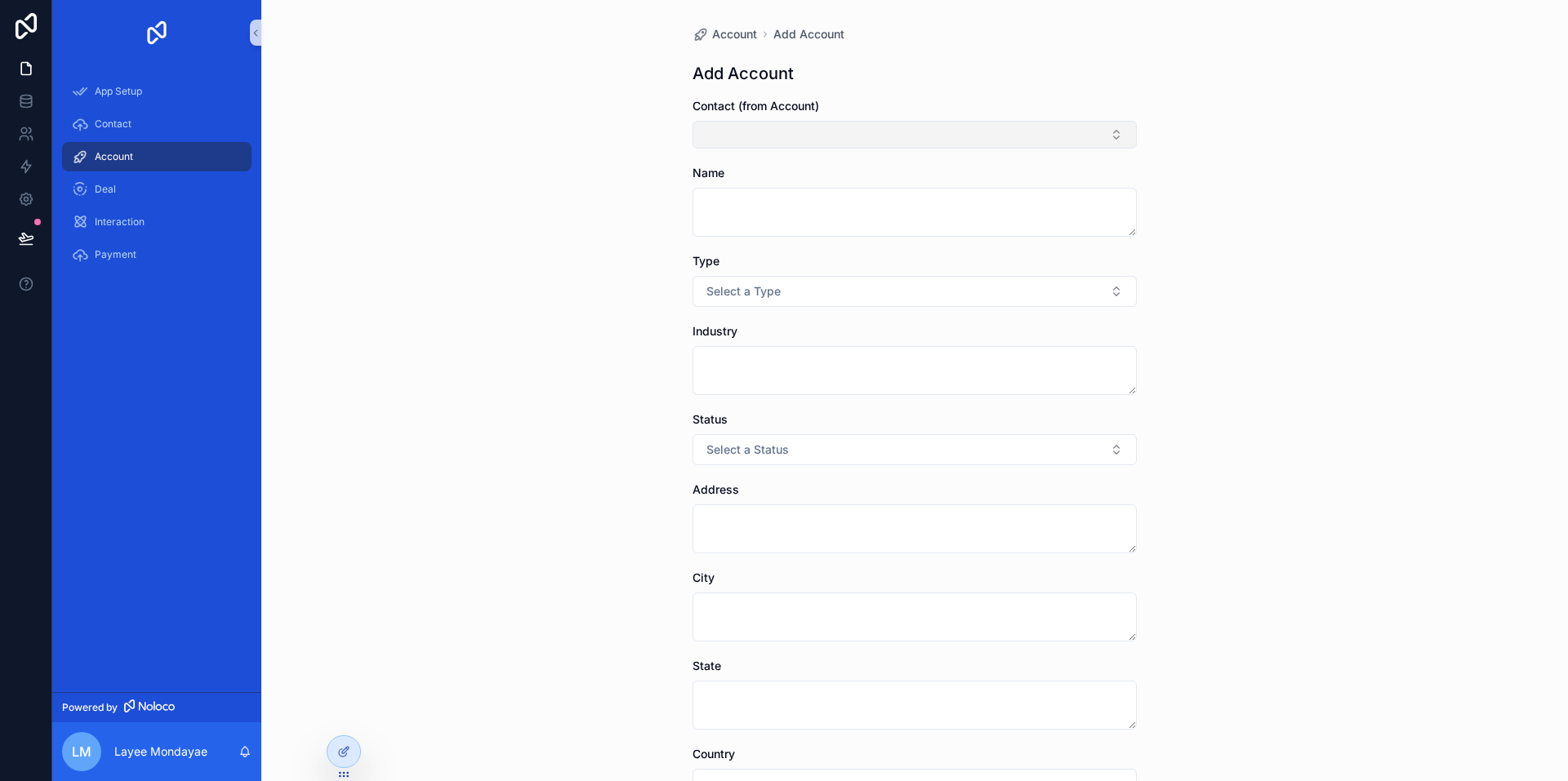
click at [934, 126] on button "Select Button" at bounding box center [914, 135] width 444 height 28
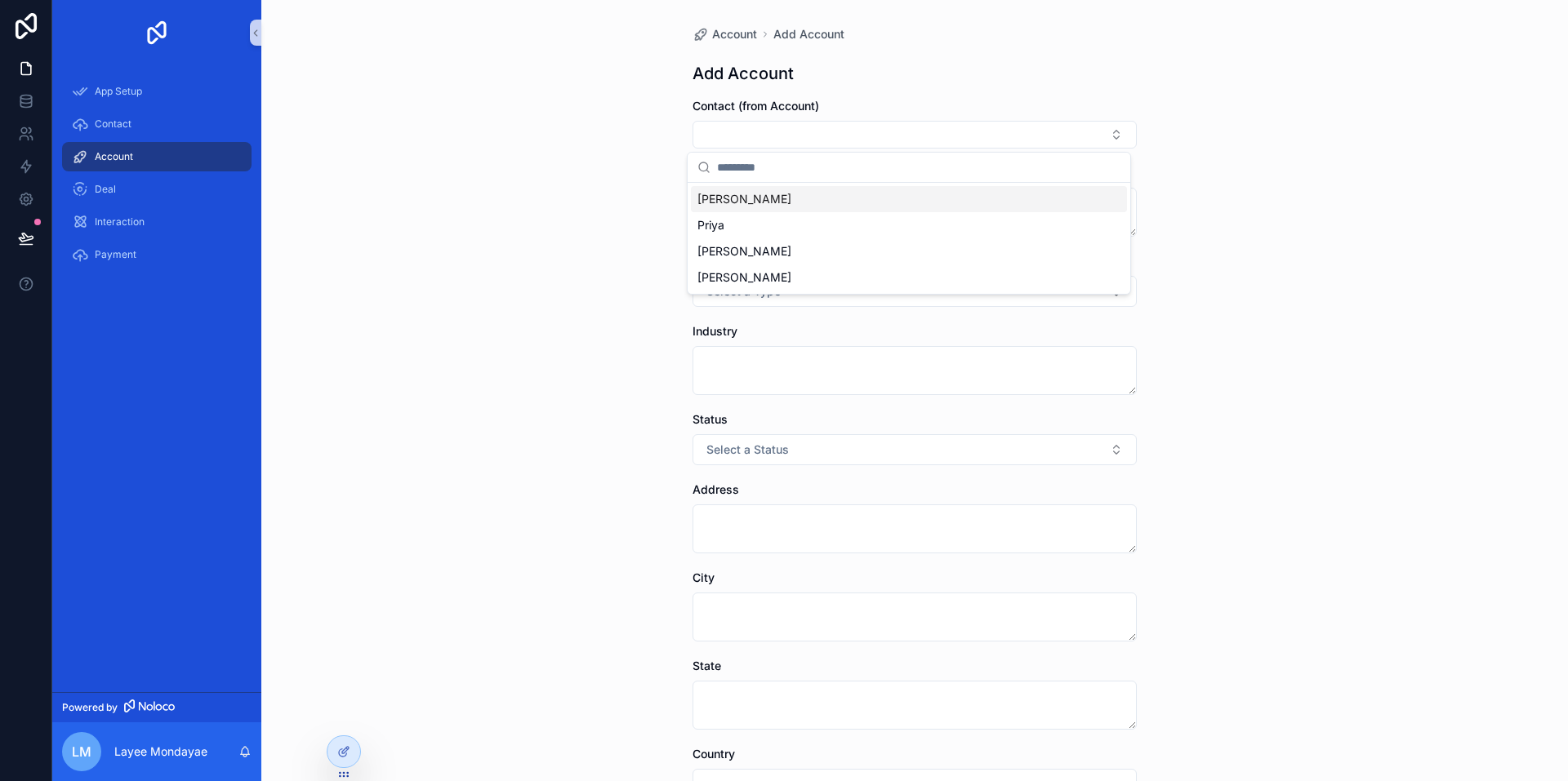
click at [730, 201] on div "[PERSON_NAME]" at bounding box center [908, 200] width 436 height 26
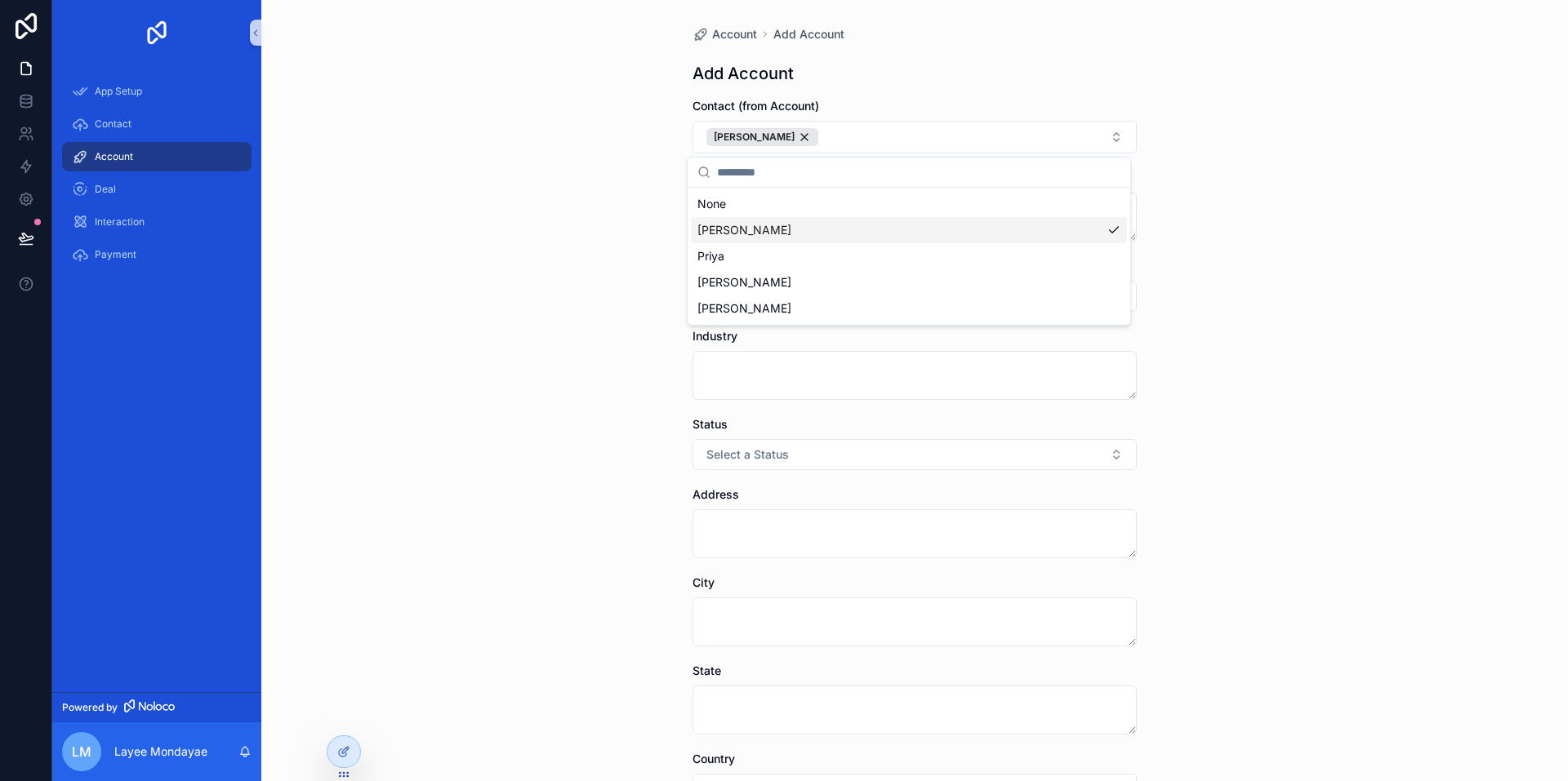
click at [552, 244] on div "Account Add Account Add Account Contact (from Account) [PERSON_NAME] Name Type …" at bounding box center [914, 390] width 1307 height 781
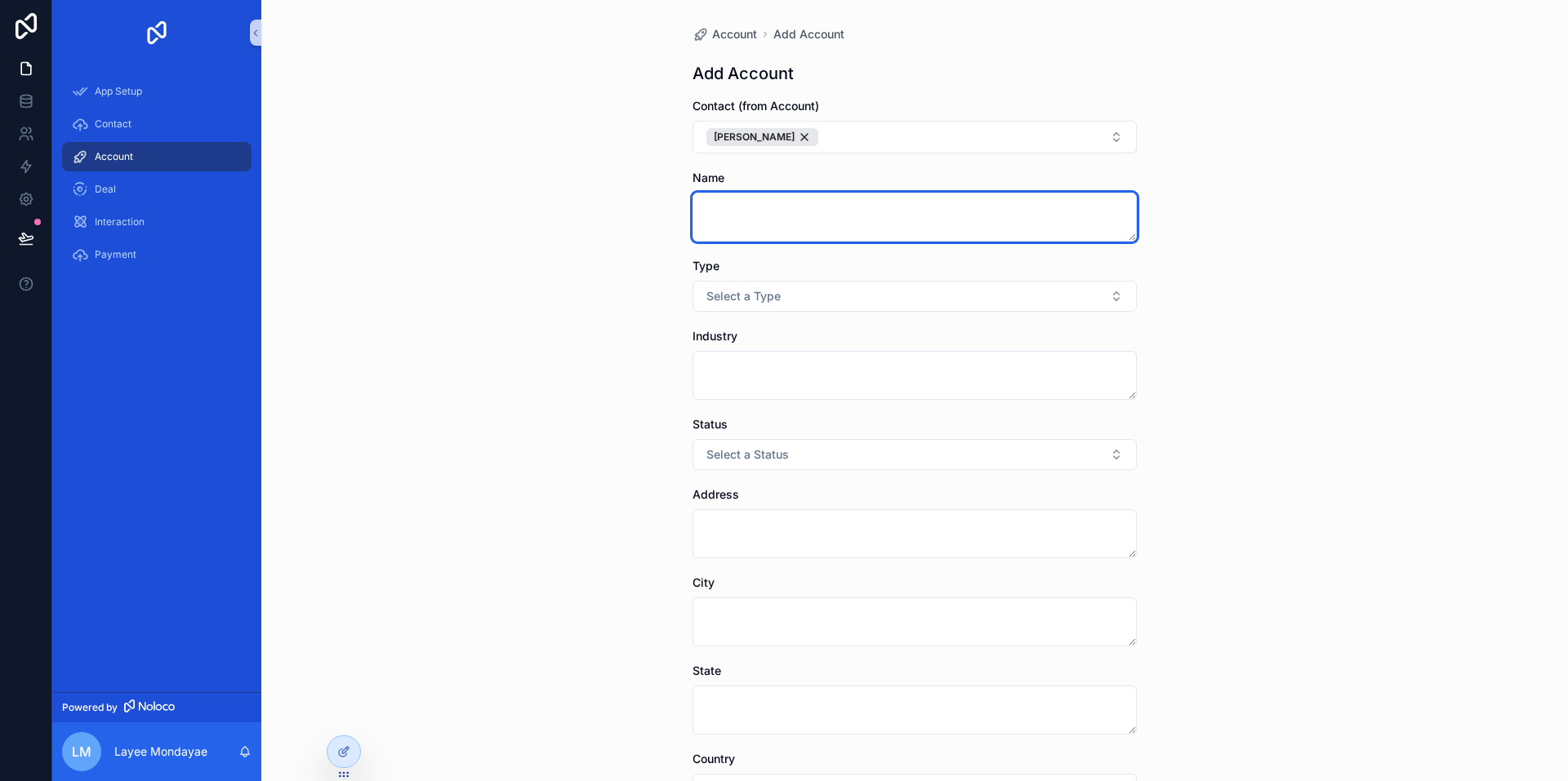
click at [718, 215] on textarea "scrollable content" at bounding box center [914, 217] width 444 height 49
type textarea "********"
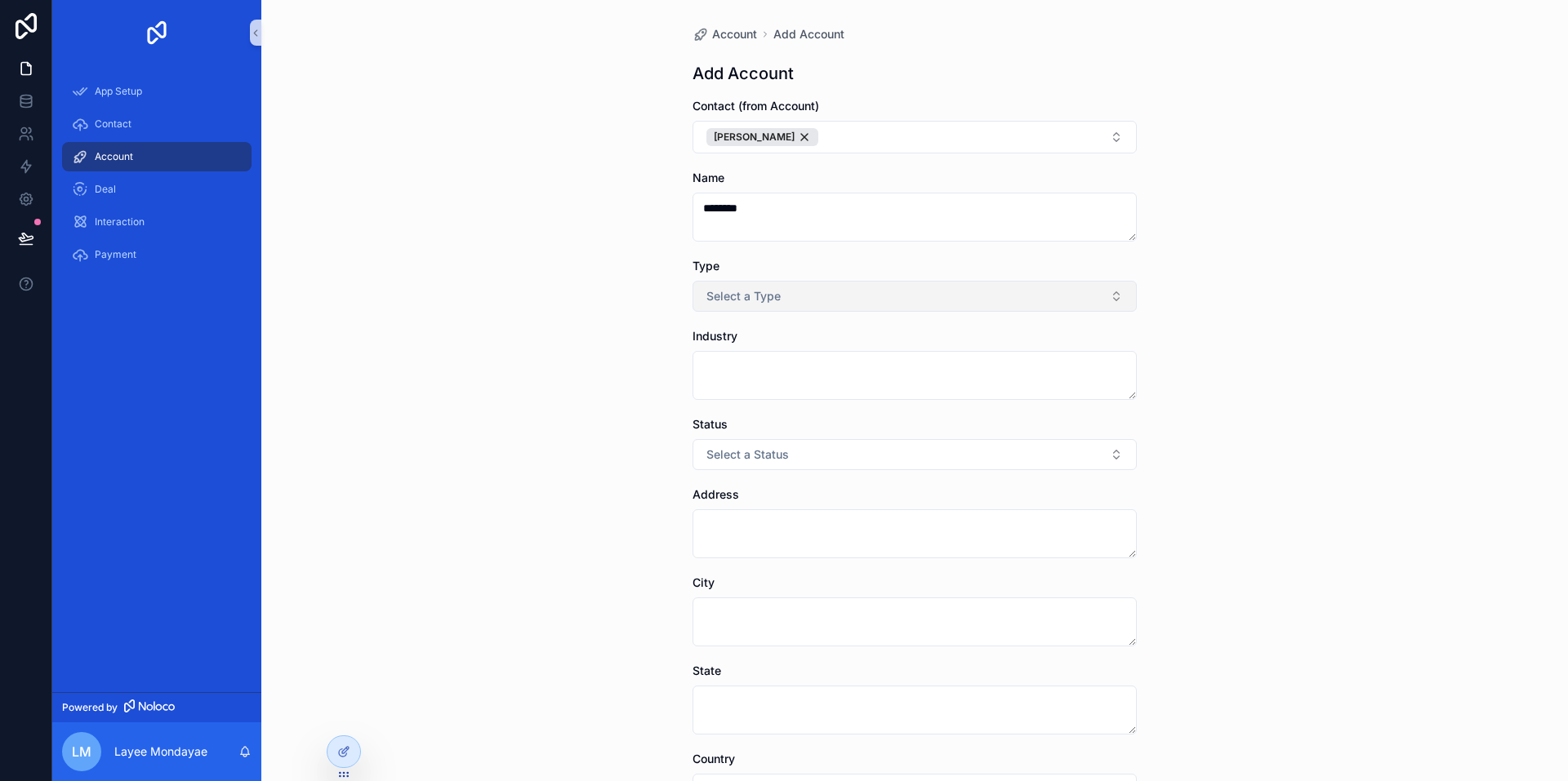
click at [810, 293] on button "Select a Type" at bounding box center [914, 296] width 444 height 31
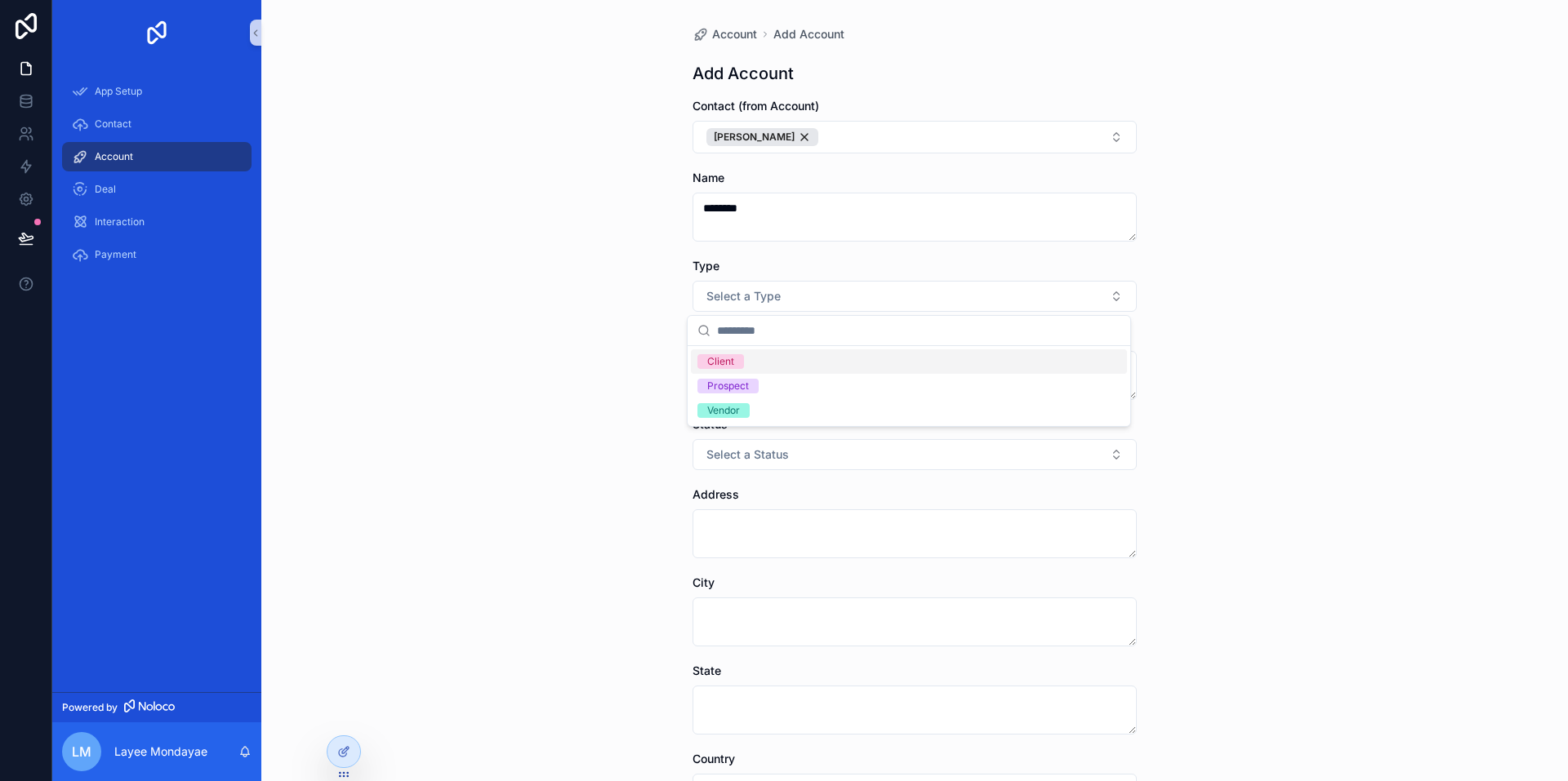
click at [719, 362] on div "Client" at bounding box center [721, 361] width 27 height 15
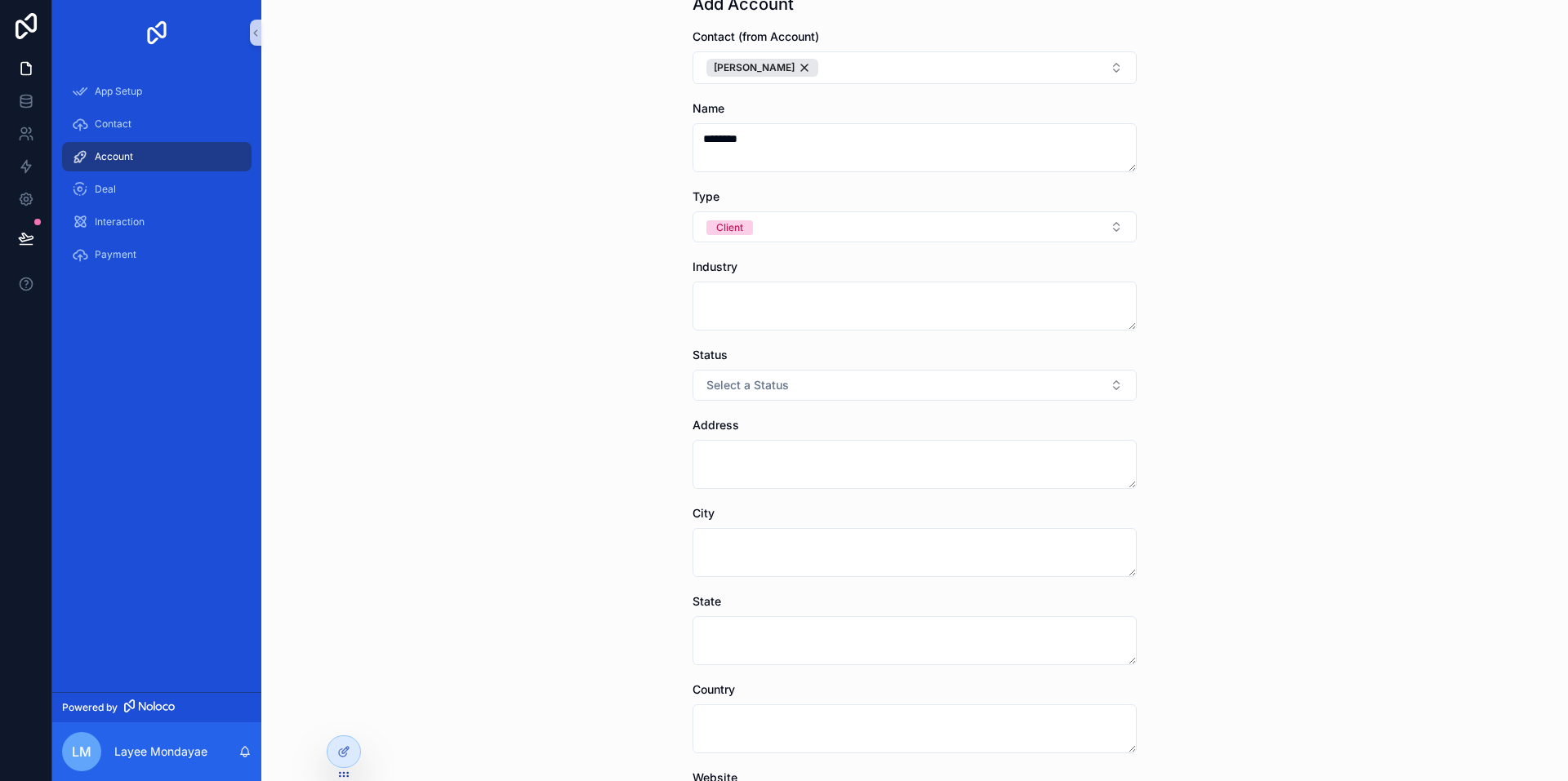
scroll to position [164, 0]
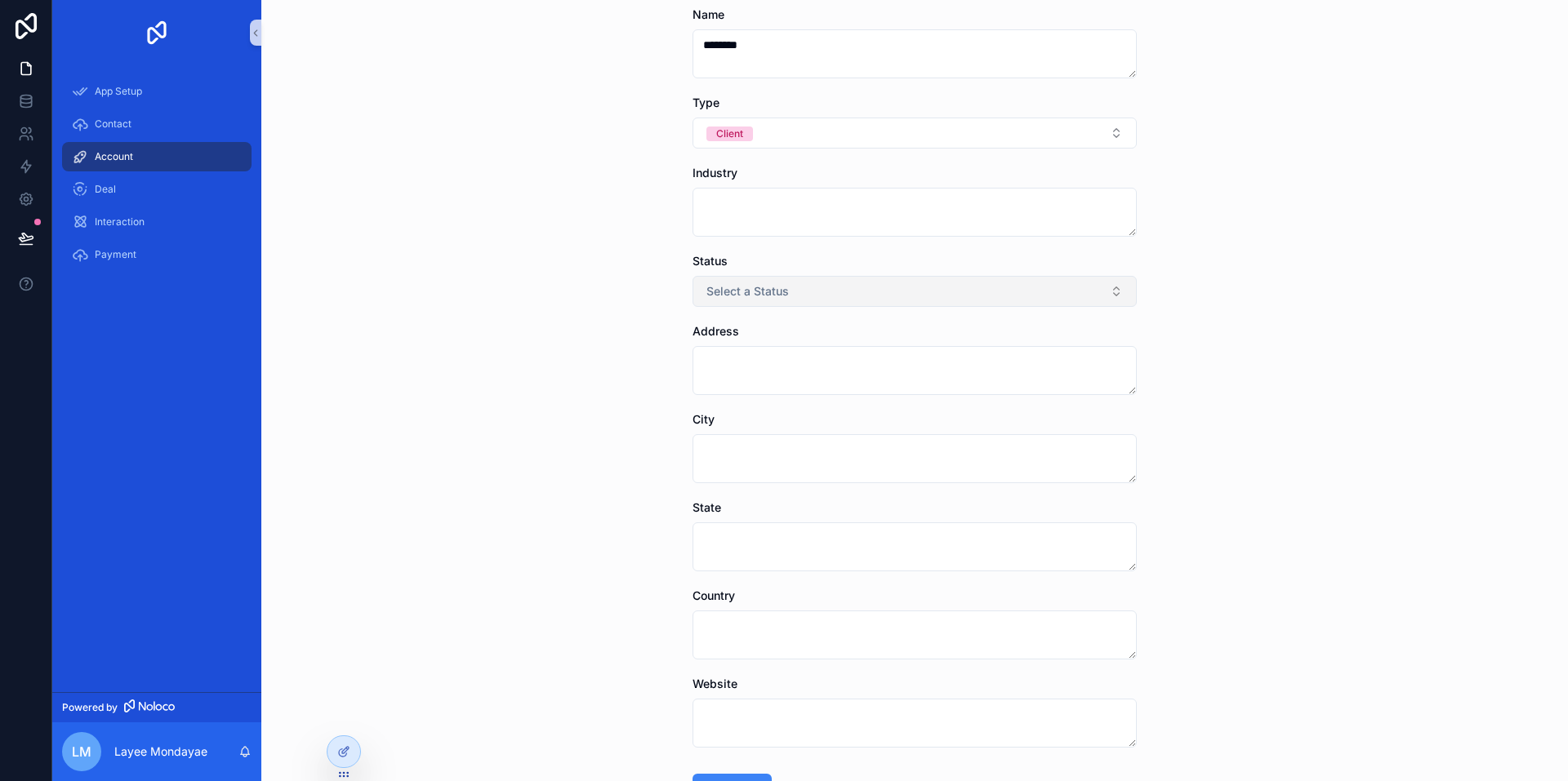
click at [757, 282] on button "Select a Status" at bounding box center [914, 291] width 444 height 31
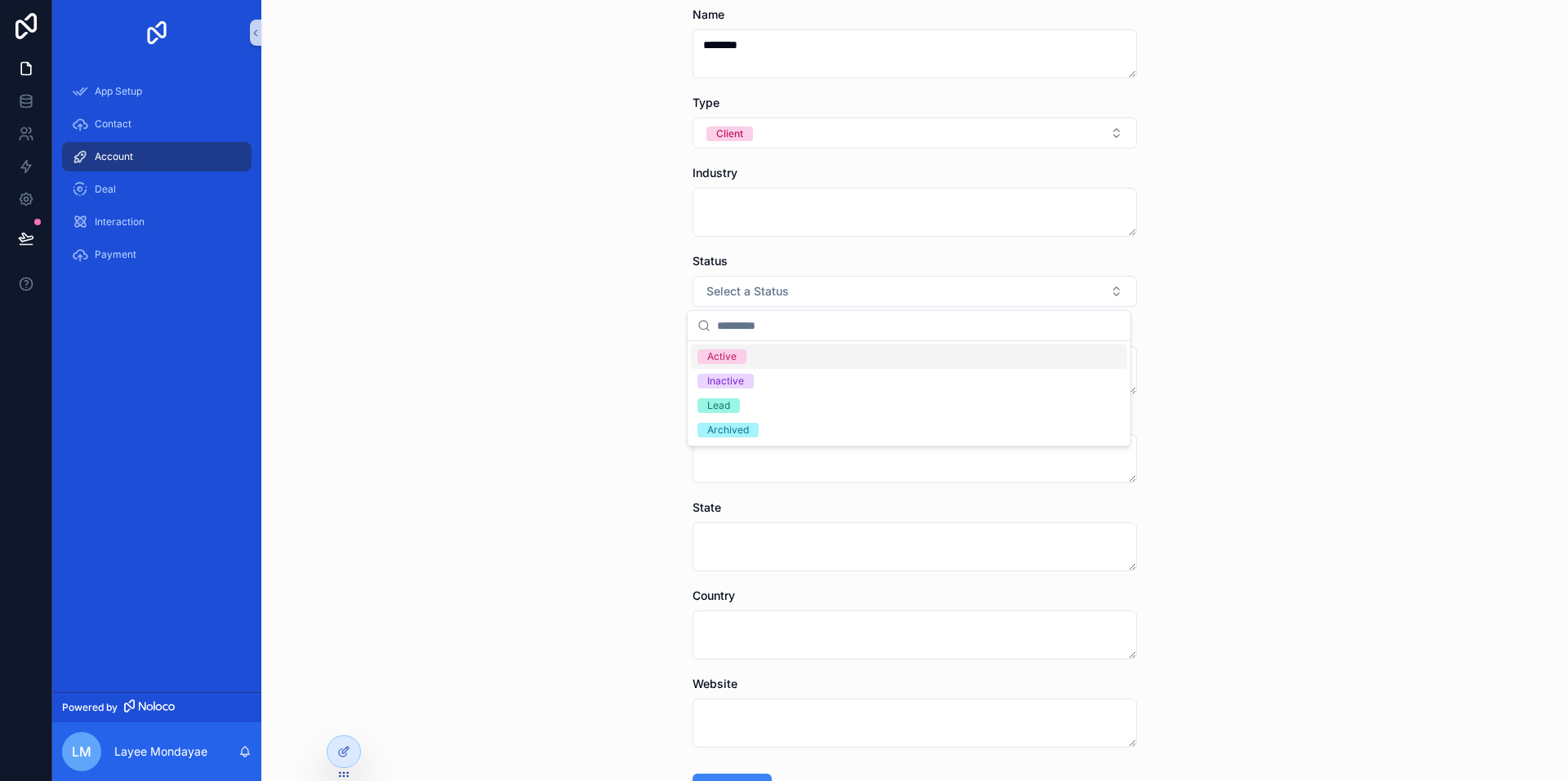
click at [730, 357] on div "Active" at bounding box center [722, 356] width 29 height 15
drag, startPoint x: 586, startPoint y: 374, endPoint x: 606, endPoint y: 383, distance: 21.9
click at [588, 374] on div "Account Add Account Add Account Contact (from Account) [PERSON_NAME] Name *****…" at bounding box center [914, 227] width 1307 height 781
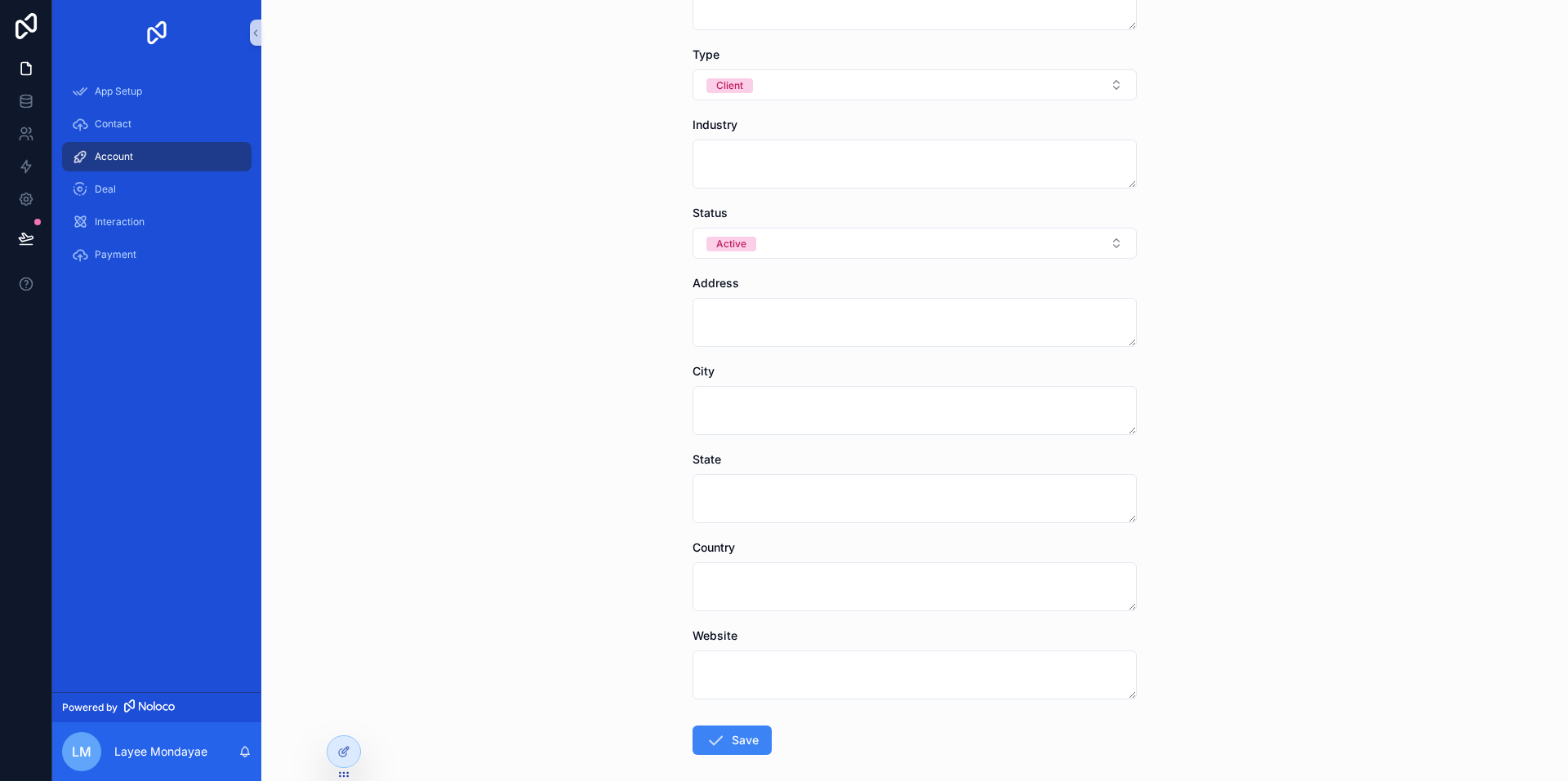
scroll to position [289, 0]
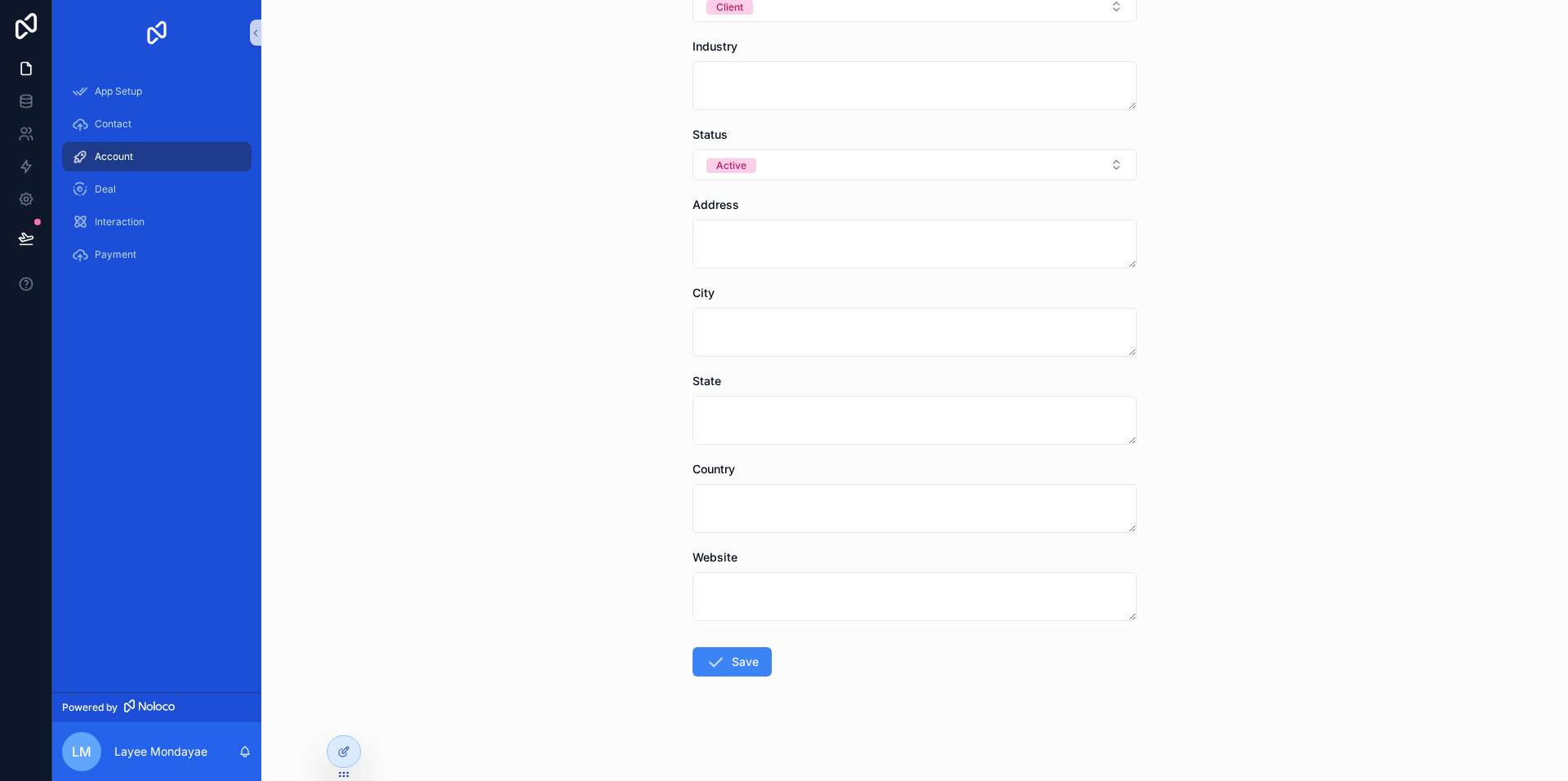
click at [732, 656] on button "Save" at bounding box center [732, 661] width 79 height 29
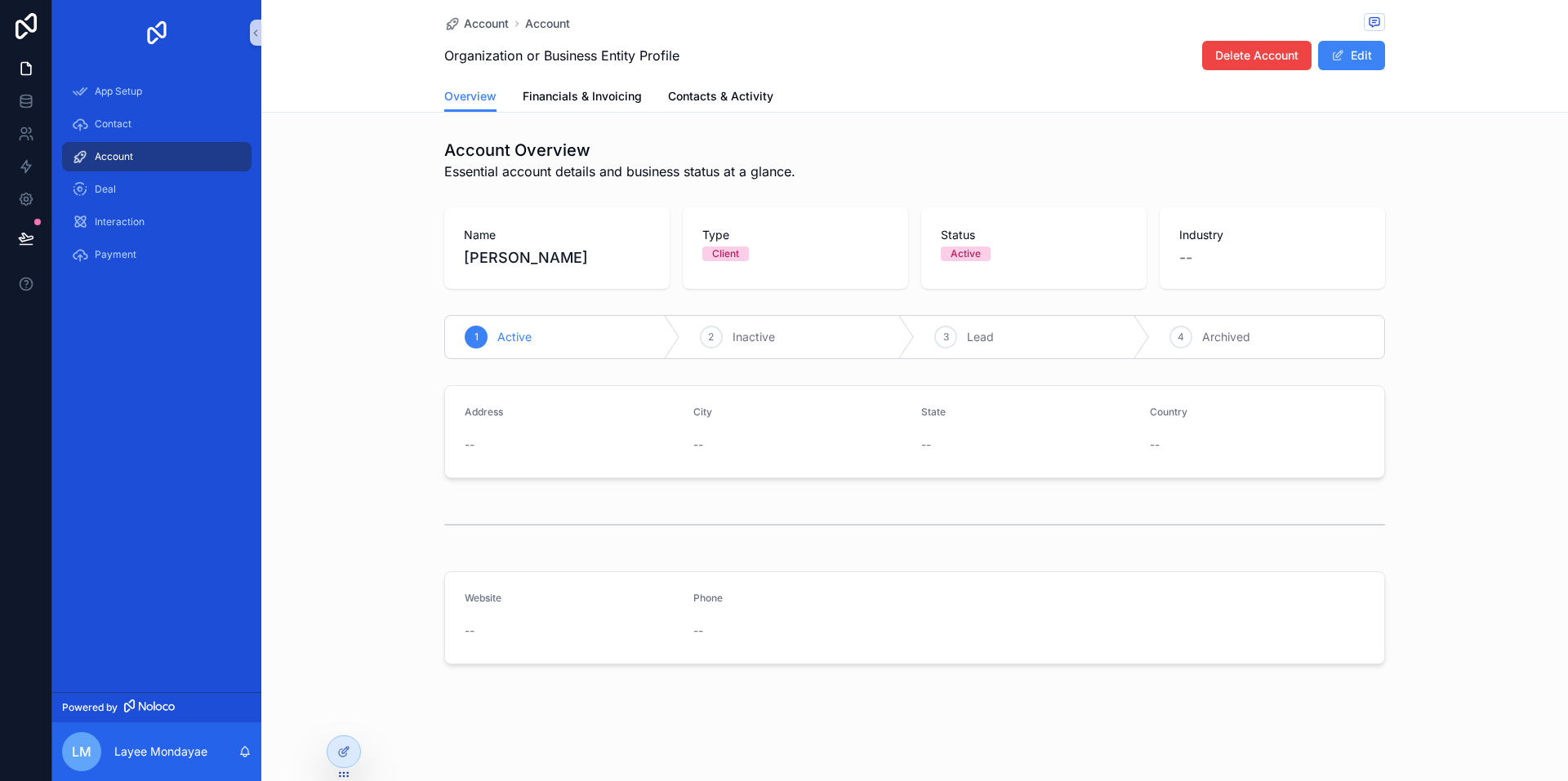
click at [123, 157] on span "Account" at bounding box center [114, 157] width 39 height 13
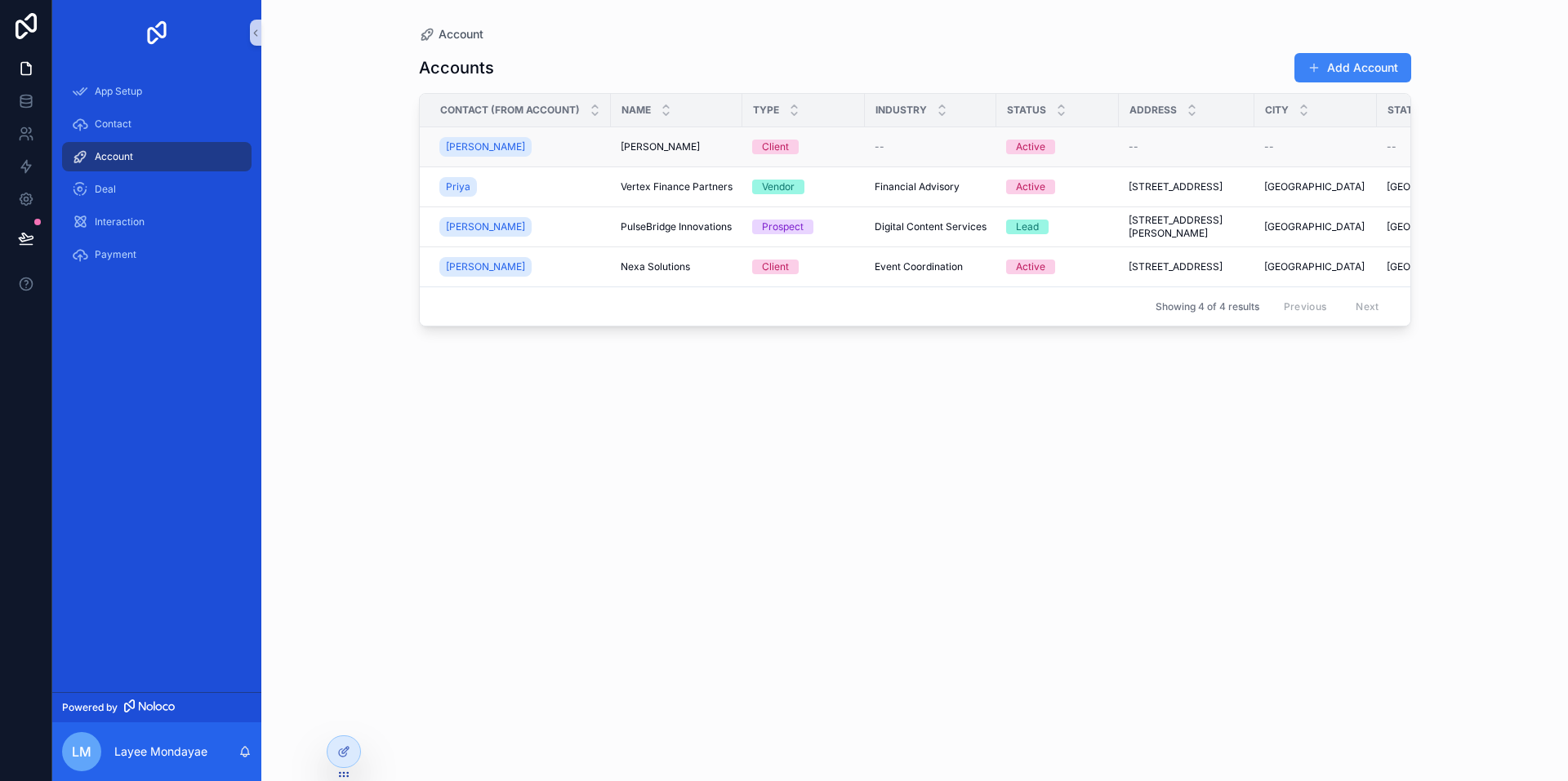
click at [681, 148] on div "[PERSON_NAME] [PERSON_NAME]" at bounding box center [676, 147] width 112 height 13
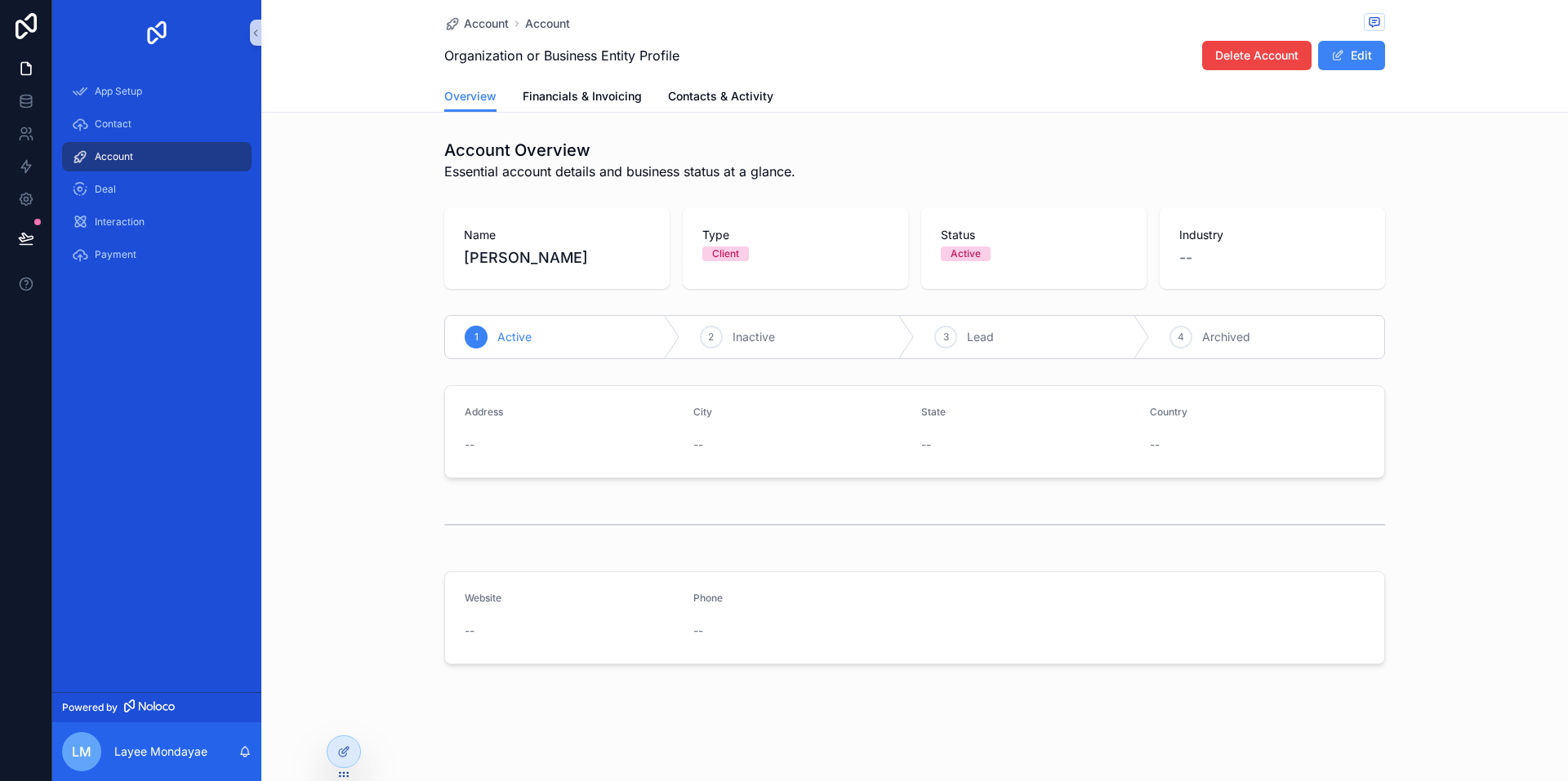
click at [120, 154] on span "Account" at bounding box center [114, 157] width 39 height 13
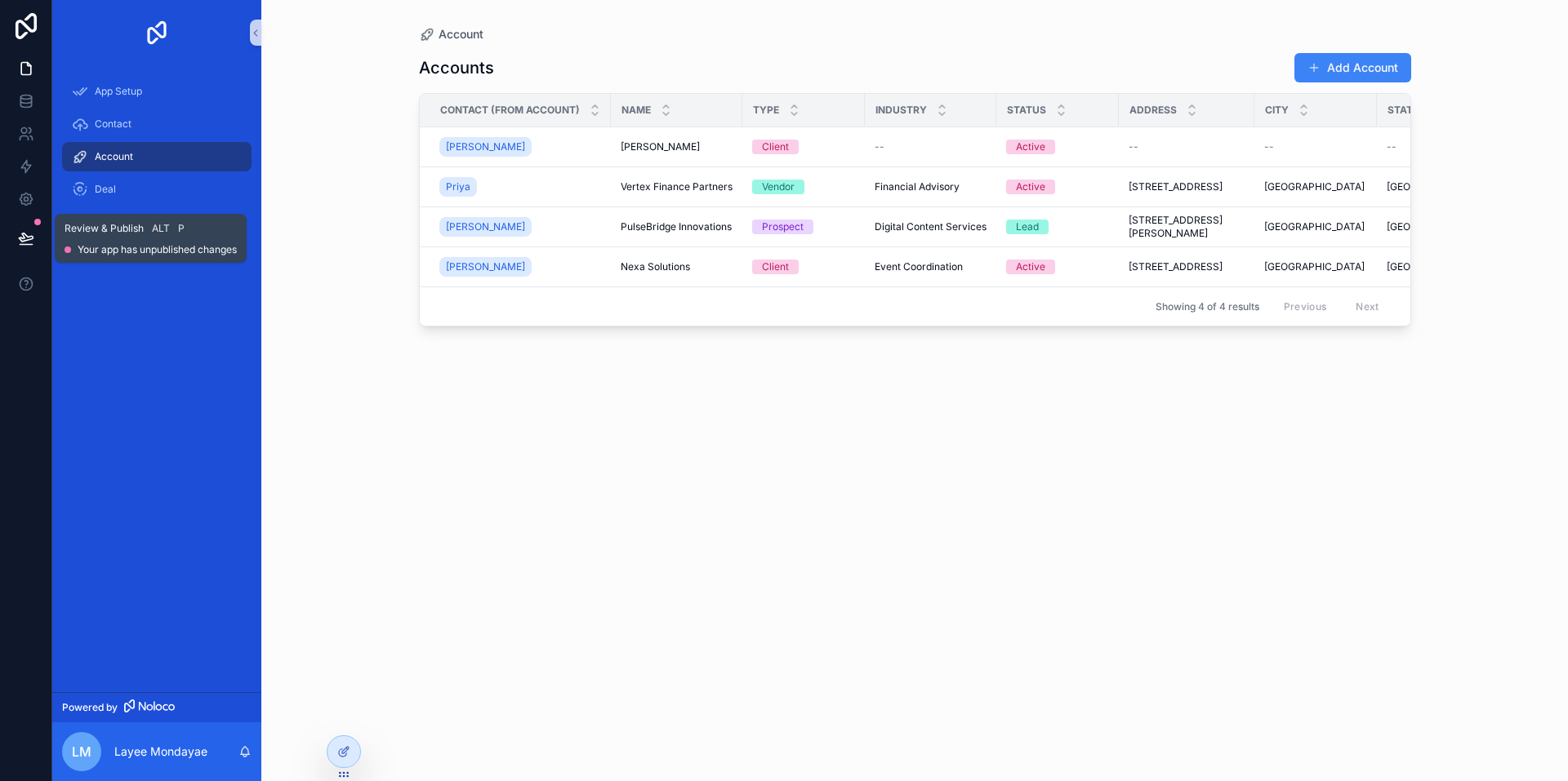
click at [31, 233] on icon at bounding box center [26, 238] width 17 height 17
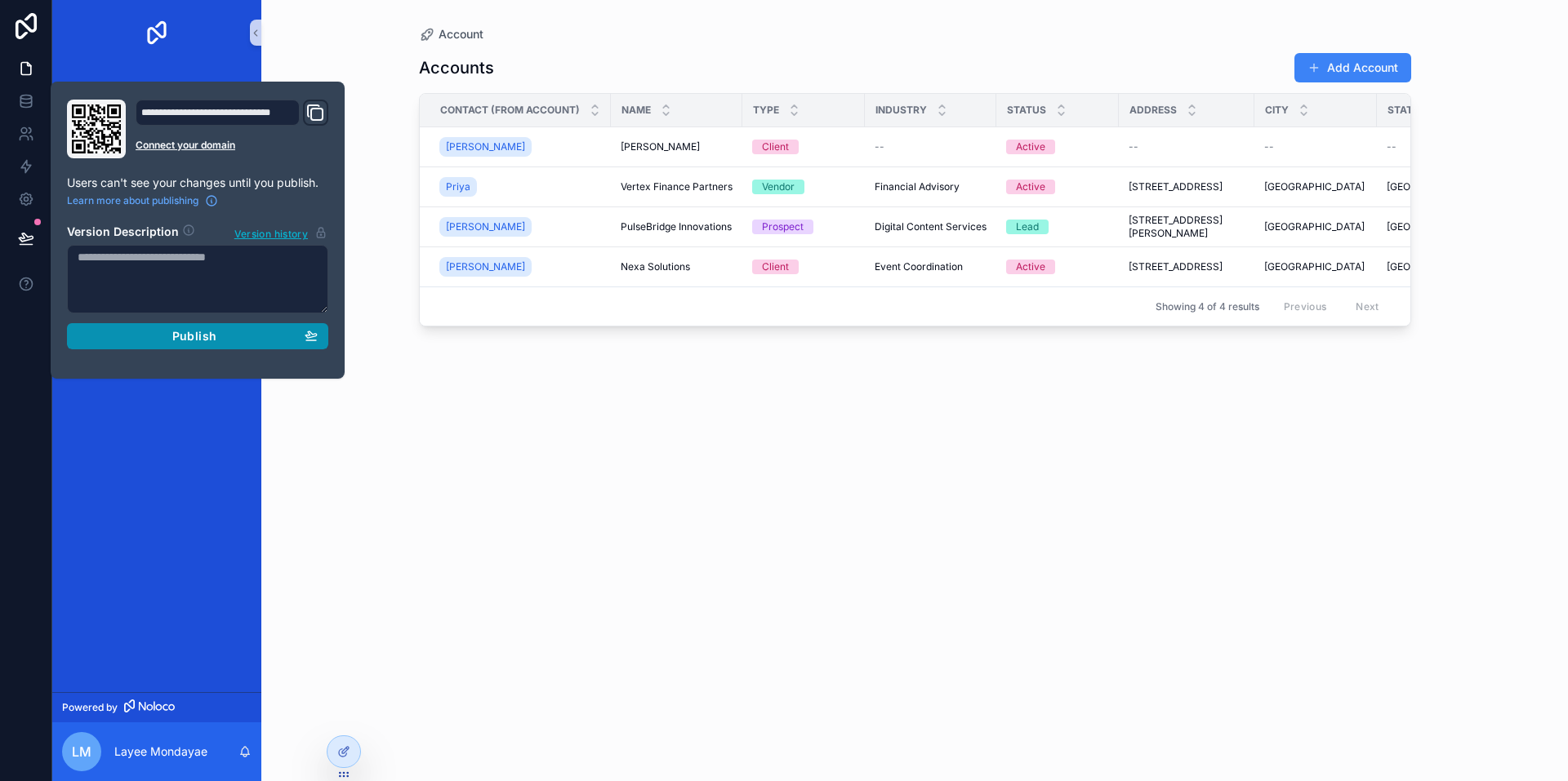
click at [202, 335] on span "Publish" at bounding box center [194, 336] width 44 height 15
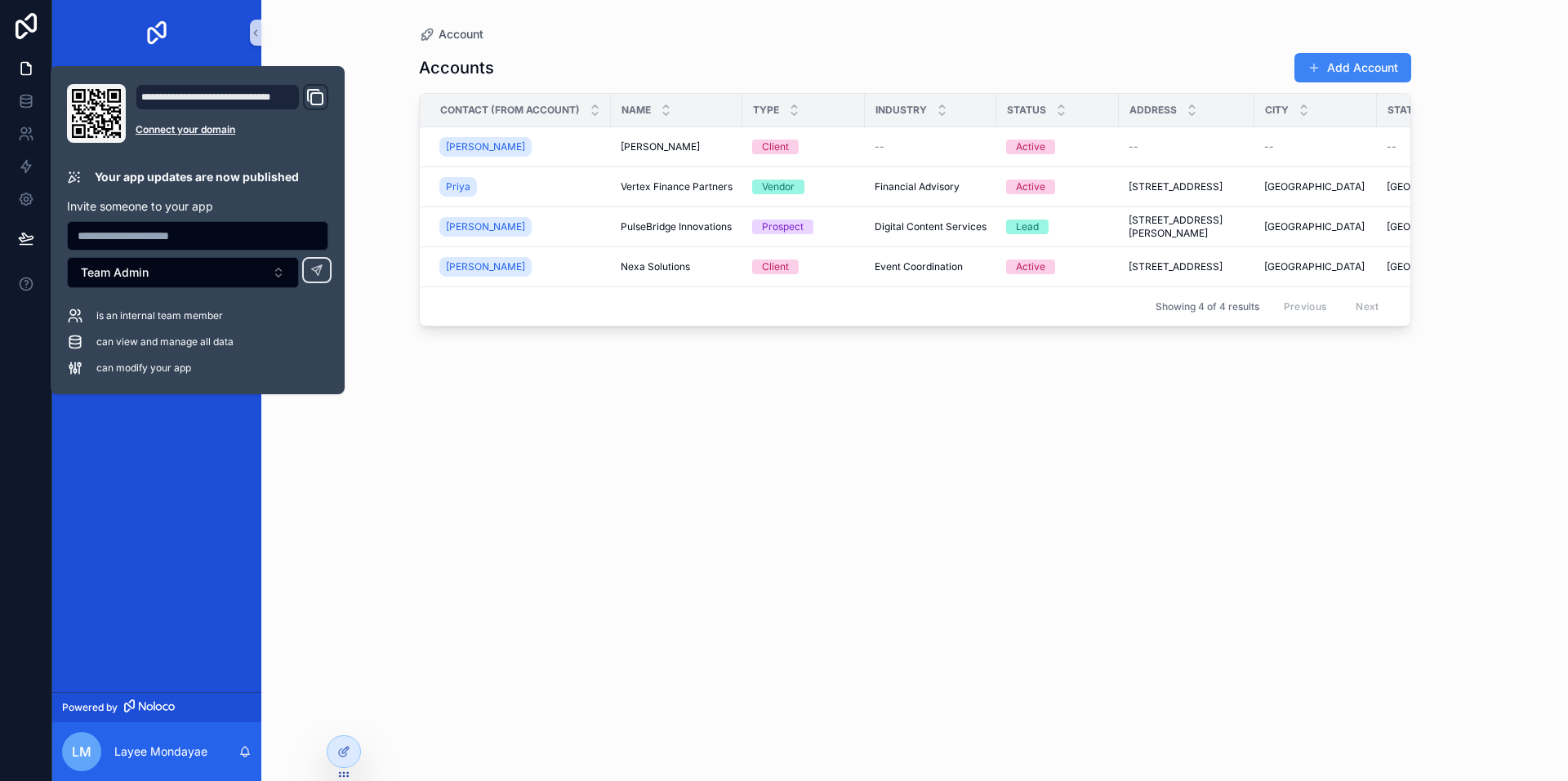
click at [158, 121] on div "**********" at bounding box center [231, 113] width 193 height 59
click at [158, 127] on link "Connect your domain" at bounding box center [231, 129] width 193 height 13
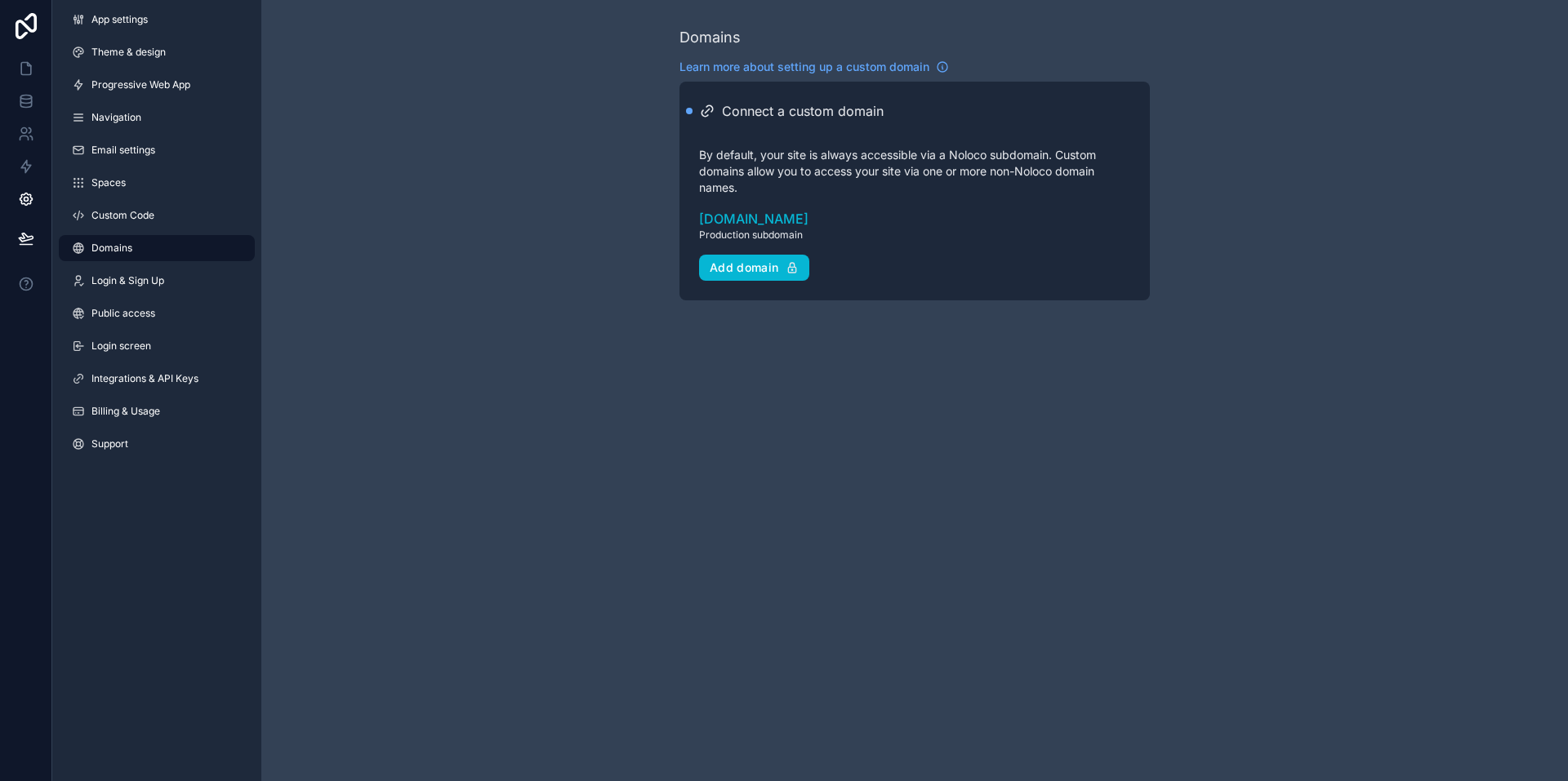
click at [455, 301] on div "Domains Learn more about setting up a custom domain Connect a custom domain By …" at bounding box center [914, 163] width 1307 height 326
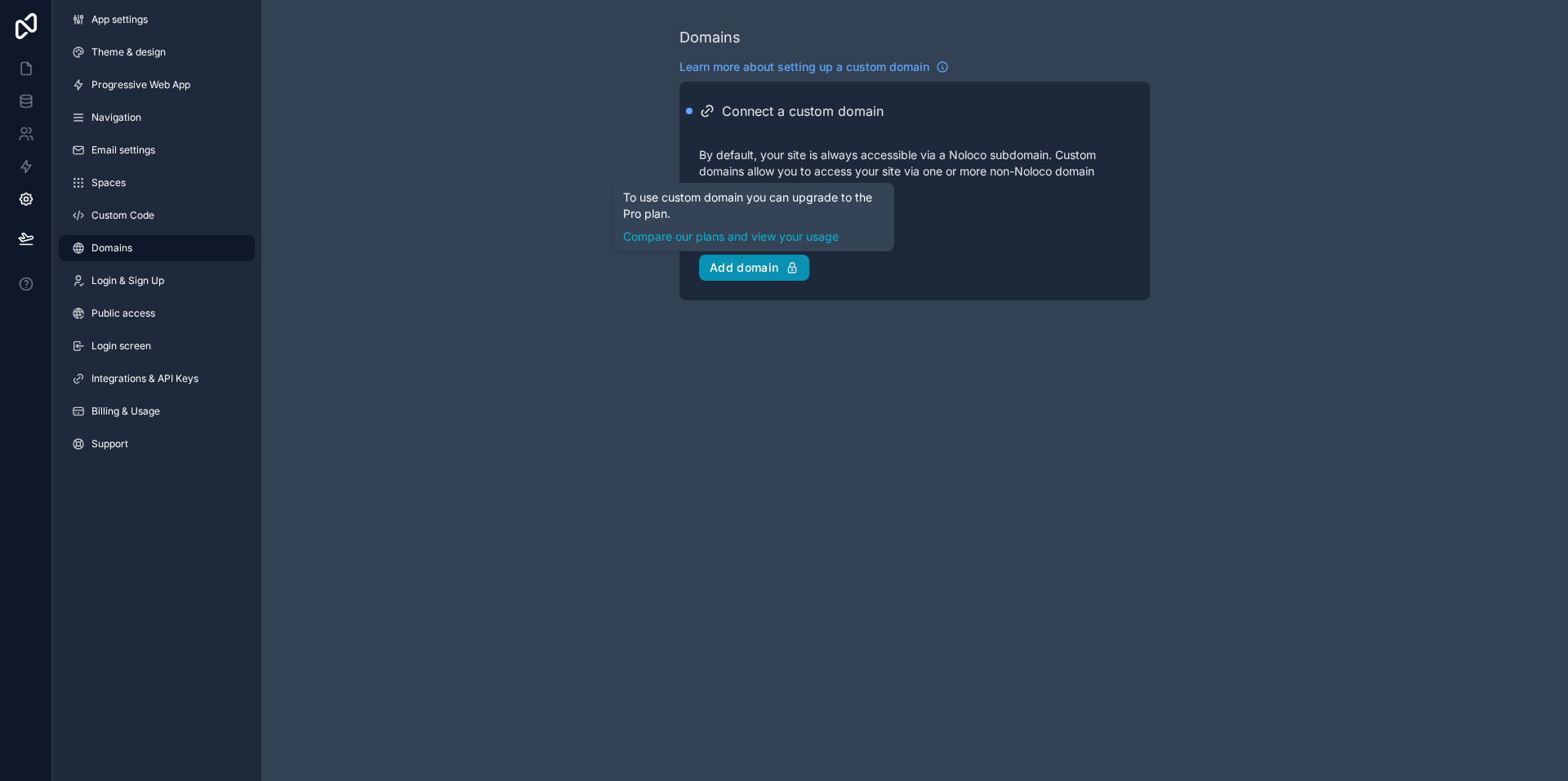
click at [729, 259] on button "Add domain" at bounding box center [753, 267] width 110 height 26
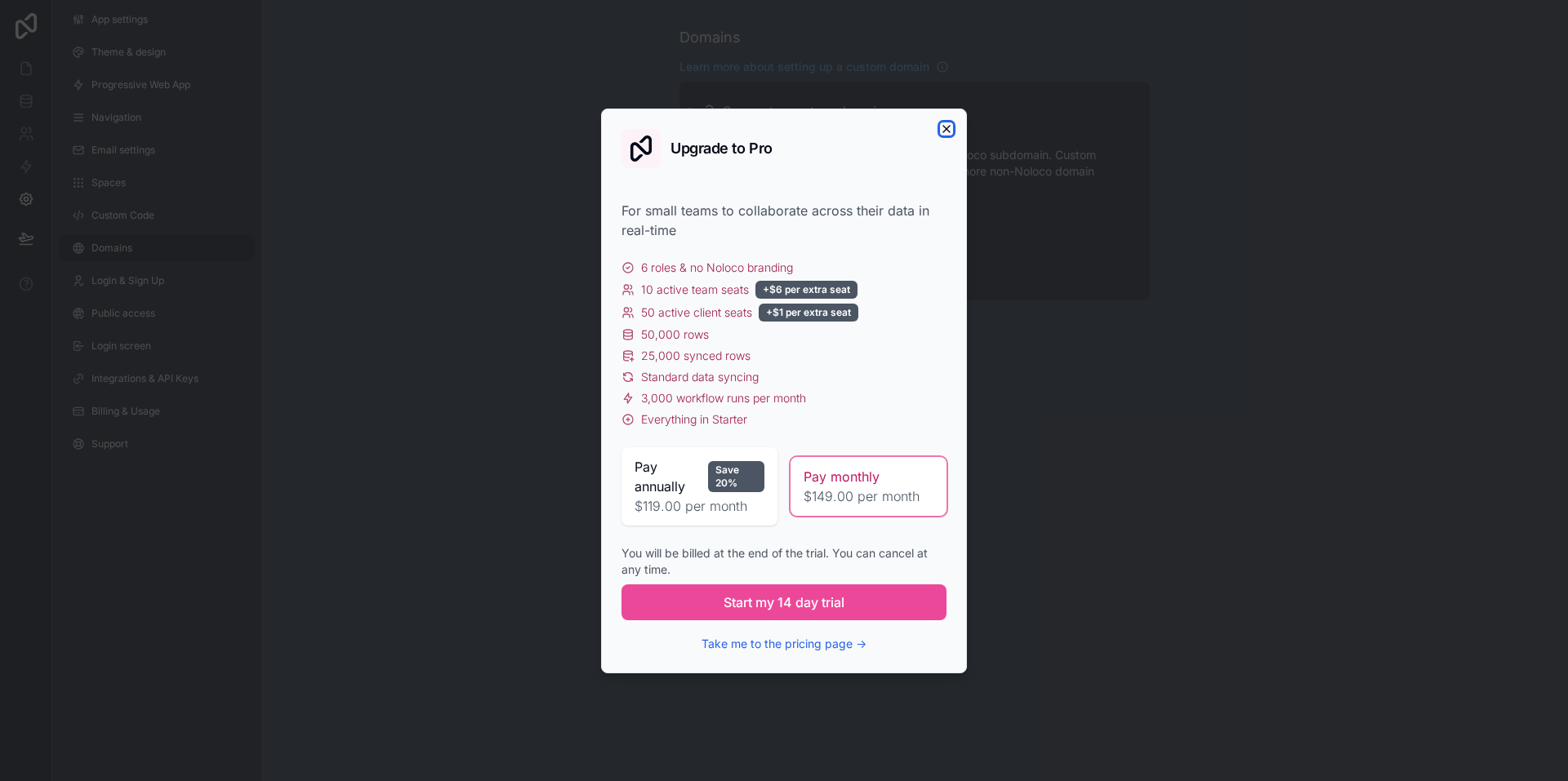
click at [944, 129] on icon "button" at bounding box center [946, 128] width 13 height 13
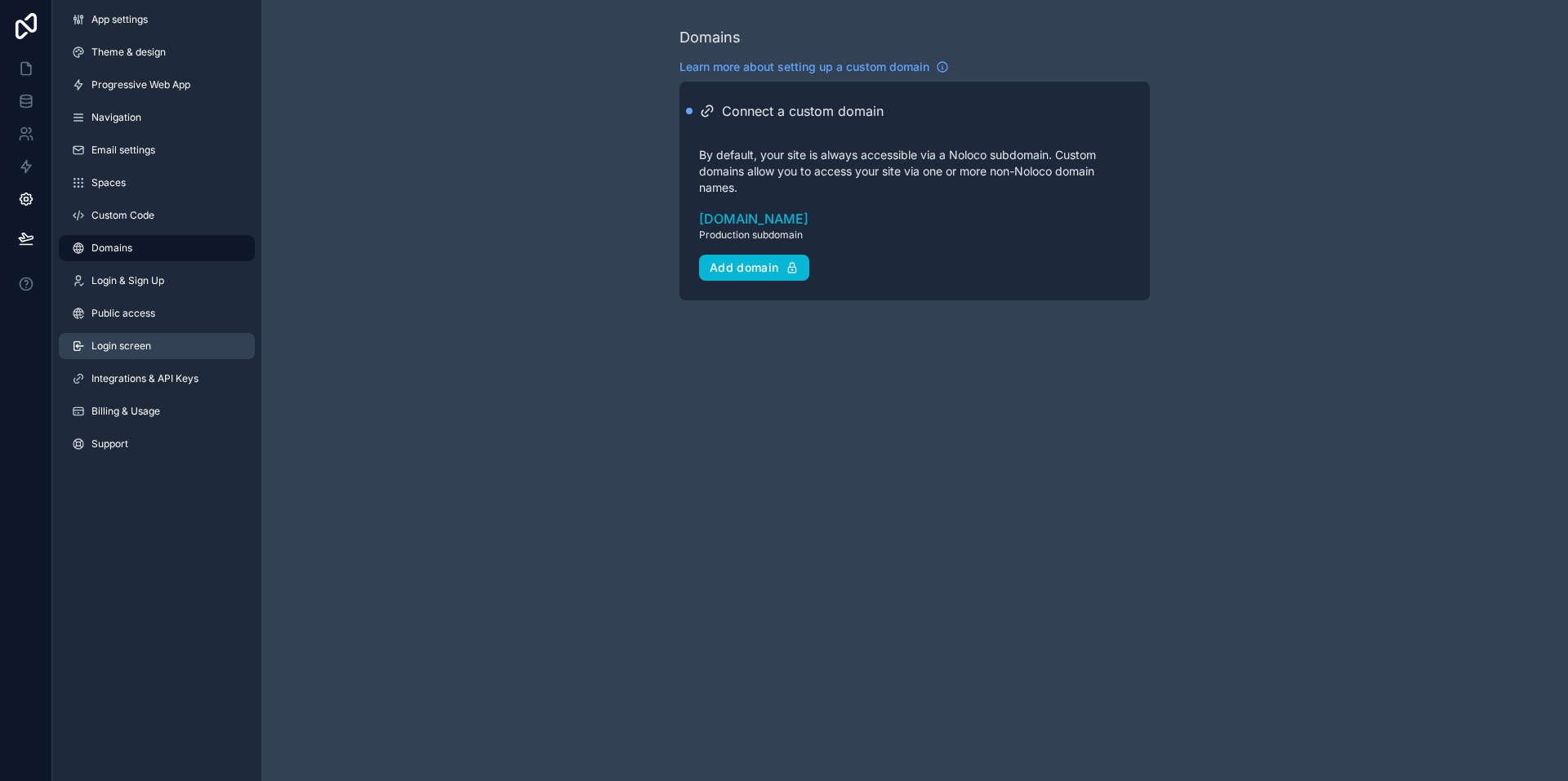
click at [150, 346] on span "Login screen" at bounding box center [121, 346] width 60 height 13
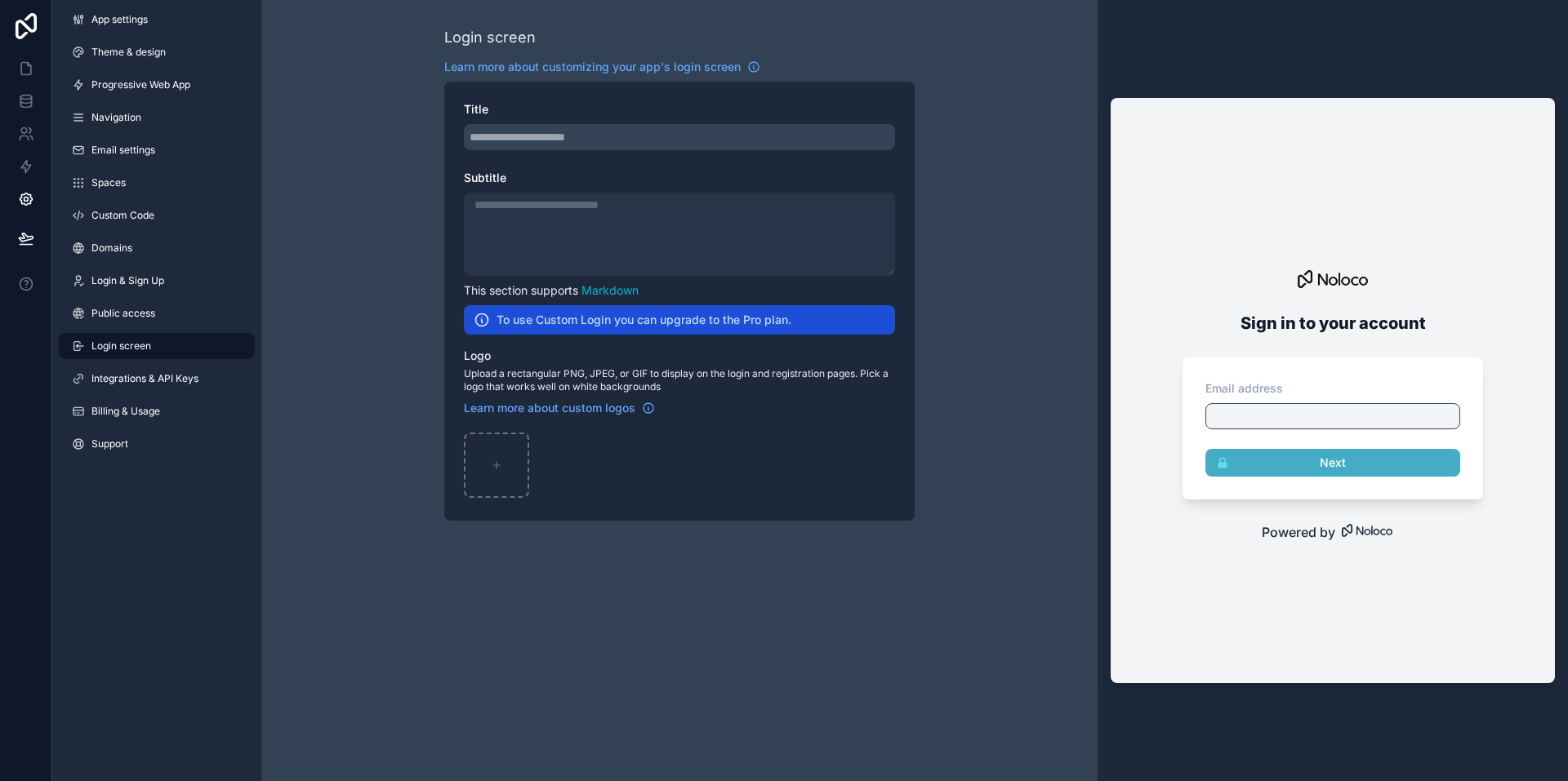
click at [142, 266] on div "App settings Theme & design Progressive Web App Navigation Email settings Space…" at bounding box center [157, 235] width 209 height 470
click at [135, 281] on span "Login & Sign Up" at bounding box center [128, 281] width 73 height 13
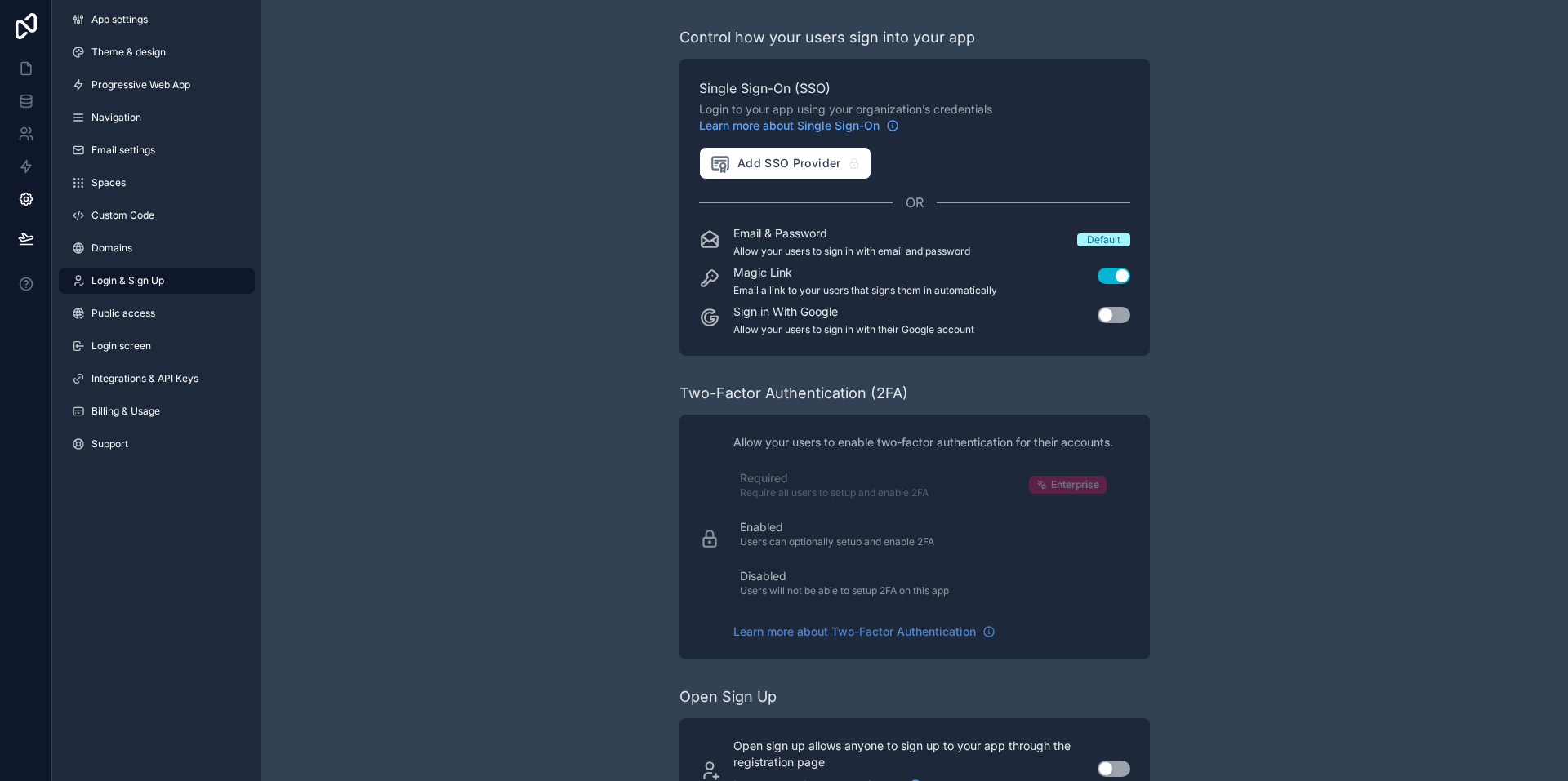
click at [562, 234] on div "Control how your users sign into your app Single Sign-On (SSO) Login to your ap…" at bounding box center [914, 422] width 1307 height 845
click at [1110, 315] on button "Use setting" at bounding box center [1113, 315] width 33 height 17
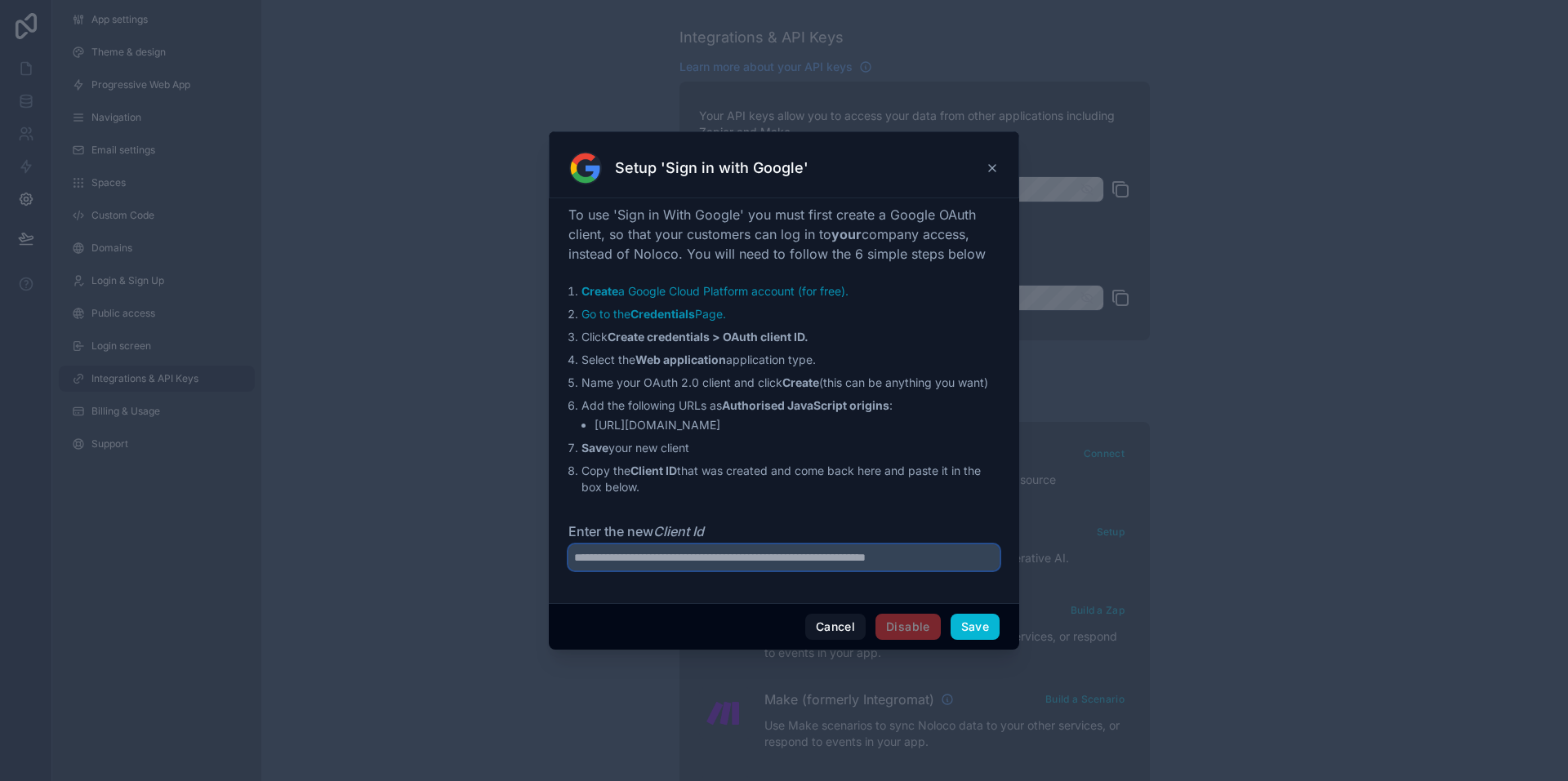
click at [783, 556] on input "Enter the new Client Id" at bounding box center [784, 558] width 431 height 26
click at [846, 620] on button "Cancel" at bounding box center [835, 627] width 61 height 26
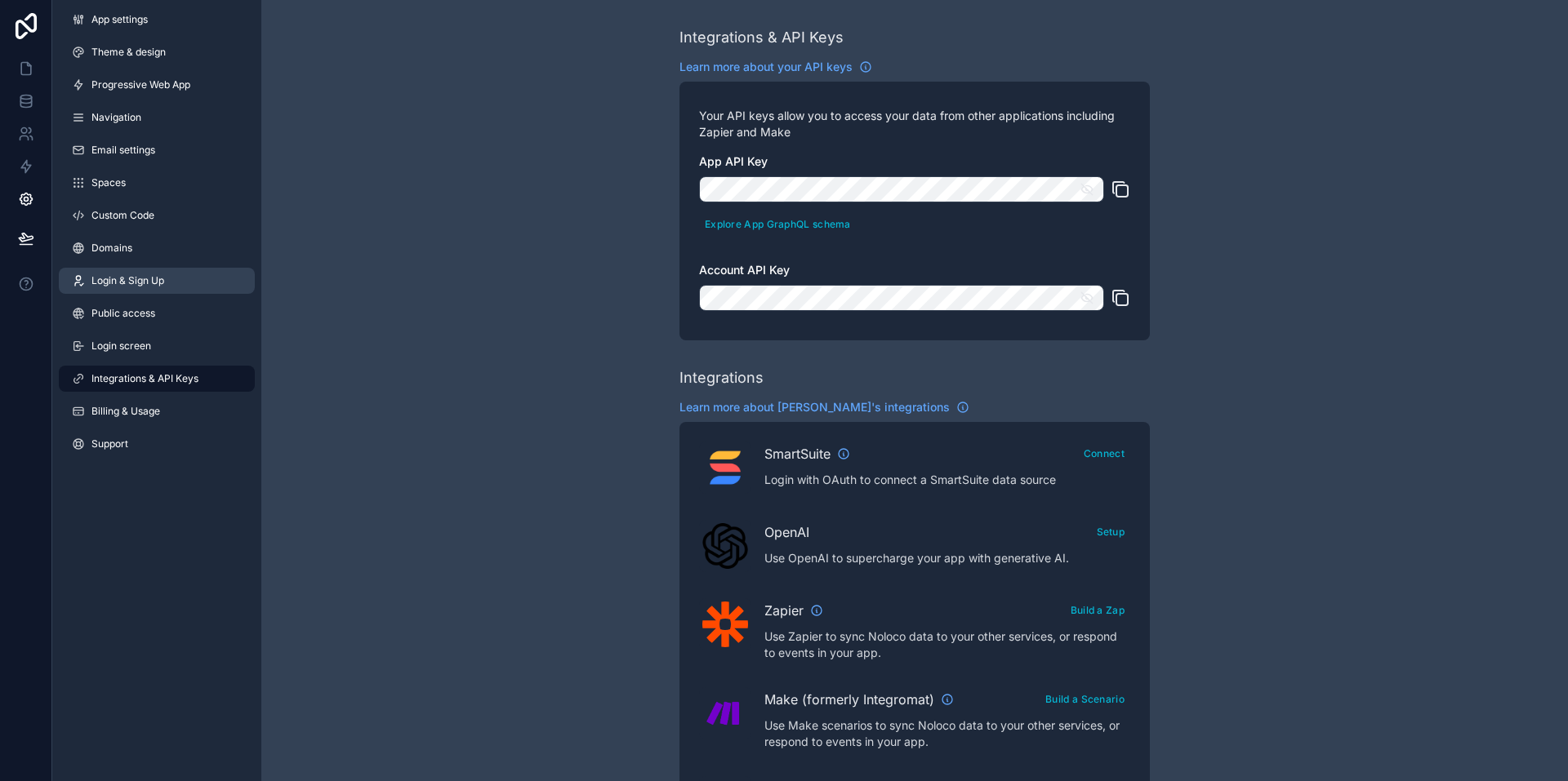
click at [140, 279] on span "Login & Sign Up" at bounding box center [128, 281] width 73 height 13
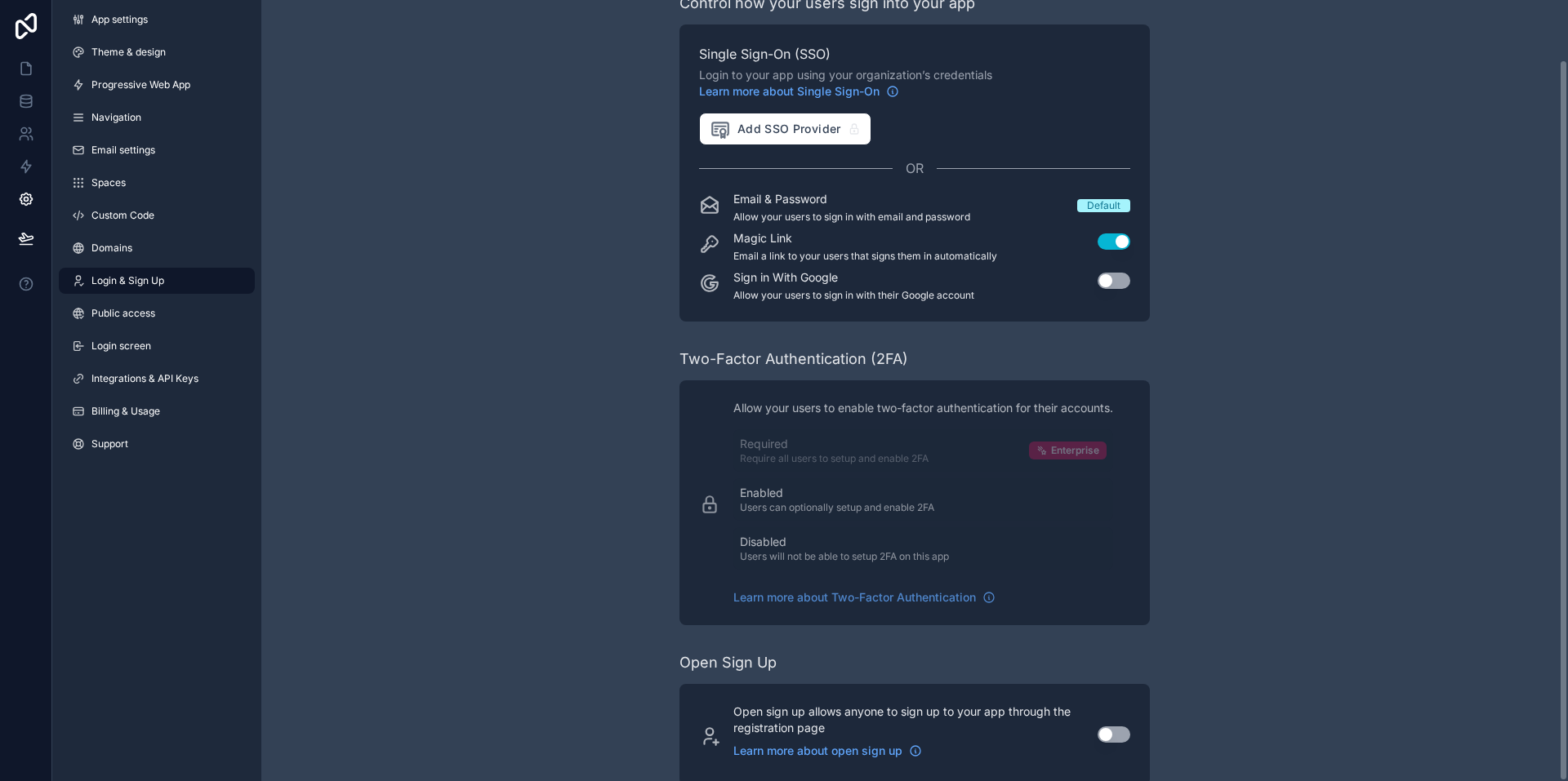
scroll to position [64, 0]
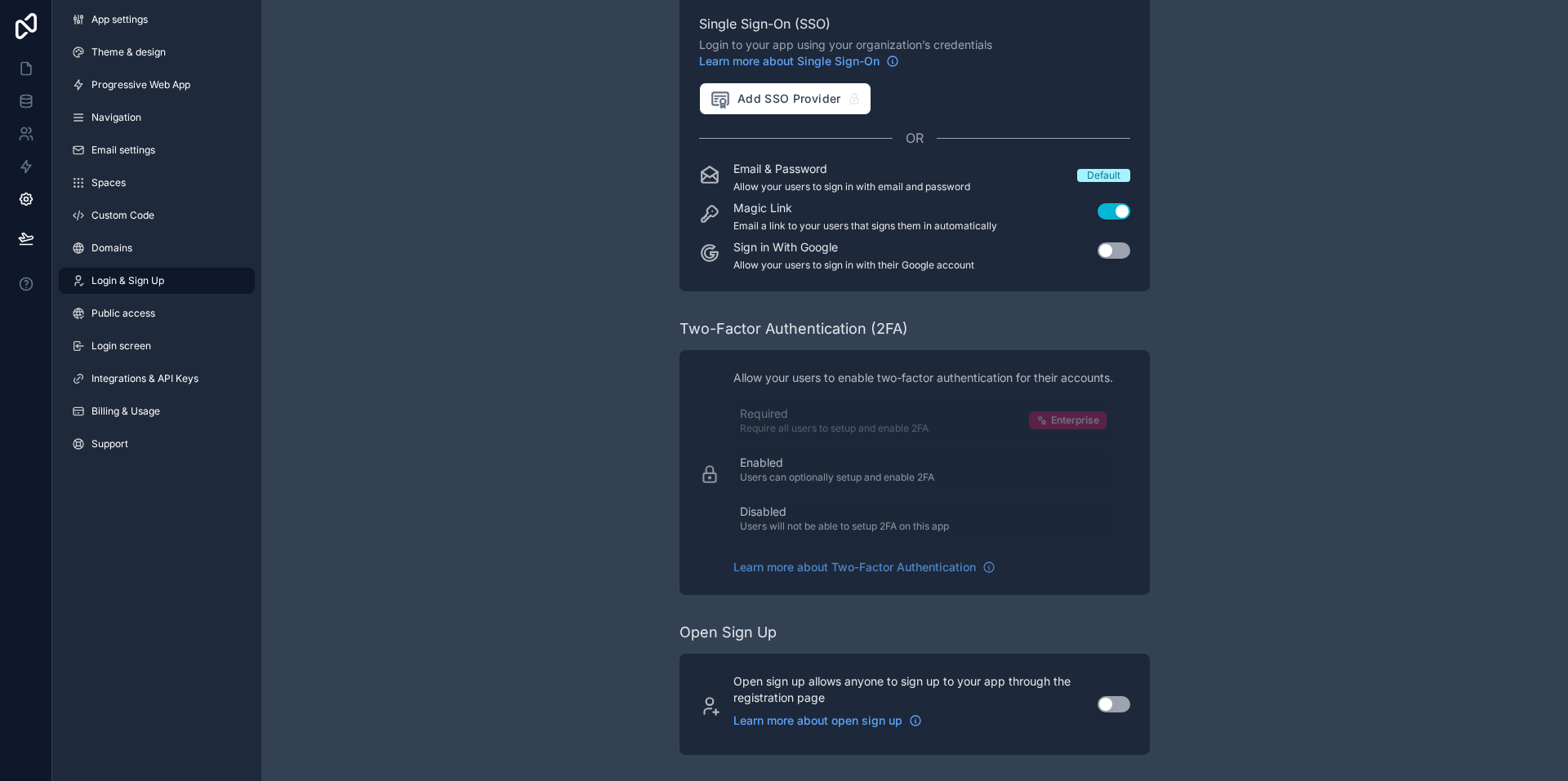
click at [1123, 698] on button "Use setting" at bounding box center [1113, 704] width 33 height 17
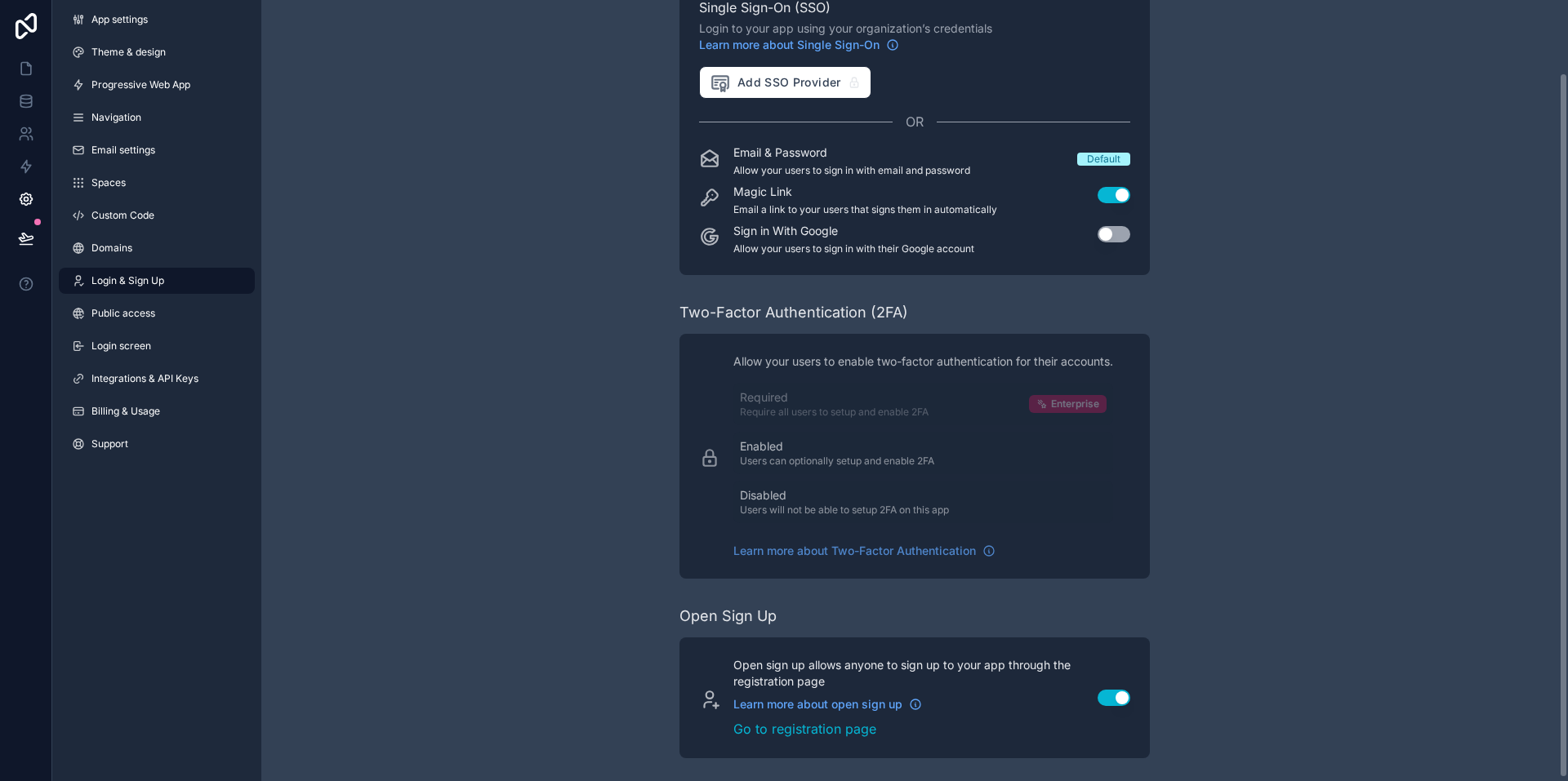
scroll to position [84, 0]
click at [829, 727] on link "Go to registration page" at bounding box center [905, 726] width 345 height 19
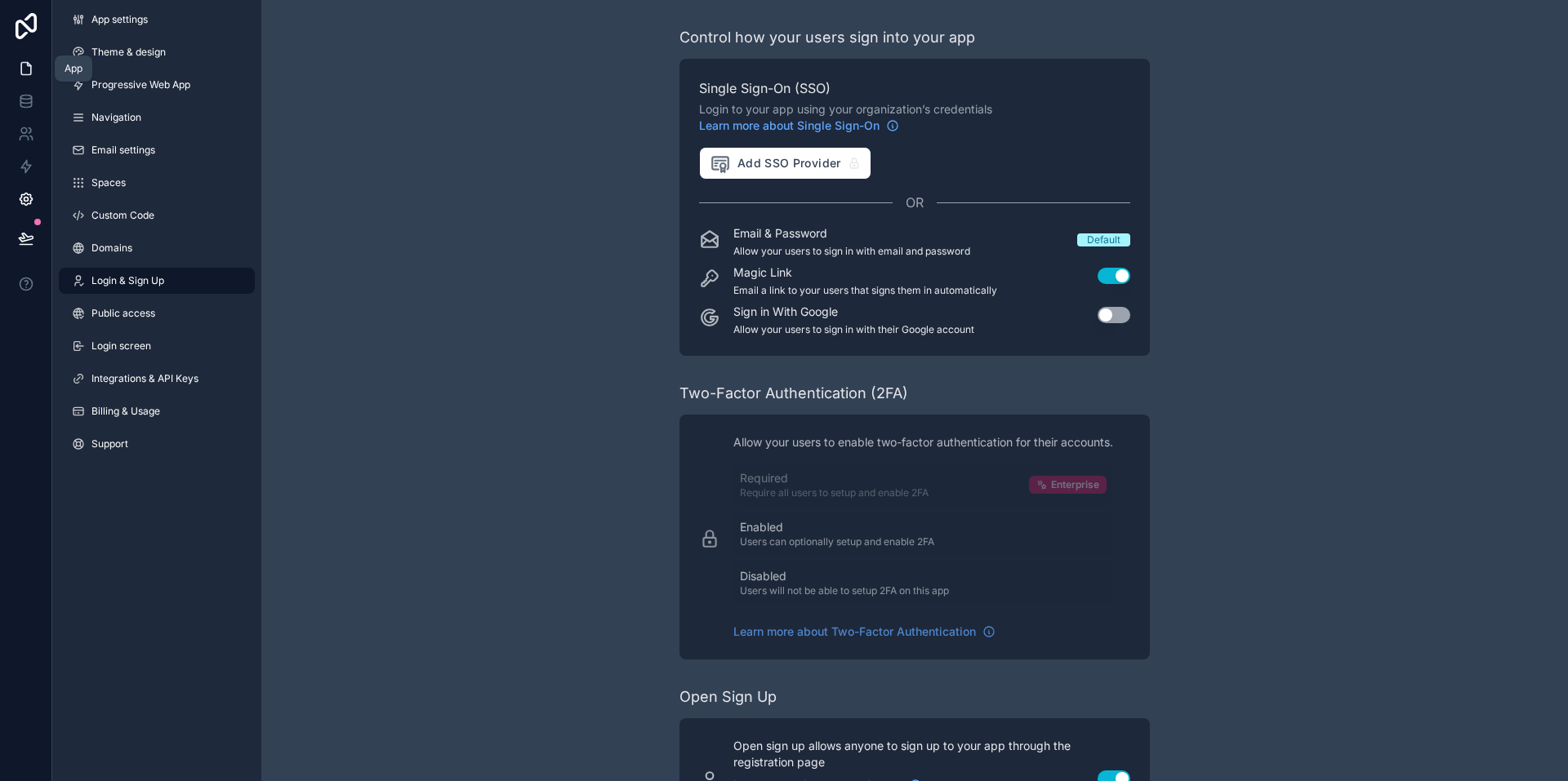
click at [30, 73] on icon at bounding box center [26, 69] width 10 height 12
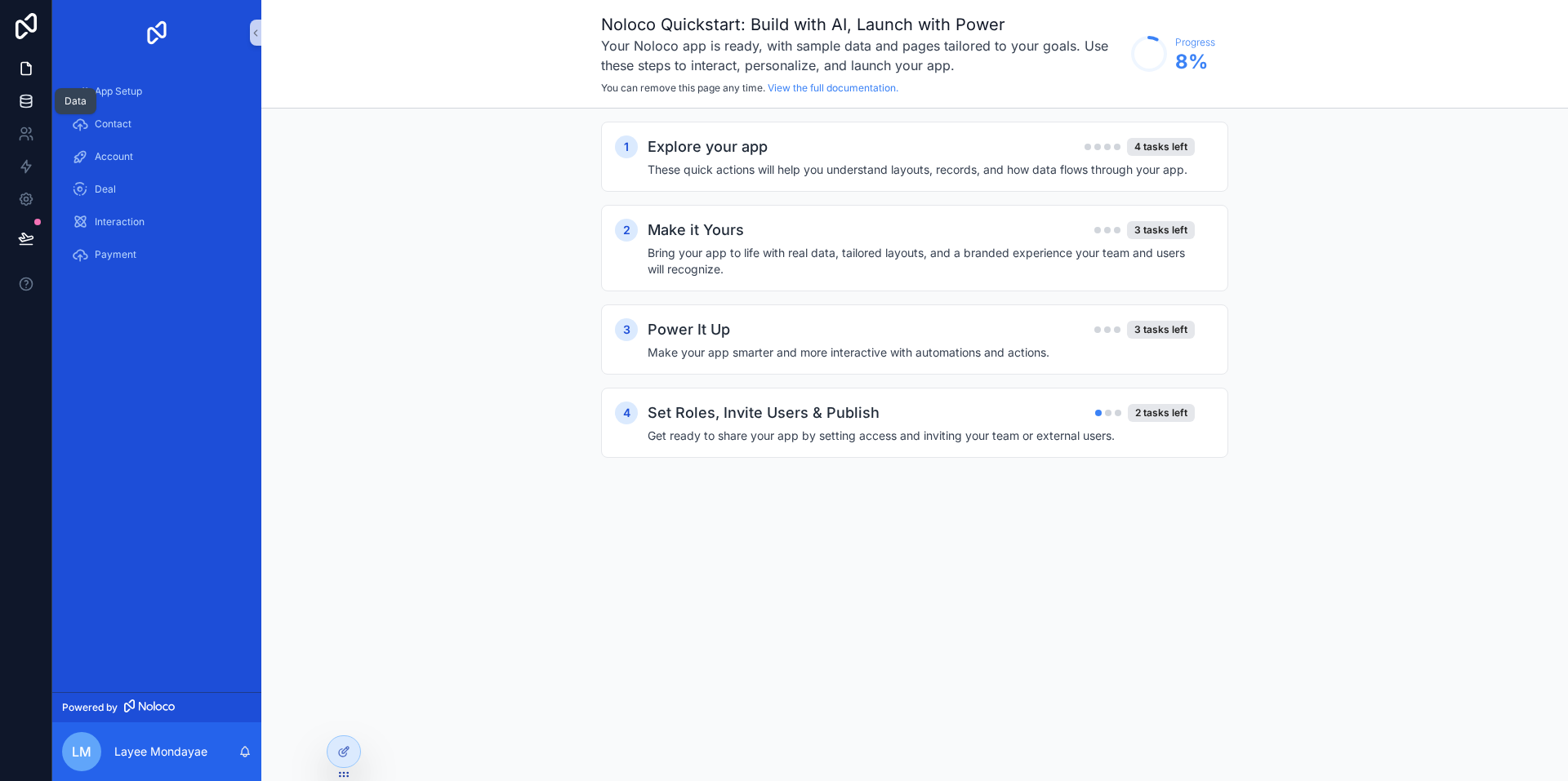
click at [26, 108] on icon at bounding box center [26, 101] width 17 height 17
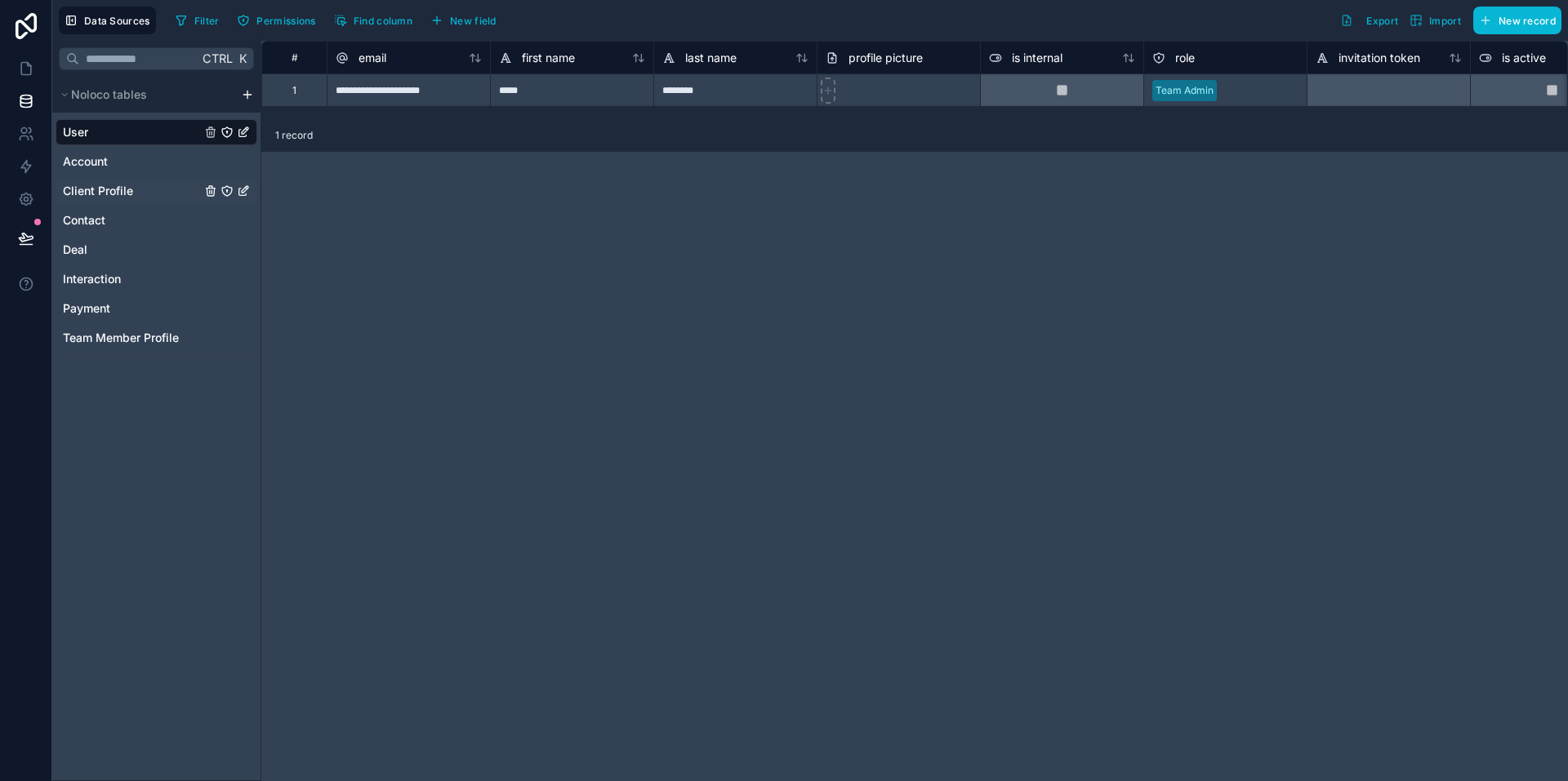
click at [112, 187] on span "Client Profile" at bounding box center [98, 191] width 70 height 17
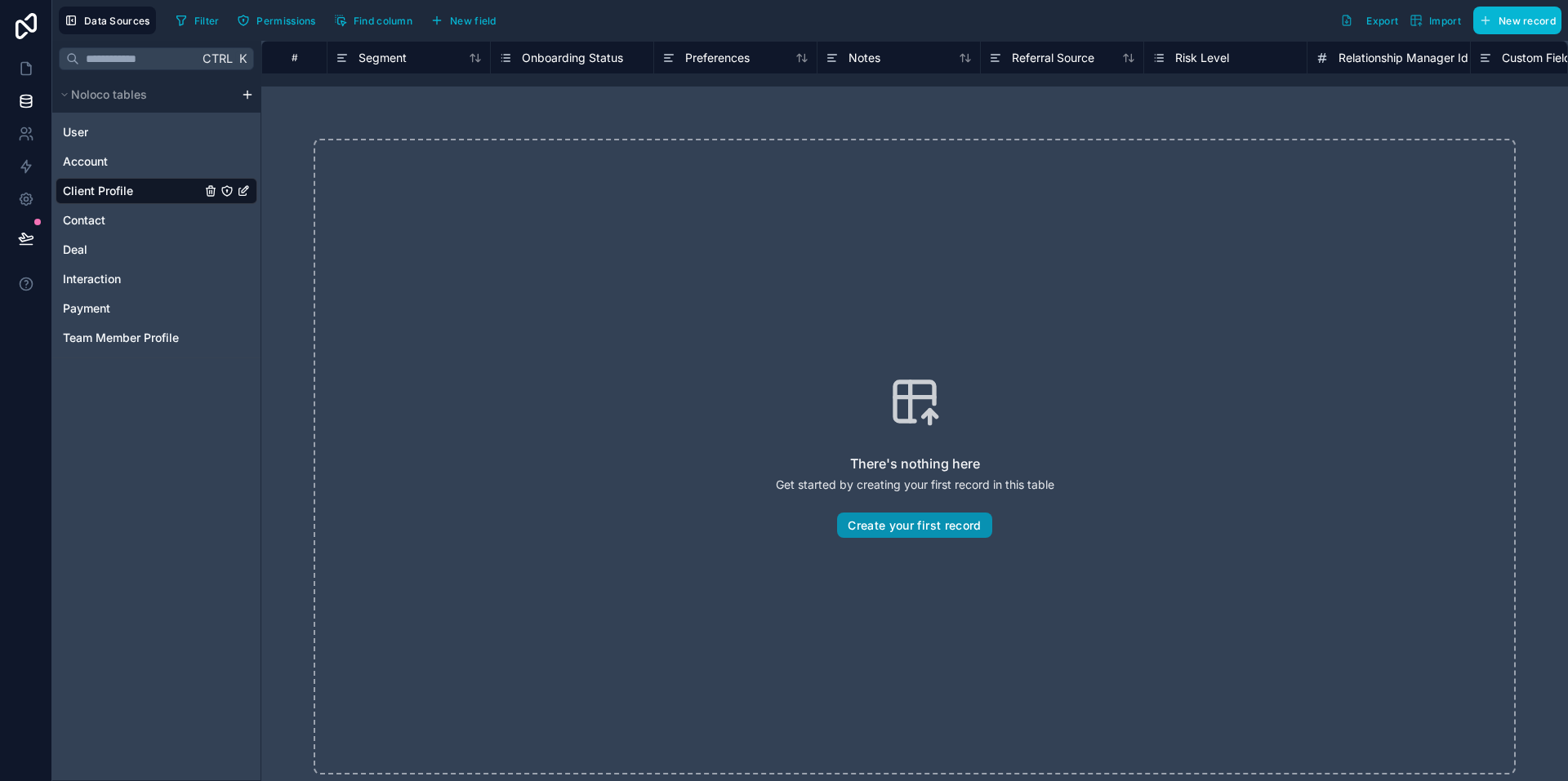
click at [890, 528] on button "Create your first record" at bounding box center [913, 526] width 154 height 26
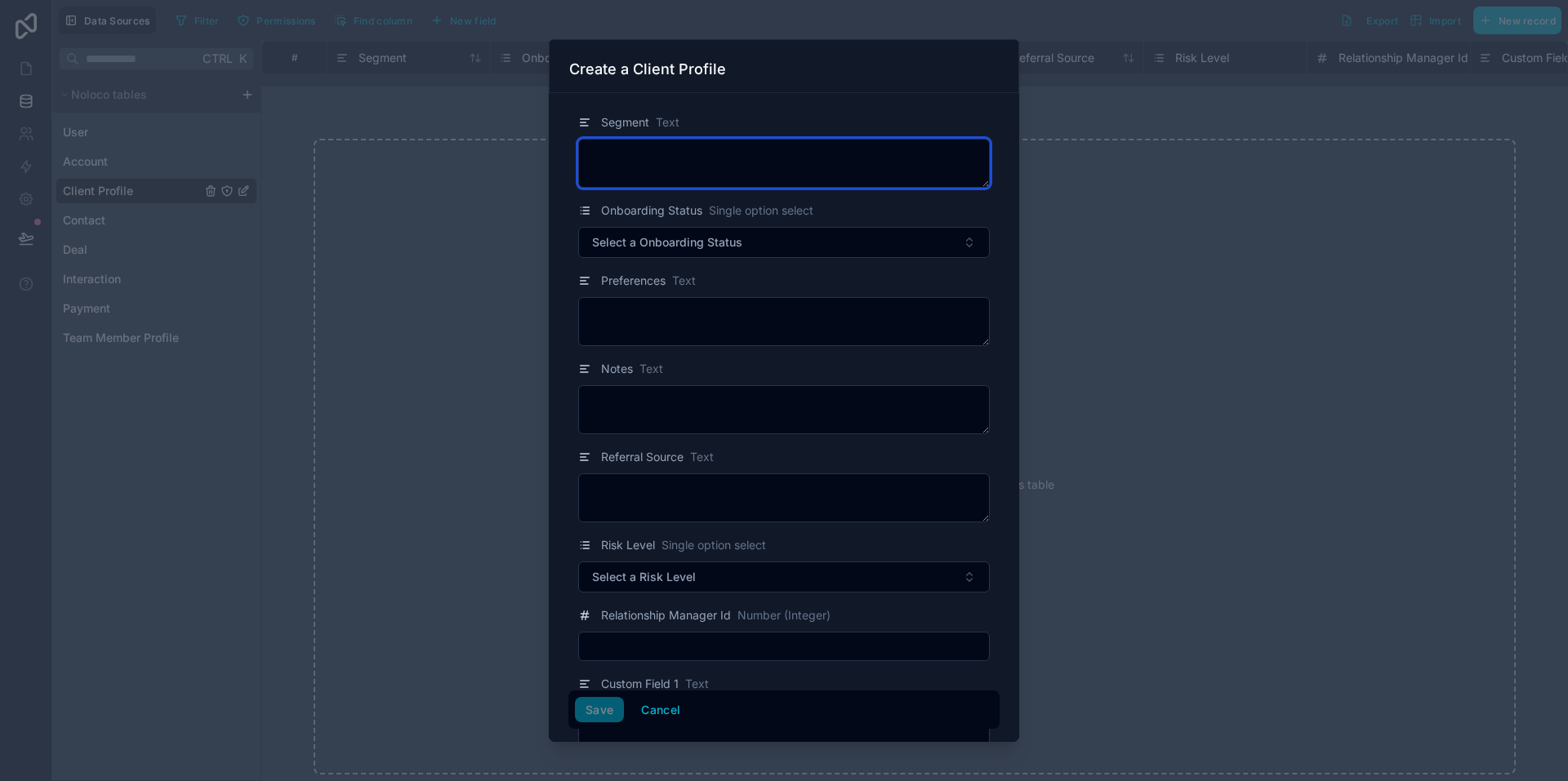
click at [662, 158] on textarea at bounding box center [784, 164] width 412 height 49
type textarea "**********"
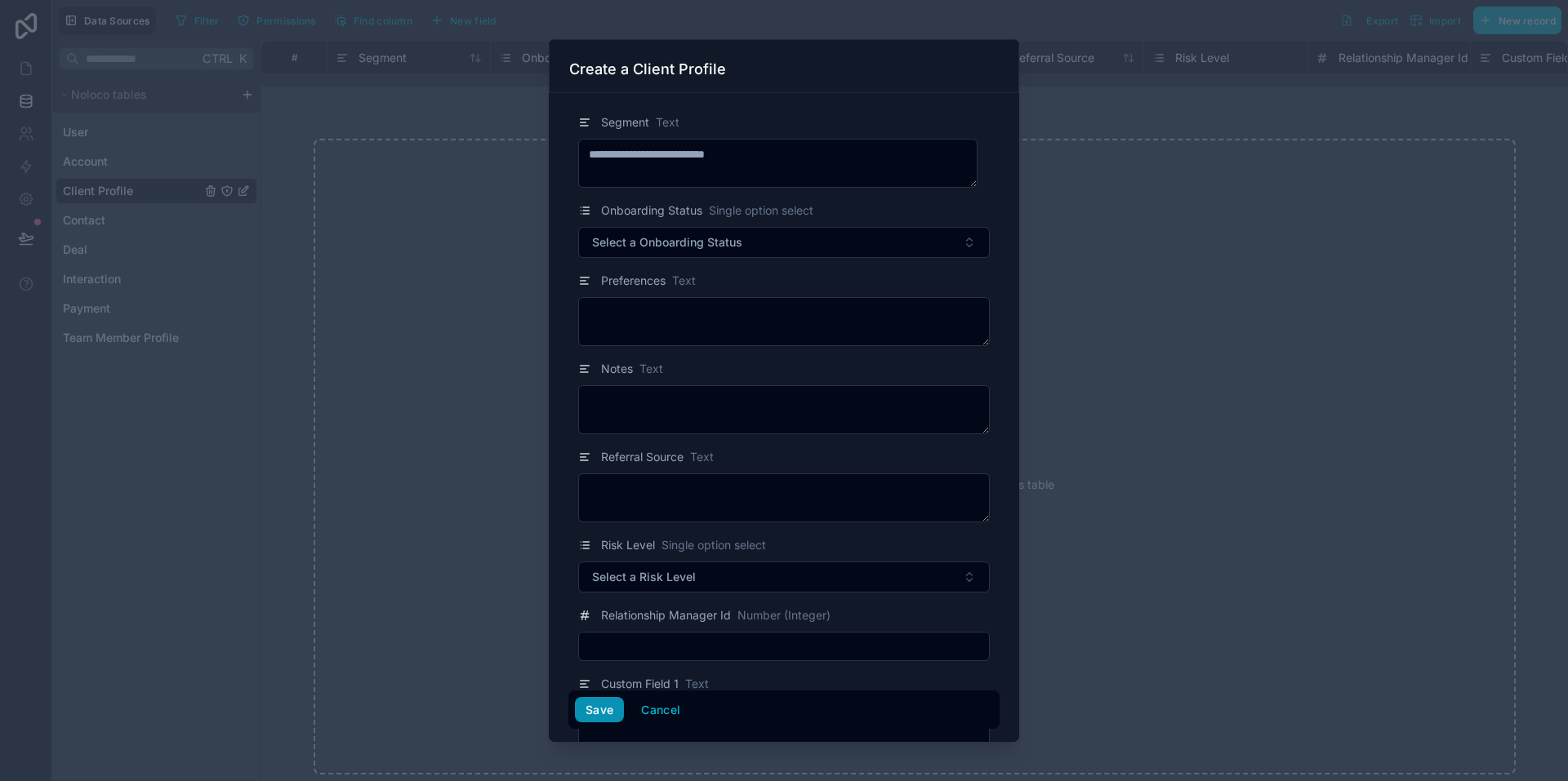
click at [596, 712] on button "Save" at bounding box center [599, 710] width 49 height 26
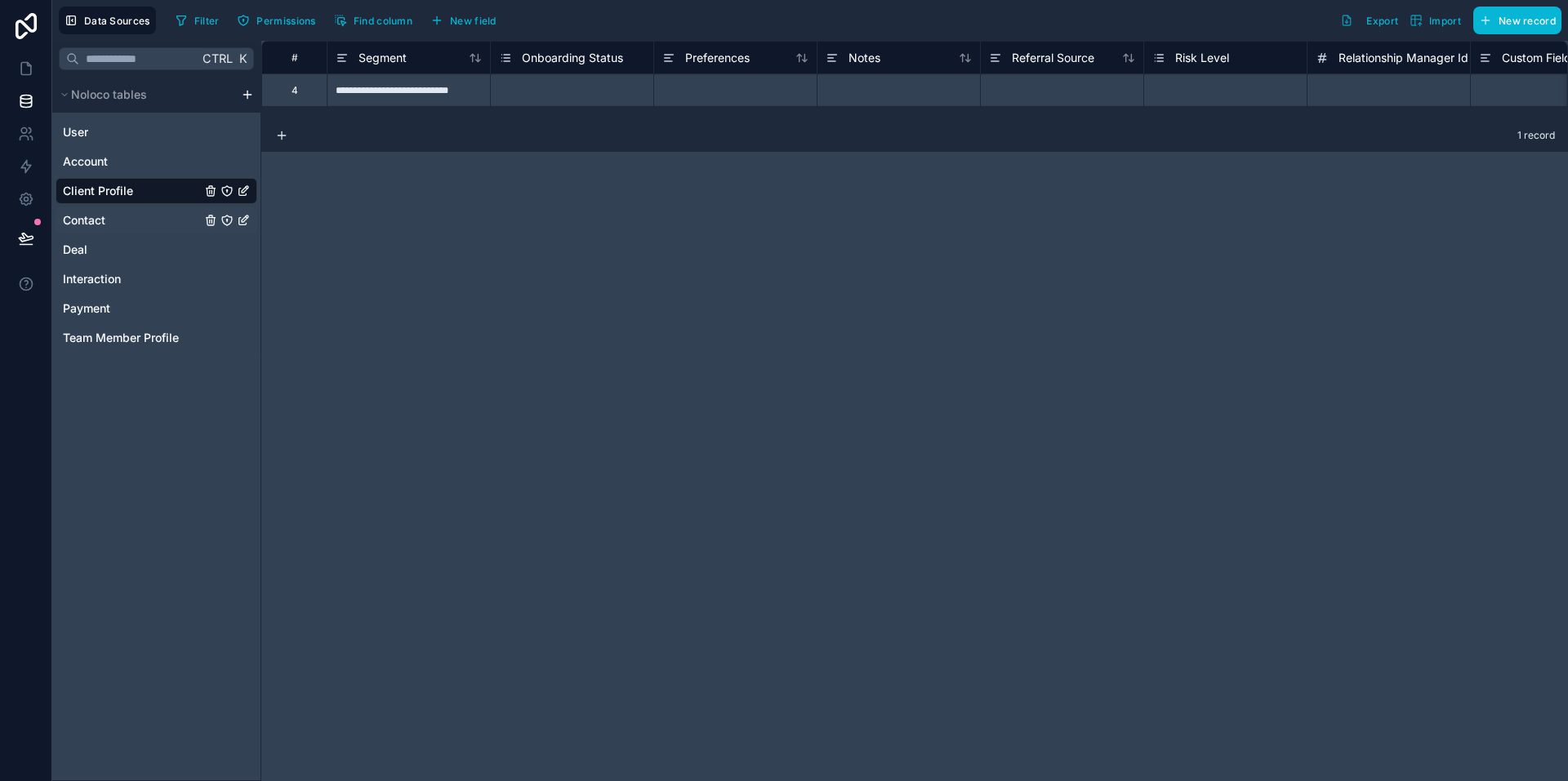
click at [93, 225] on span "Contact" at bounding box center [84, 220] width 42 height 17
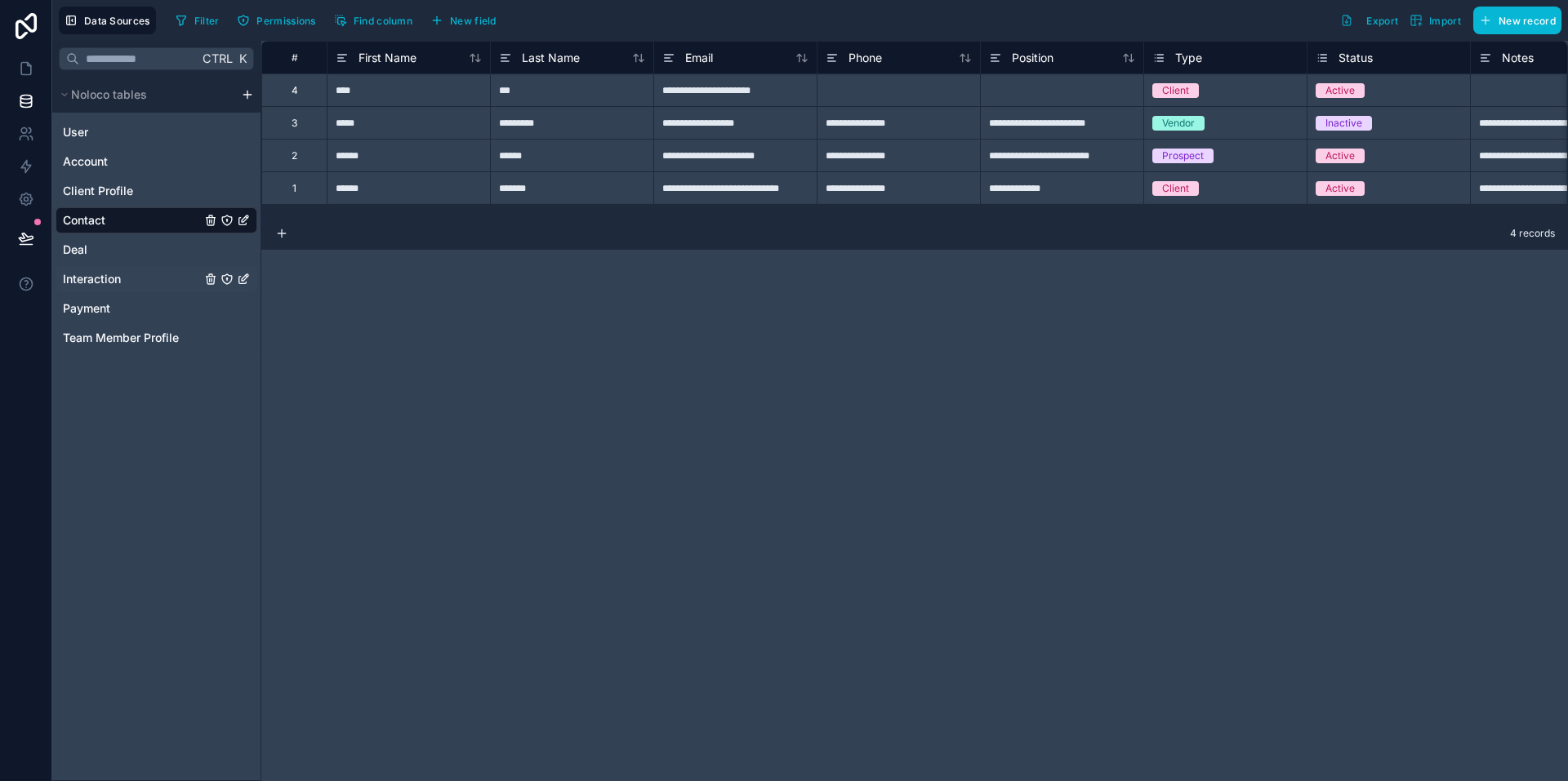
click at [97, 275] on span "Interaction" at bounding box center [92, 279] width 58 height 17
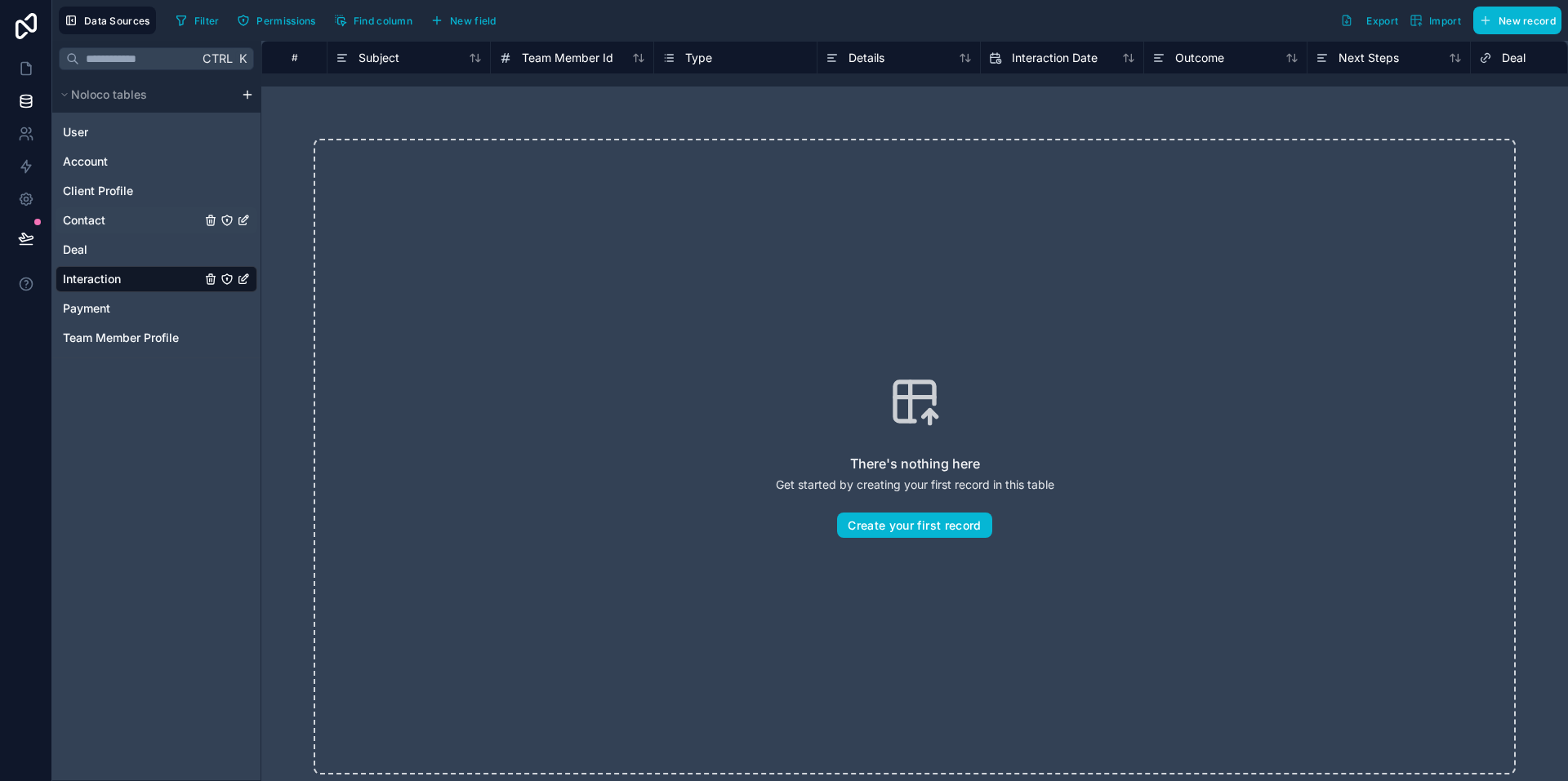
click at [98, 221] on span "Contact" at bounding box center [84, 220] width 42 height 17
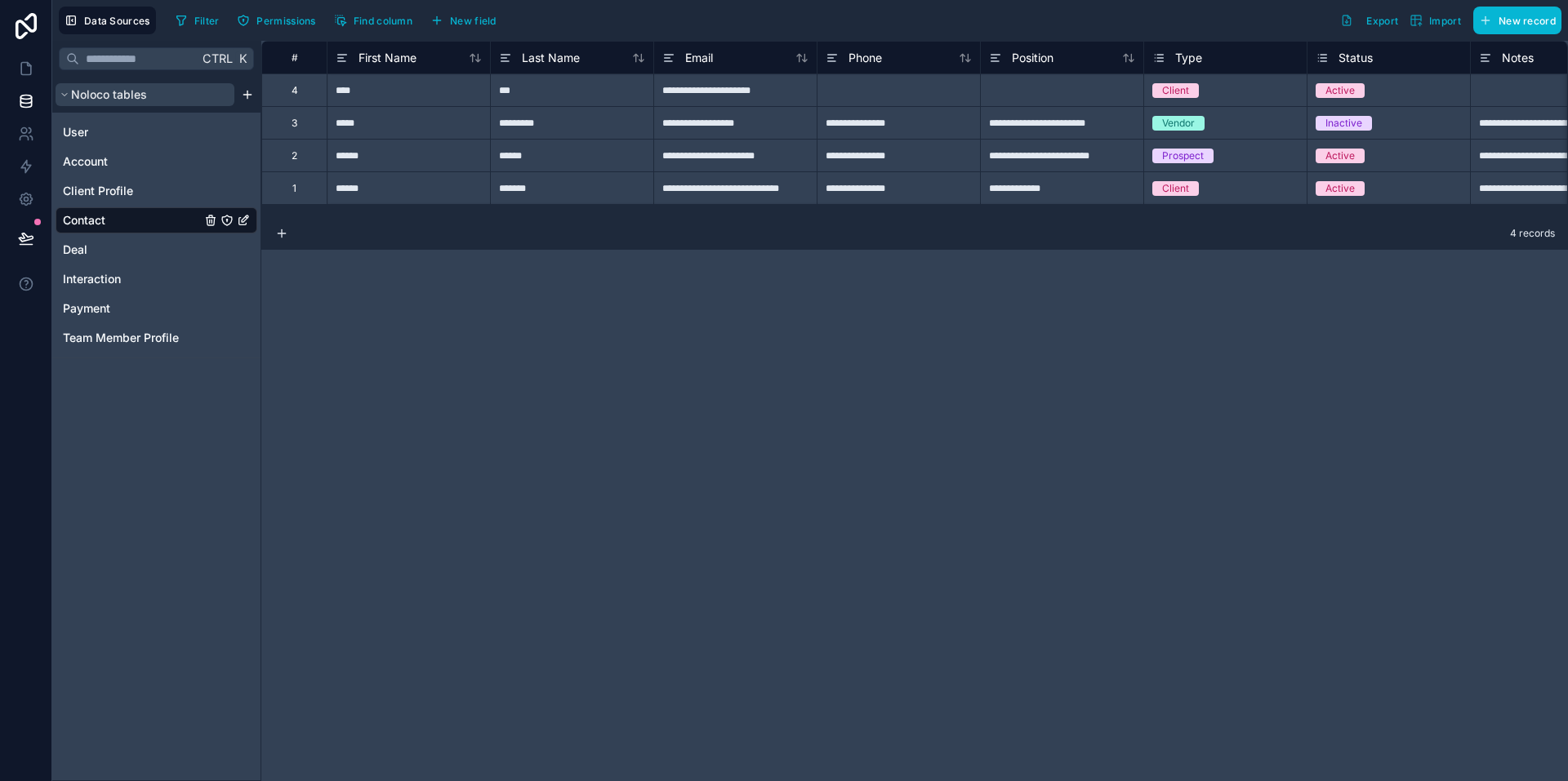
click at [172, 98] on button "Noloco tables" at bounding box center [144, 95] width 179 height 23
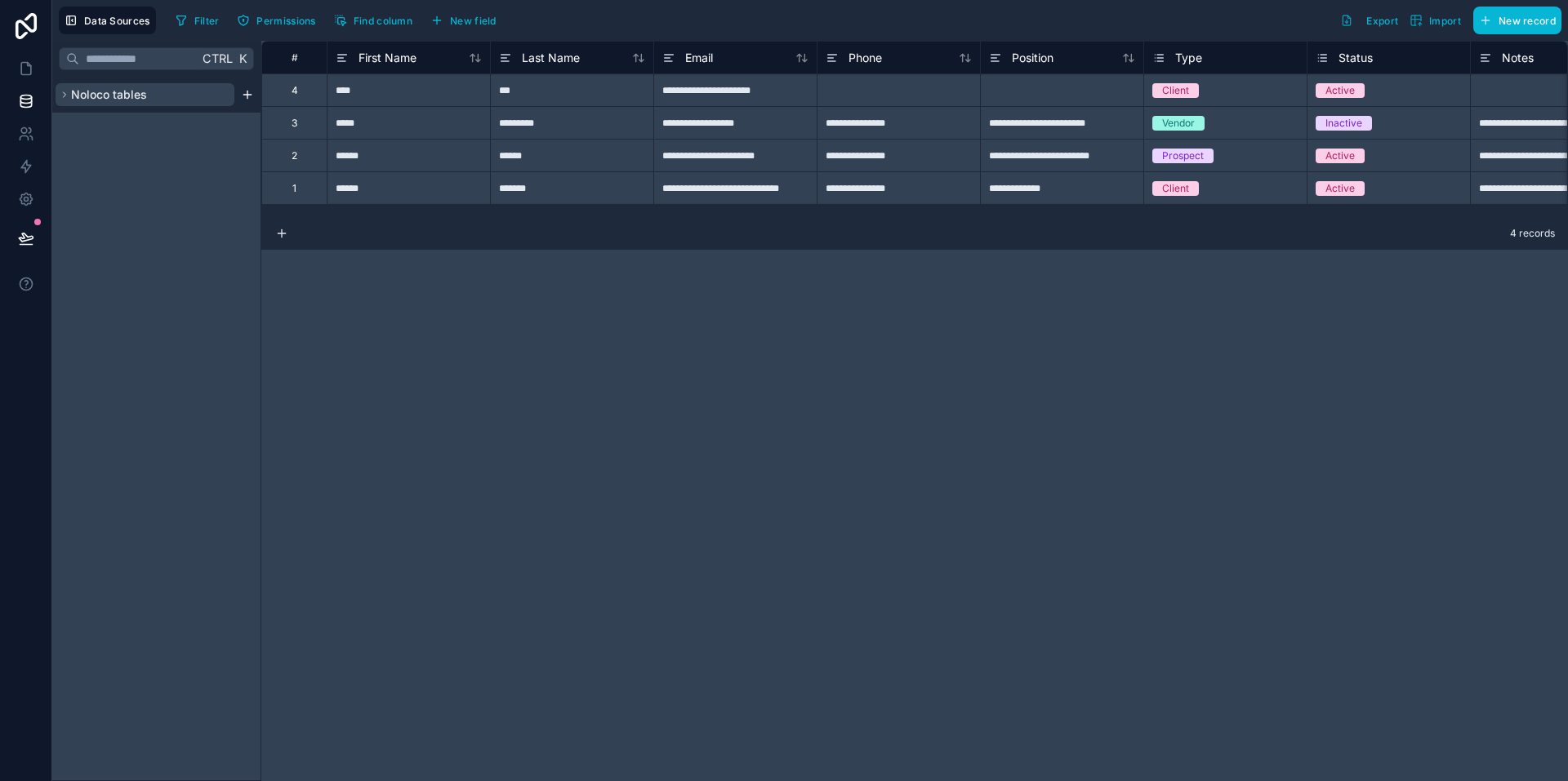
click at [150, 99] on button "Noloco tables" at bounding box center [144, 95] width 179 height 23
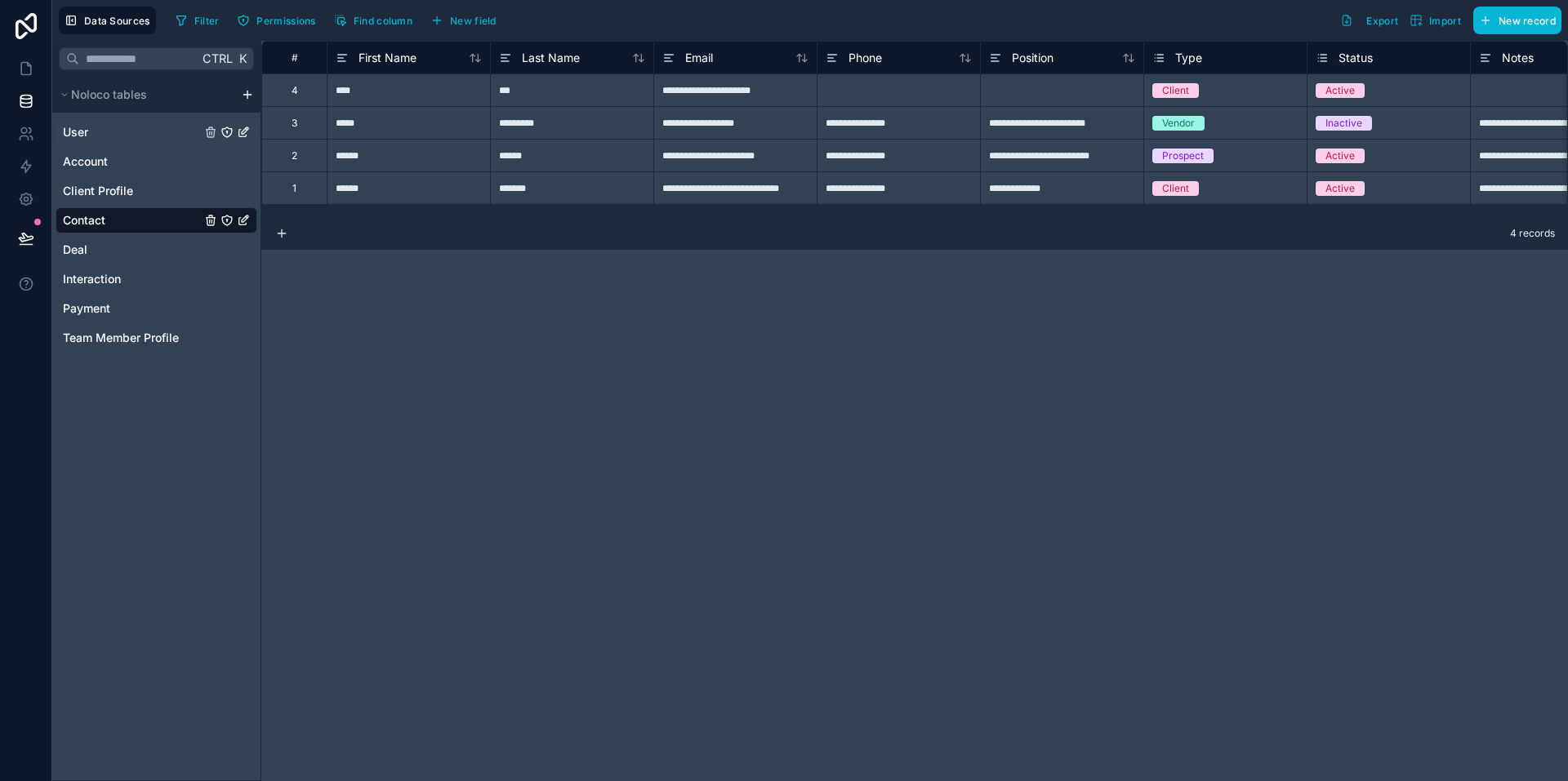
click at [102, 133] on div "User" at bounding box center [156, 132] width 201 height 26
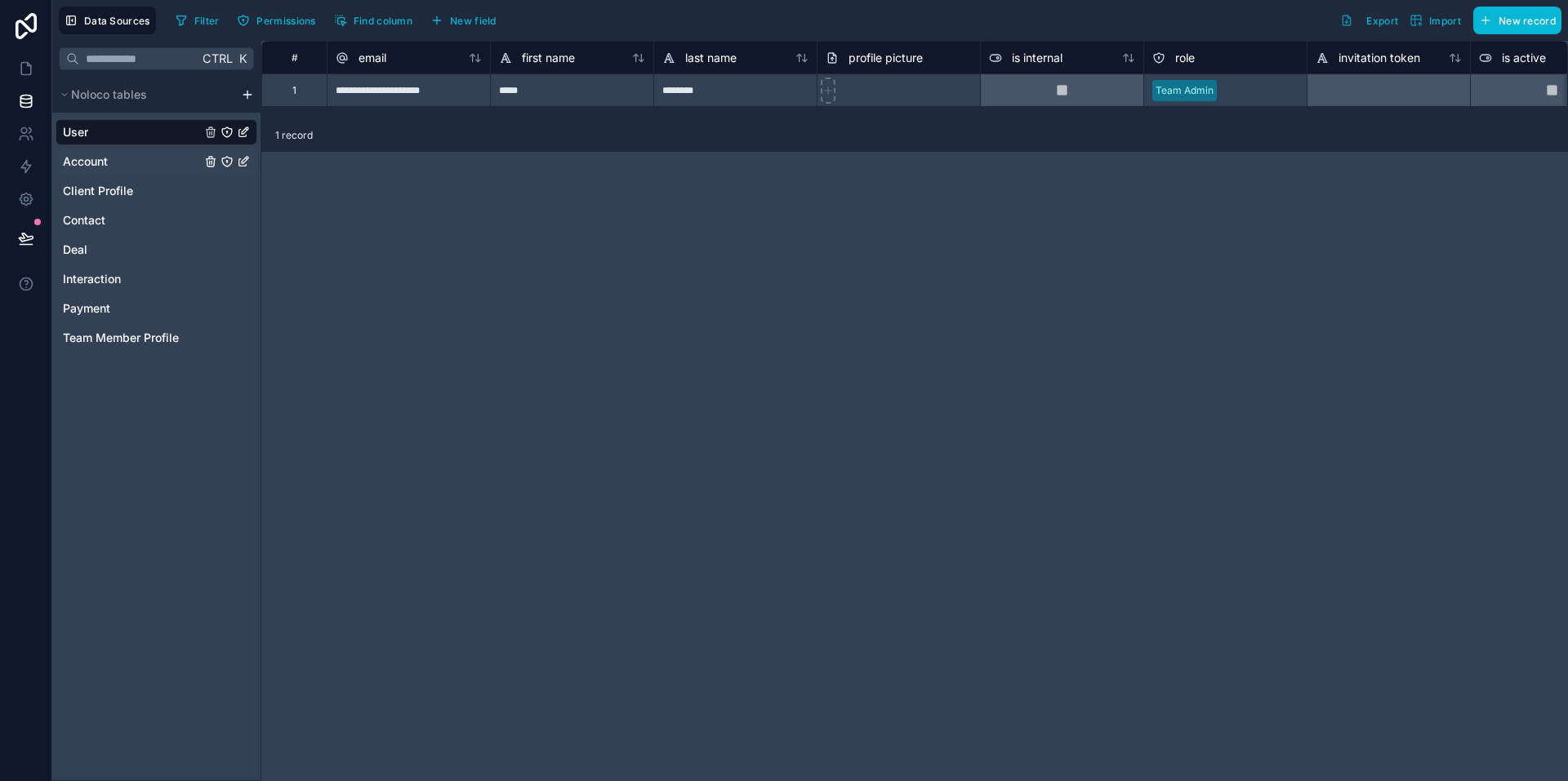
click at [89, 170] on div "Account" at bounding box center [156, 162] width 201 height 26
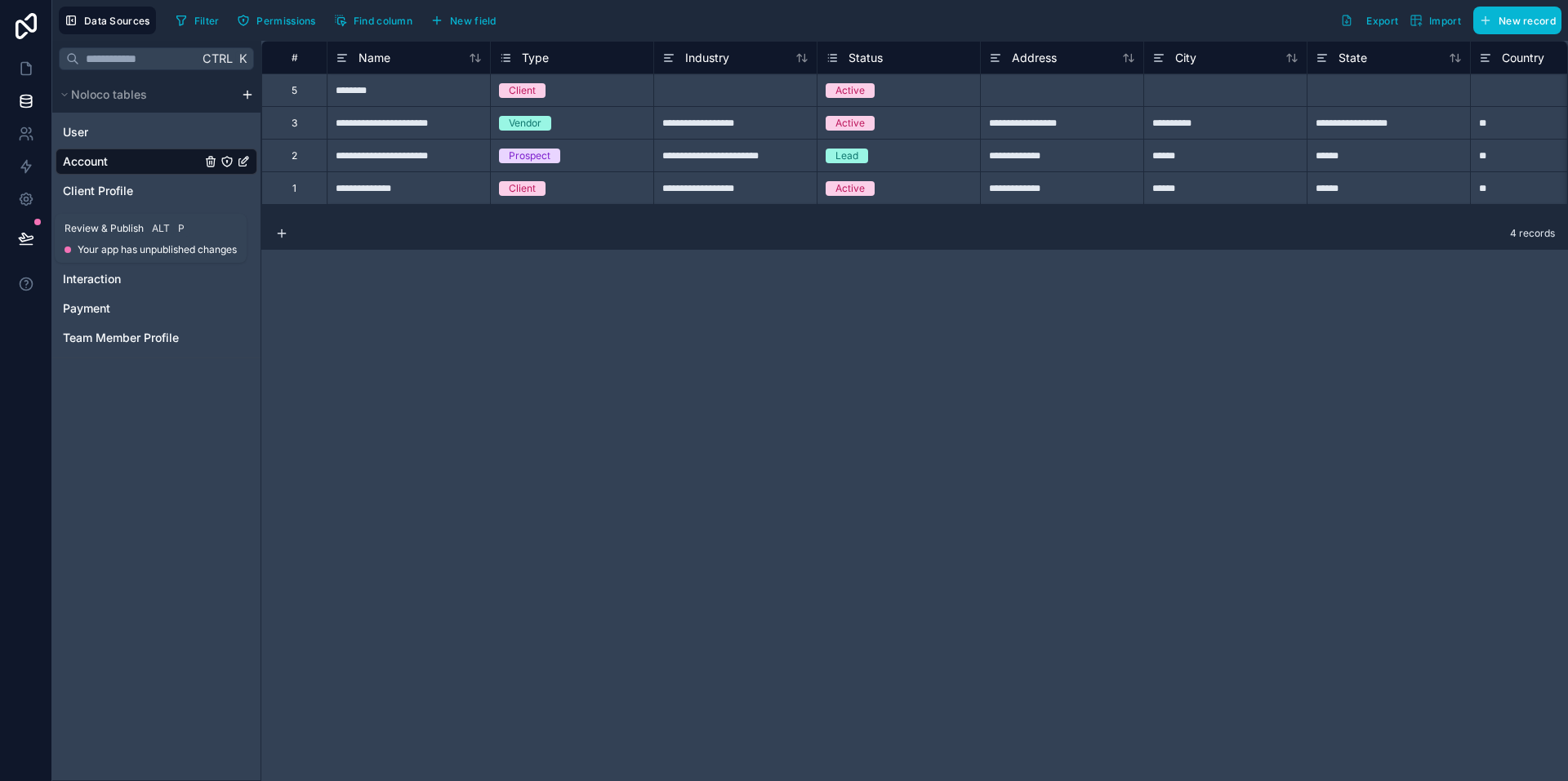
click at [29, 229] on button at bounding box center [26, 238] width 36 height 46
click at [22, 198] on icon at bounding box center [26, 199] width 17 height 17
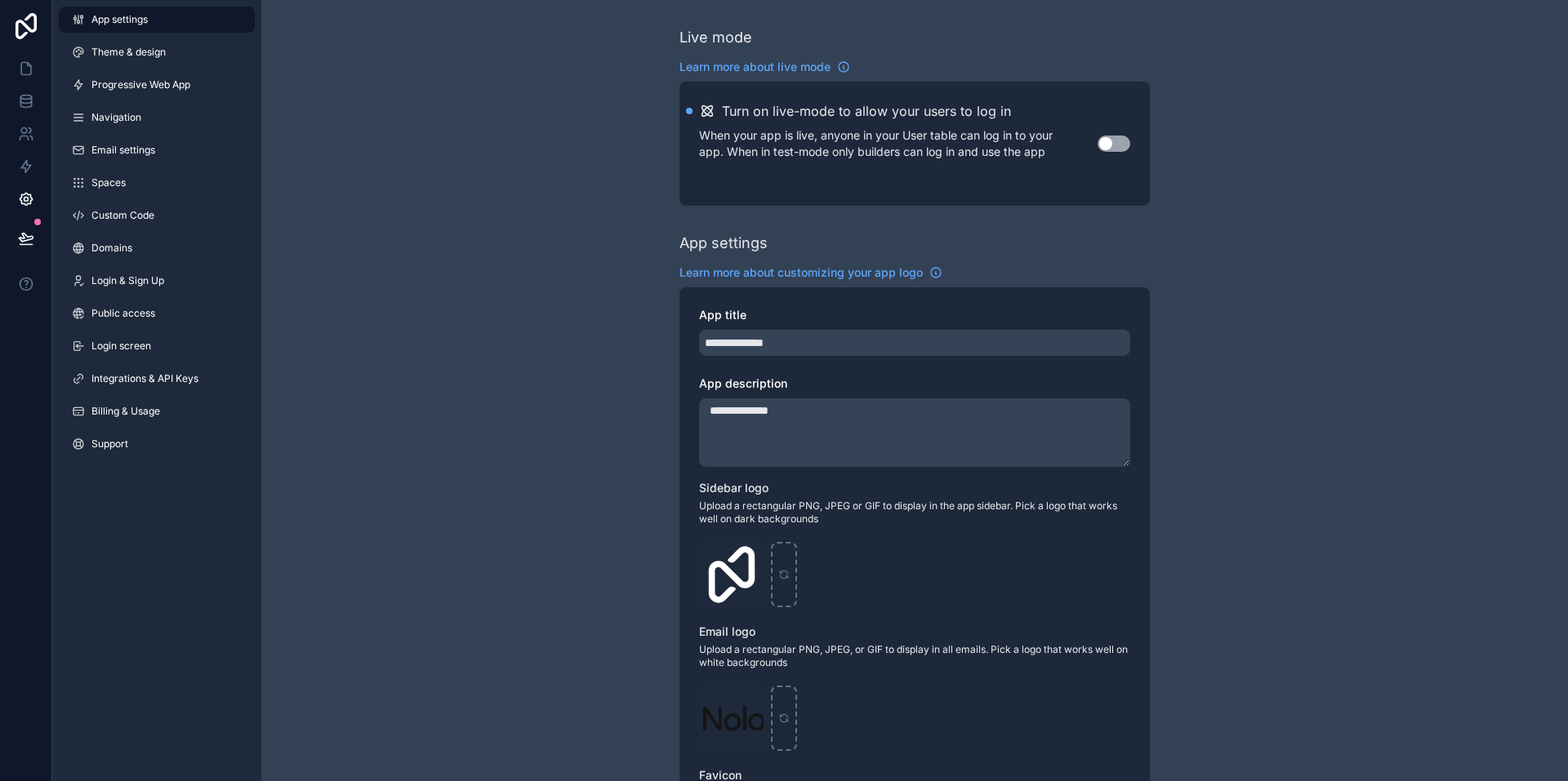
click at [404, 355] on div "**********" at bounding box center [914, 631] width 1307 height 1263
click at [135, 245] on link "Domains" at bounding box center [157, 248] width 196 height 26
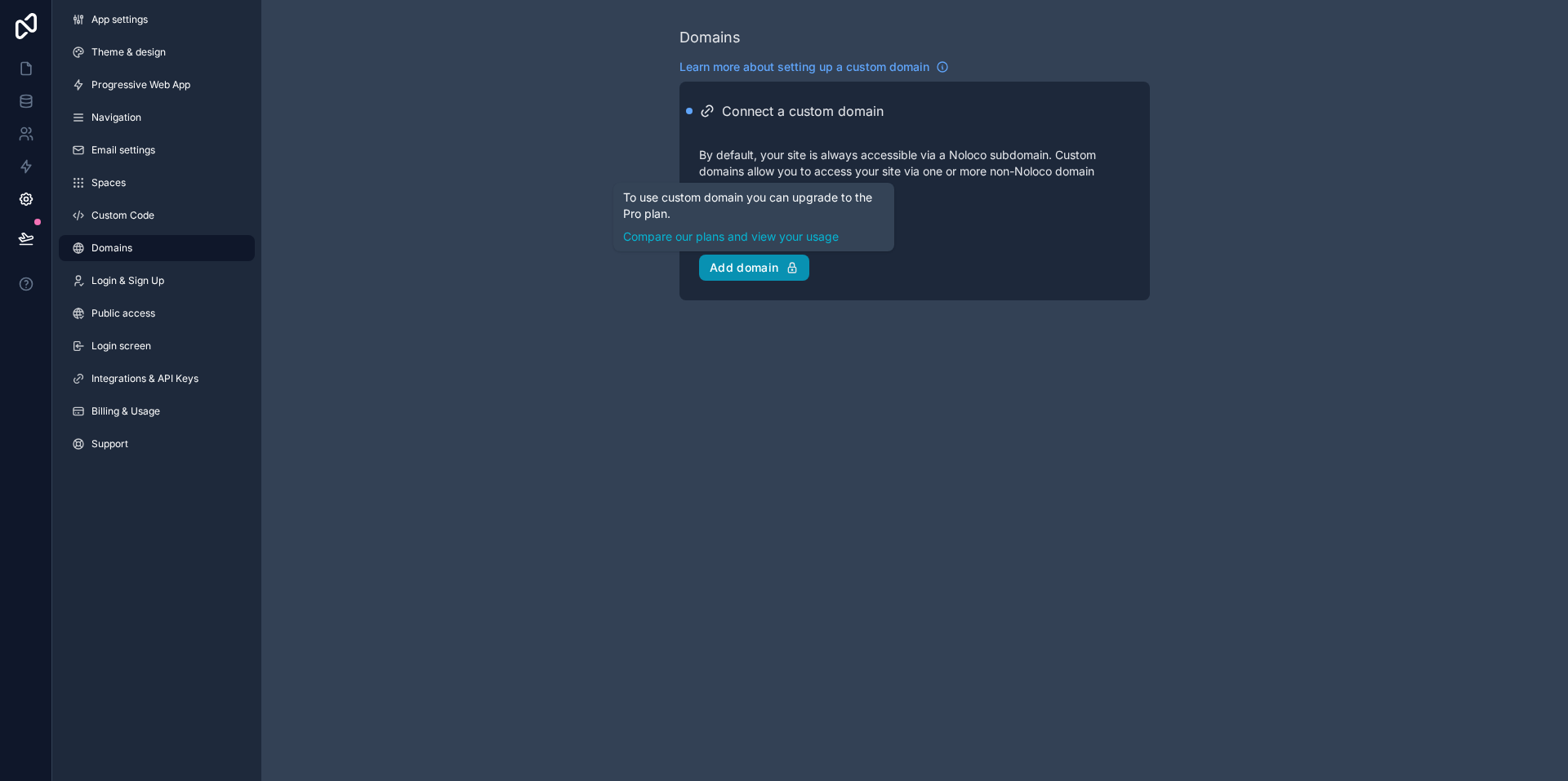
click at [746, 274] on div "Add domain" at bounding box center [753, 267] width 89 height 15
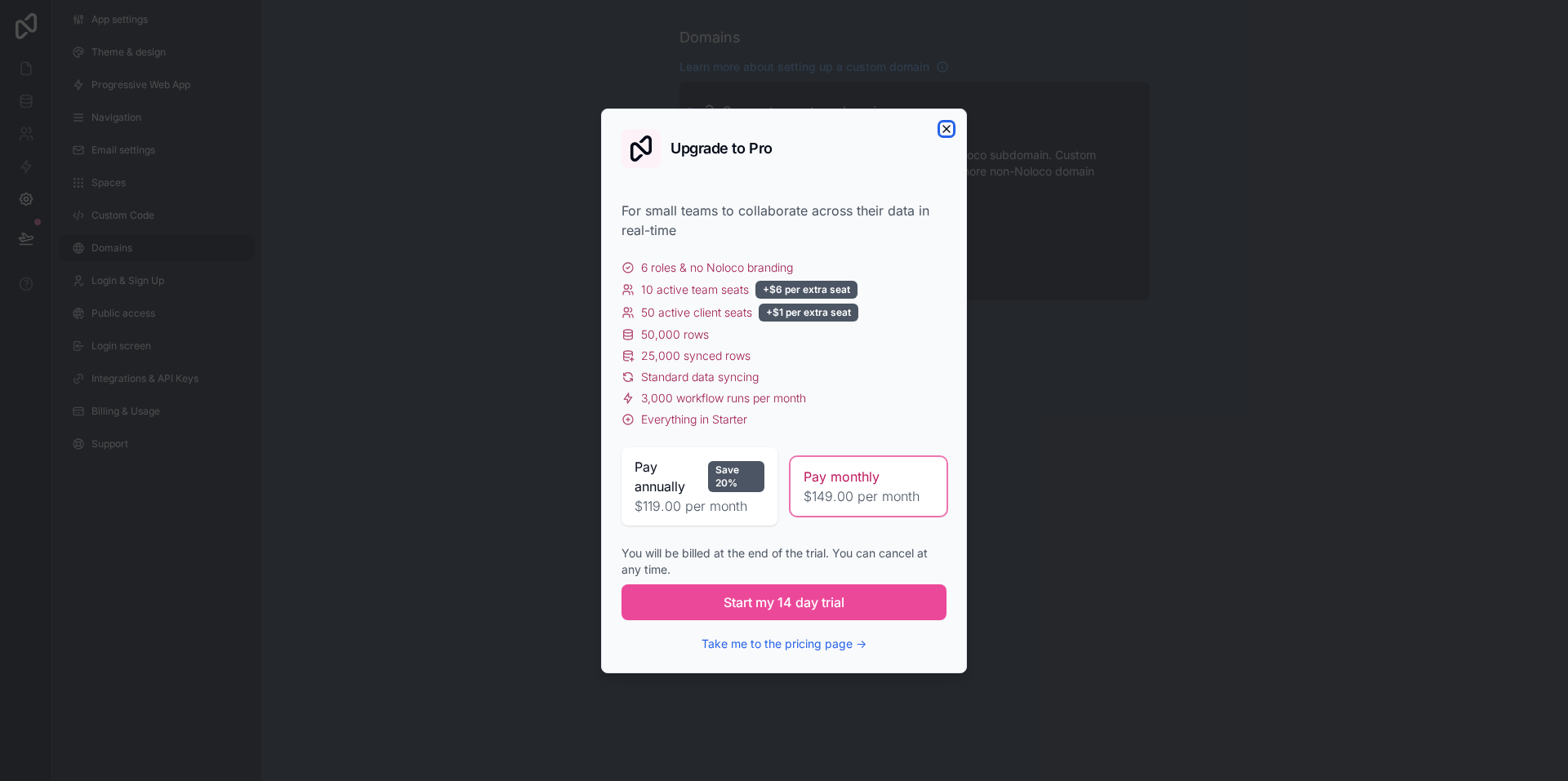
click at [941, 130] on icon "button" at bounding box center [946, 128] width 13 height 13
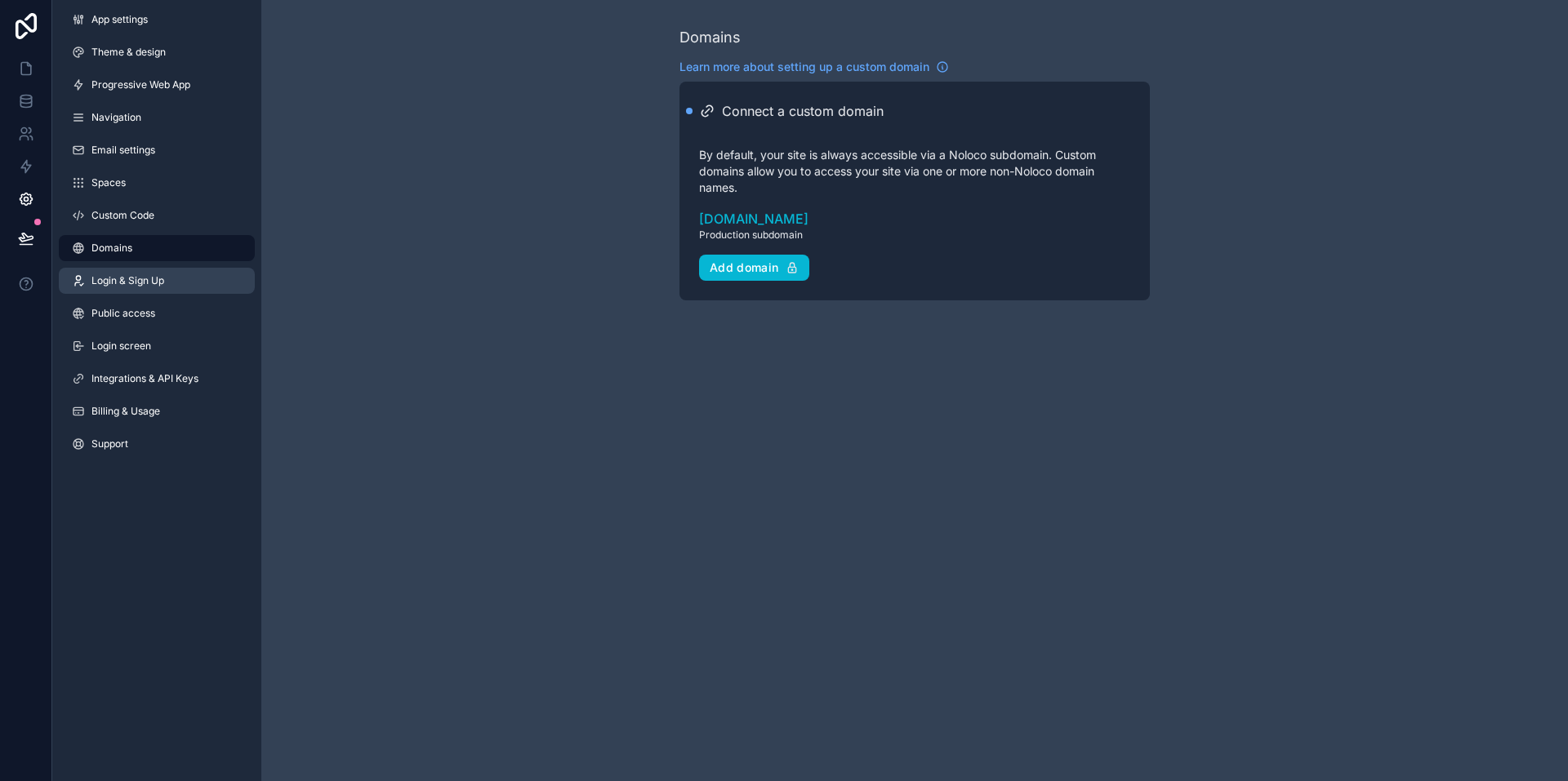
click at [149, 277] on span "Login & Sign Up" at bounding box center [128, 281] width 73 height 13
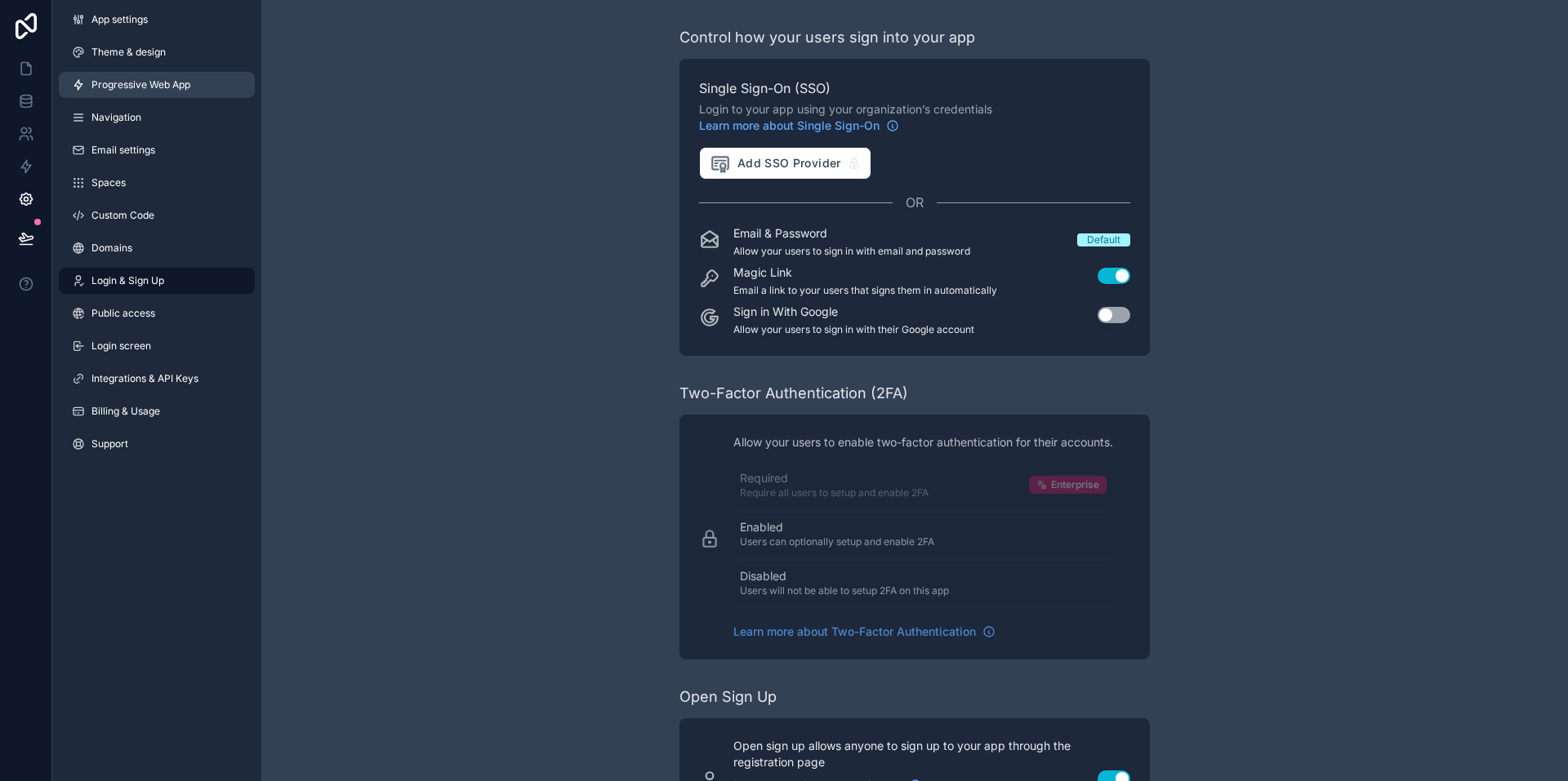
click at [128, 84] on span "Progressive Web App" at bounding box center [141, 84] width 99 height 13
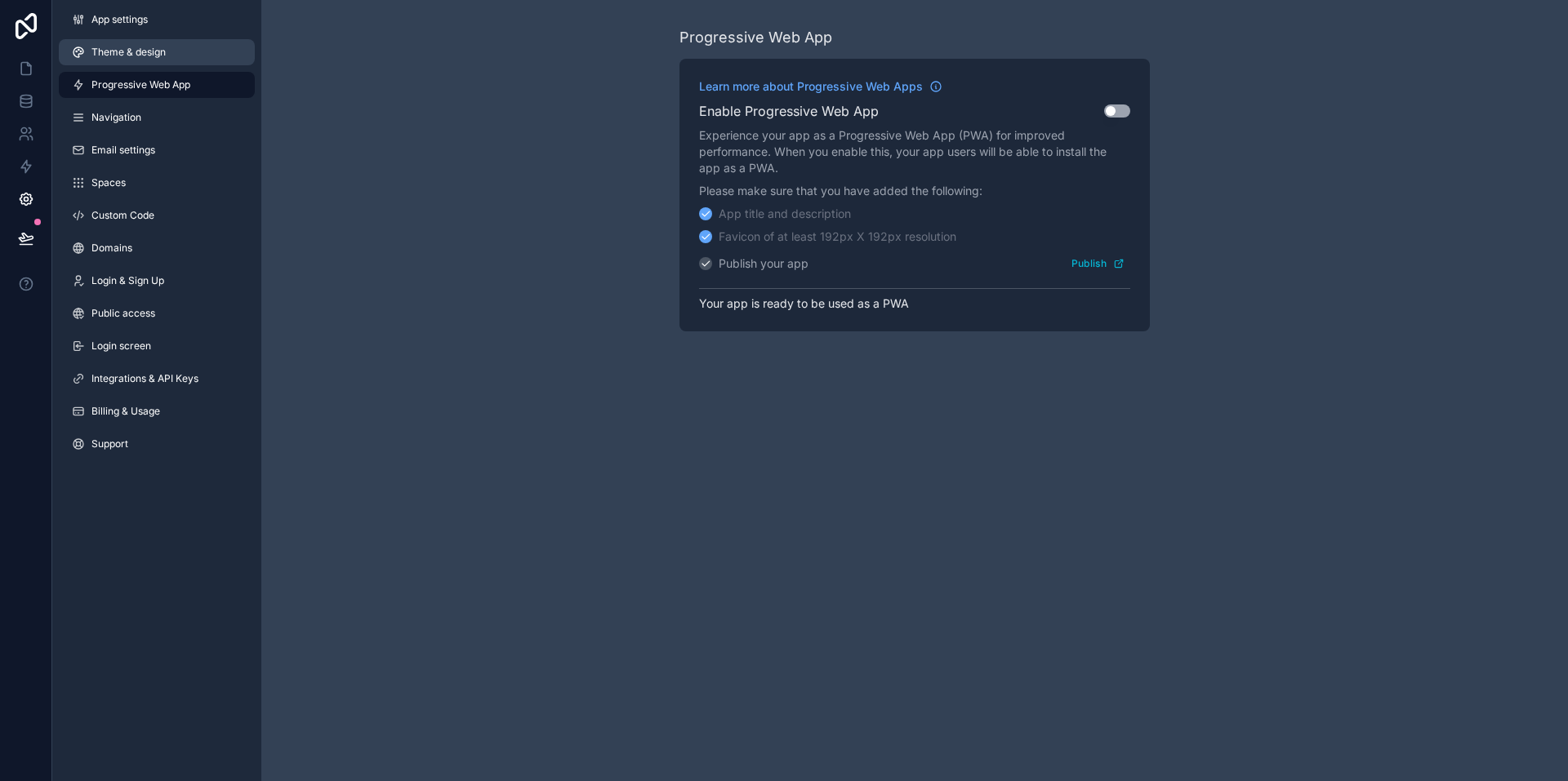
click at [134, 48] on span "Theme & design" at bounding box center [128, 52] width 74 height 13
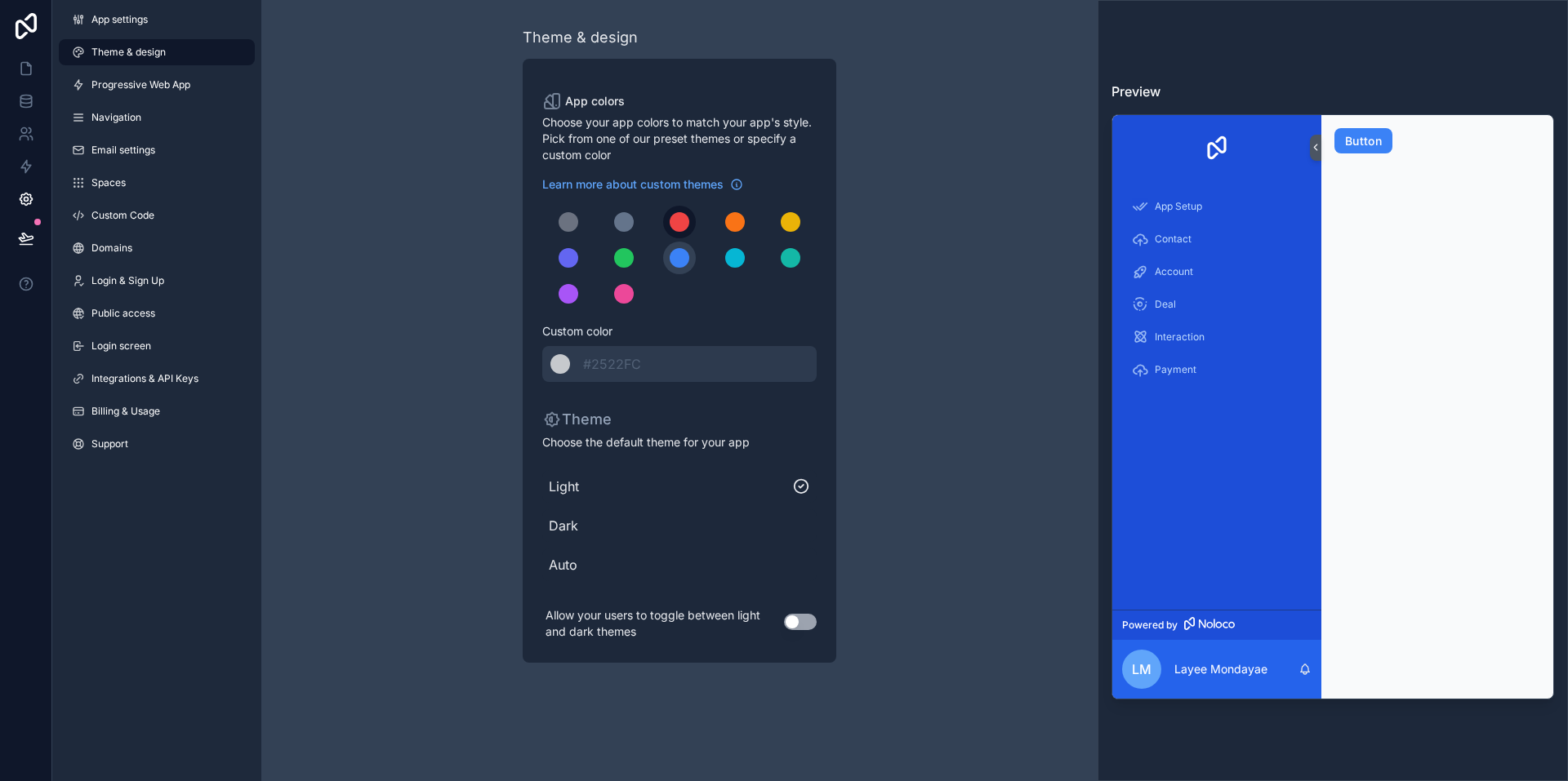
click at [671, 226] on div "scrollable content" at bounding box center [679, 222] width 19 height 19
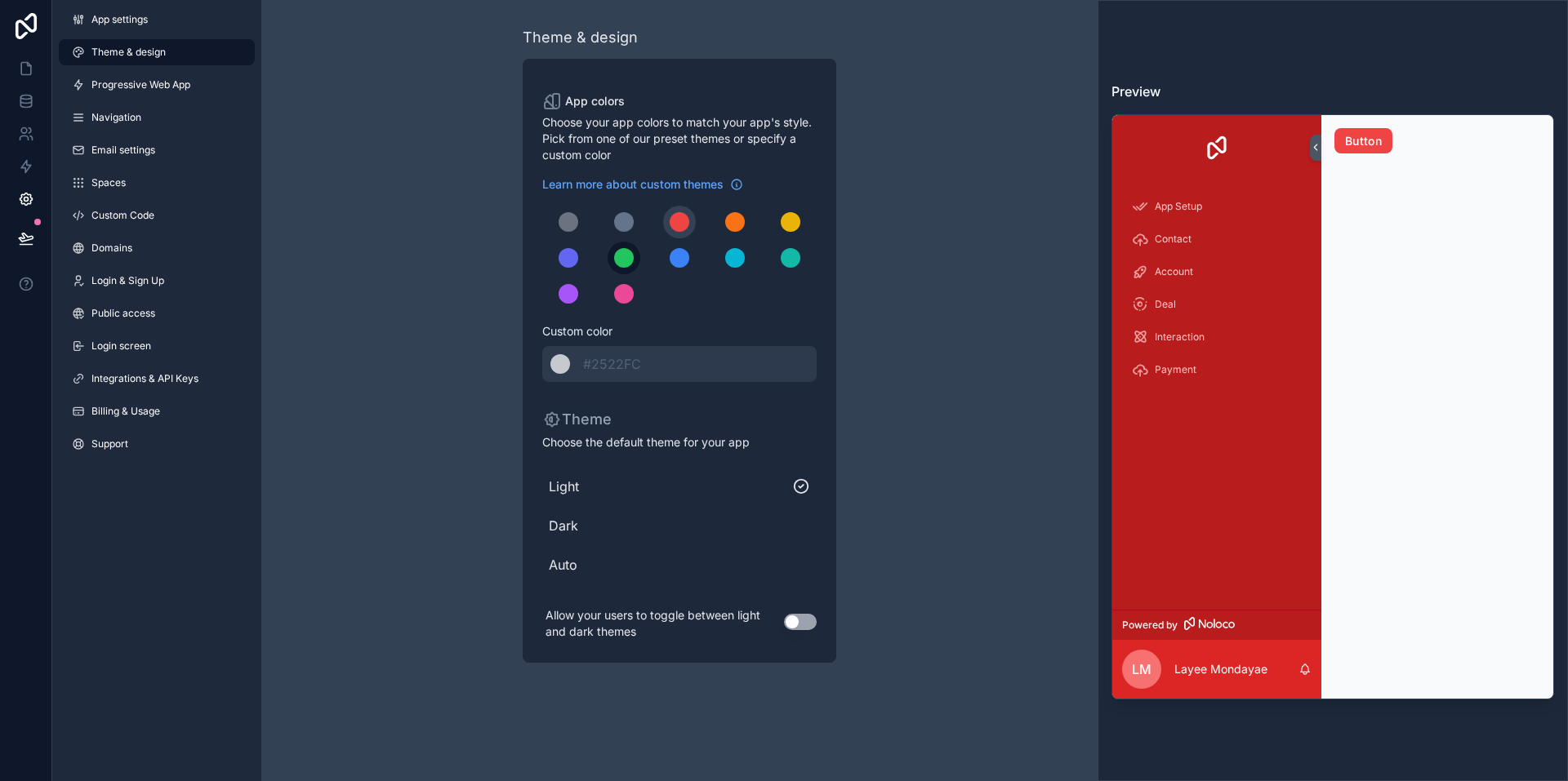
click at [626, 264] on div "scrollable content" at bounding box center [624, 258] width 19 height 19
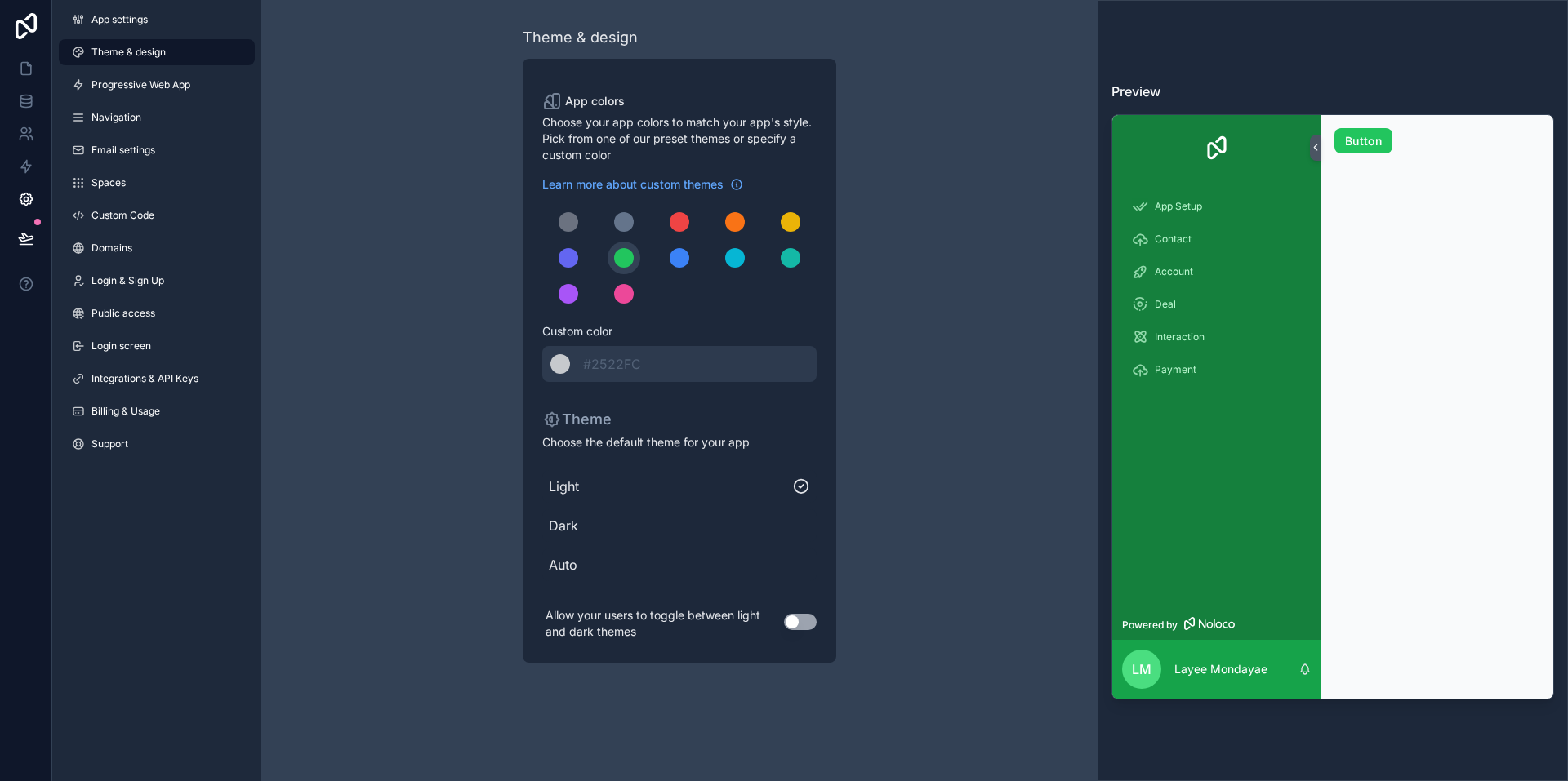
click at [447, 420] on div "Theme & design App colors Choose your app colors to match your app's style. Pic…" at bounding box center [679, 344] width 470 height 689
click at [805, 617] on button "Use setting" at bounding box center [800, 622] width 33 height 17
click at [920, 463] on div "Theme & design App colors Choose your app colors to match your app's style. Pic…" at bounding box center [679, 344] width 836 height 689
click at [369, 512] on div "Theme & design App colors Choose your app colors to match your app's style. Pic…" at bounding box center [679, 344] width 836 height 689
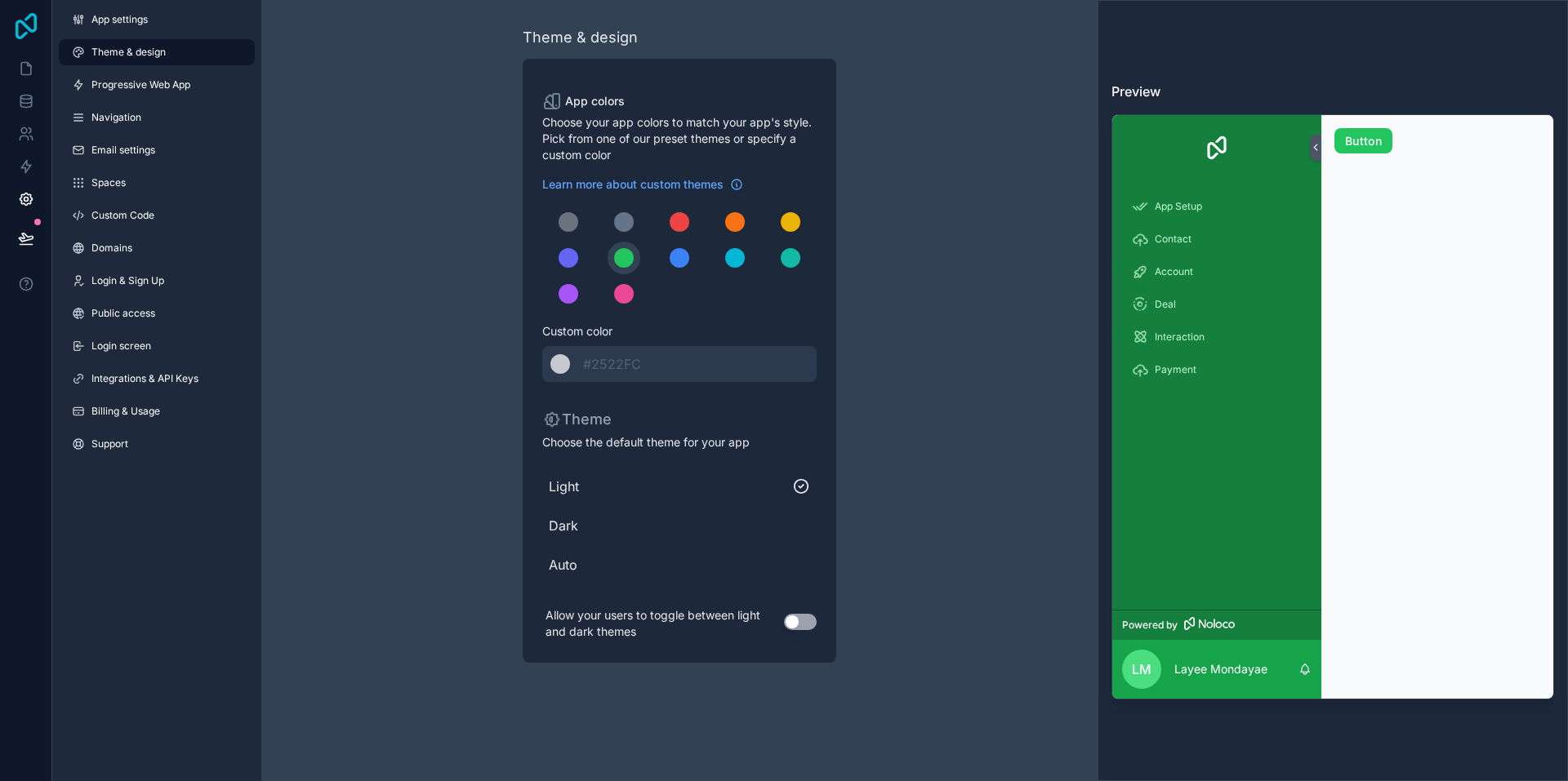
click at [31, 25] on icon at bounding box center [26, 26] width 33 height 26
